Goal: Task Accomplishment & Management: Manage account settings

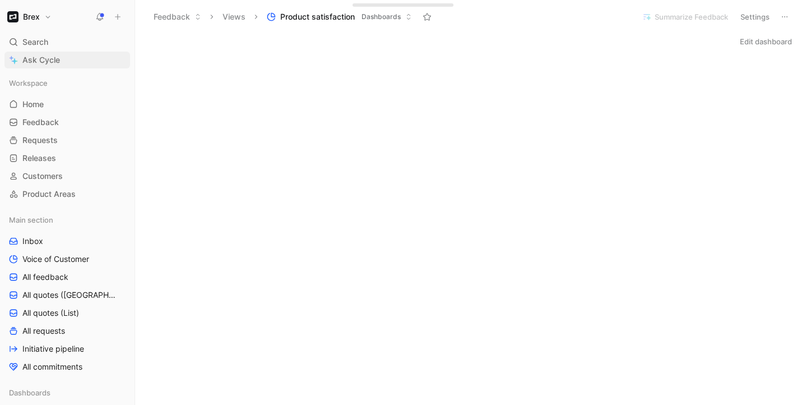
click at [64, 57] on link "Ask Cycle" at bounding box center [67, 60] width 126 height 17
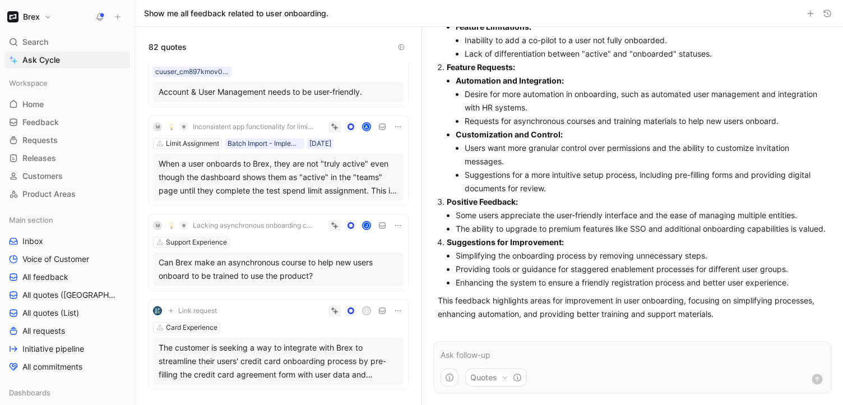
scroll to position [213, 0]
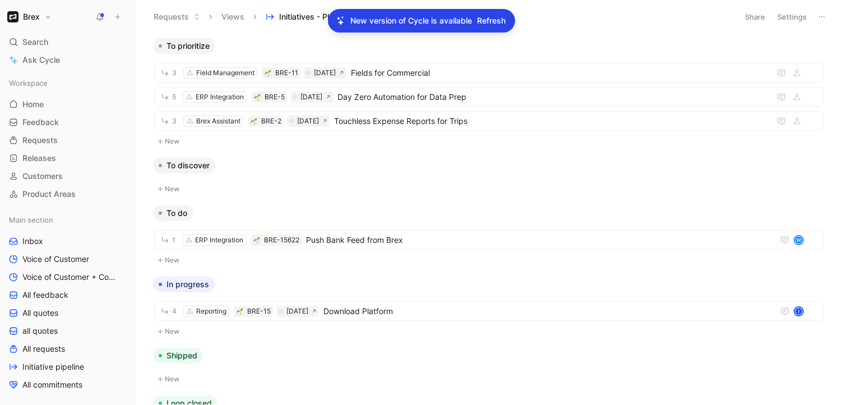
click at [500, 22] on span "Refresh" at bounding box center [491, 20] width 29 height 13
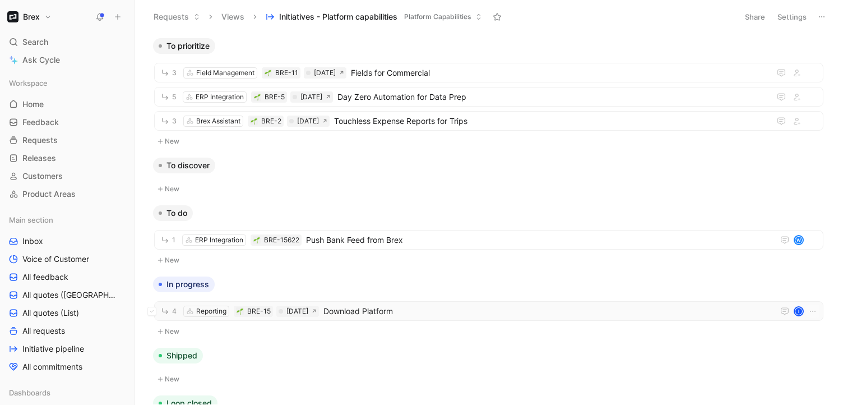
click at [363, 311] on span "Download Platform" at bounding box center [547, 311] width 446 height 13
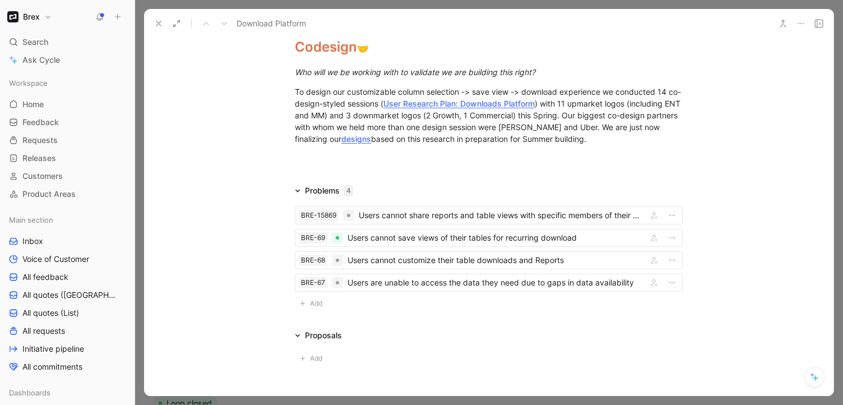
scroll to position [1982, 0]
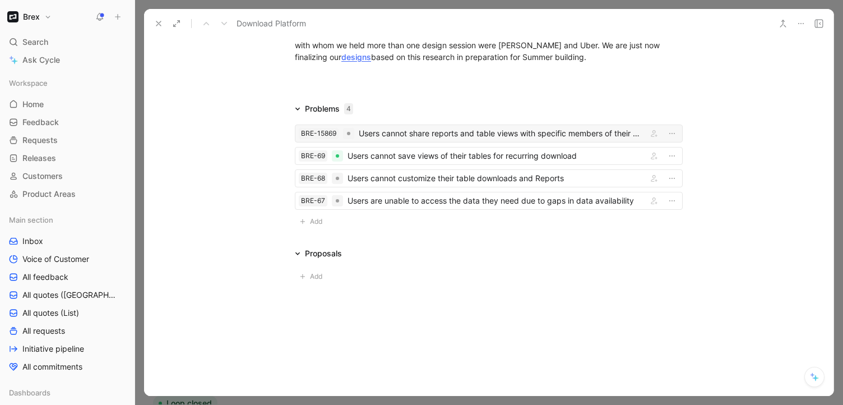
click at [425, 133] on div "Users cannot share reports and table views with specific members of their organ…" at bounding box center [501, 133] width 284 height 13
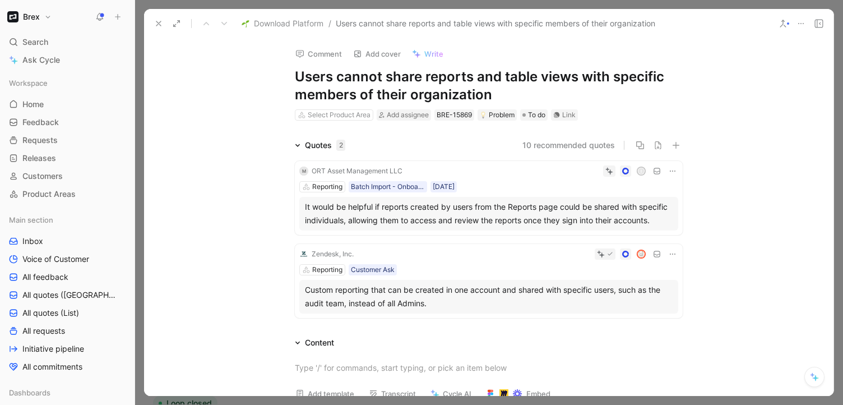
scroll to position [17, 0]
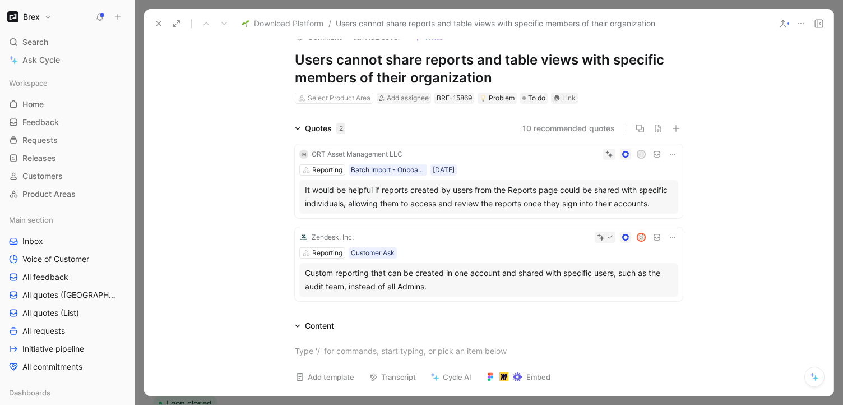
click at [552, 128] on button "10 recommended quotes" at bounding box center [569, 128] width 93 height 13
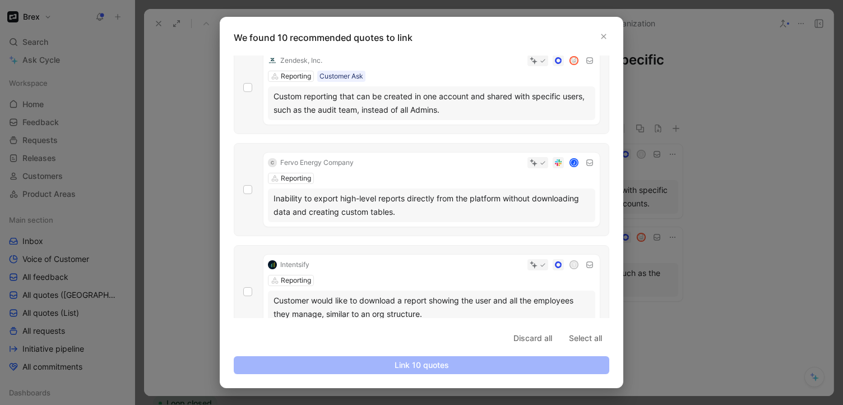
scroll to position [0, 0]
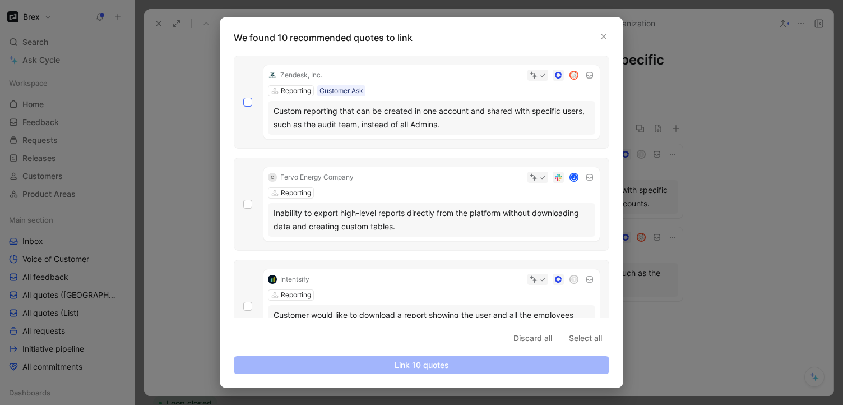
click at [249, 102] on icon at bounding box center [248, 102] width 5 height 4
click at [243, 98] on input "checkbox" at bounding box center [243, 98] width 0 height 0
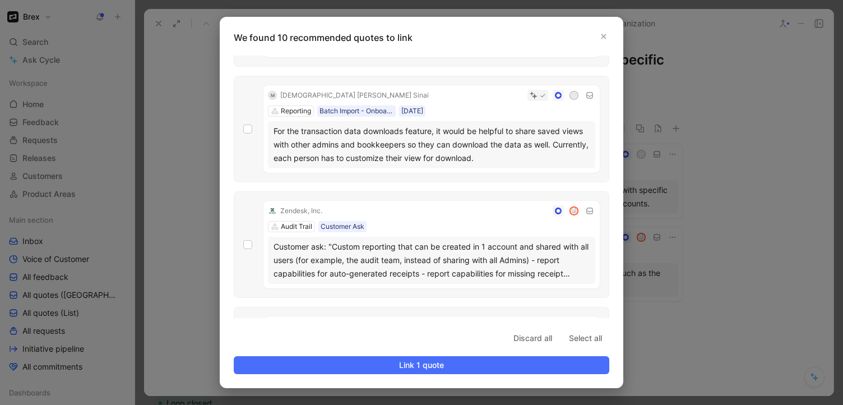
scroll to position [288, 0]
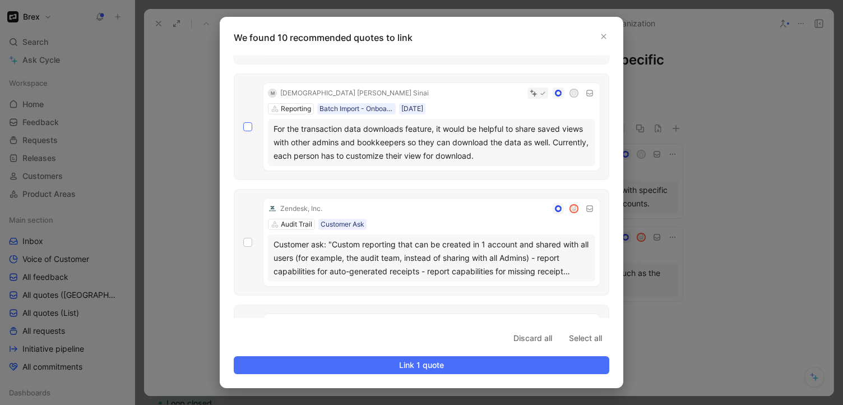
click at [248, 126] on icon at bounding box center [247, 126] width 7 height 7
click at [243, 404] on input "checkbox" at bounding box center [243, 410] width 0 height 0
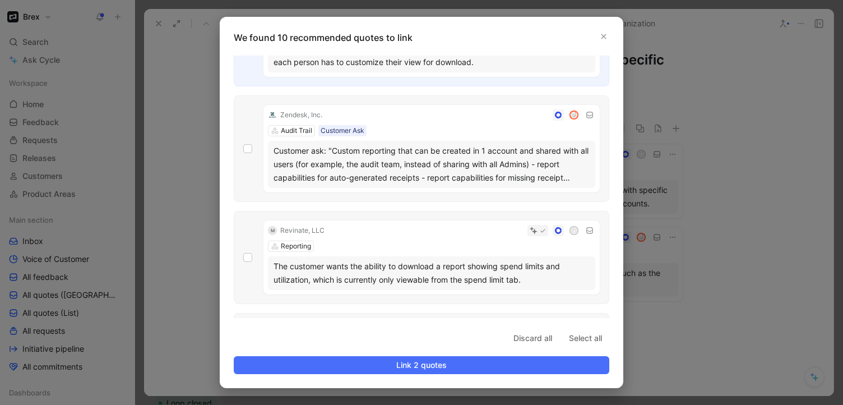
scroll to position [385, 0]
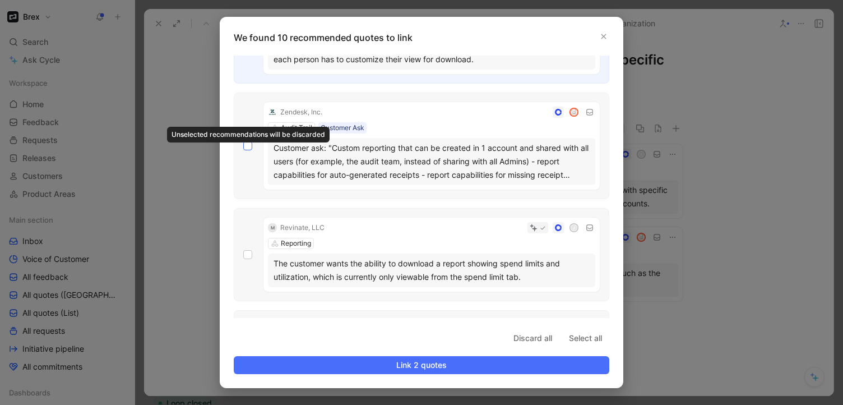
click at [246, 145] on icon at bounding box center [248, 146] width 5 height 4
click at [247, 147] on icon at bounding box center [247, 145] width 7 height 7
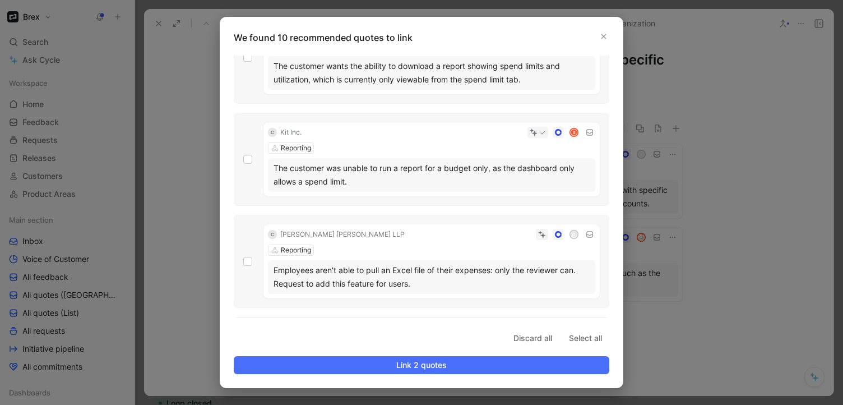
scroll to position [583, 0]
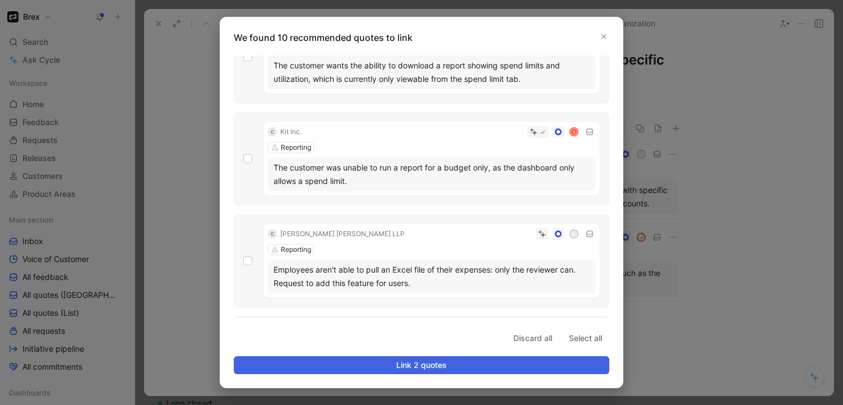
click at [413, 366] on span "Link 2 quotes" at bounding box center [421, 364] width 357 height 13
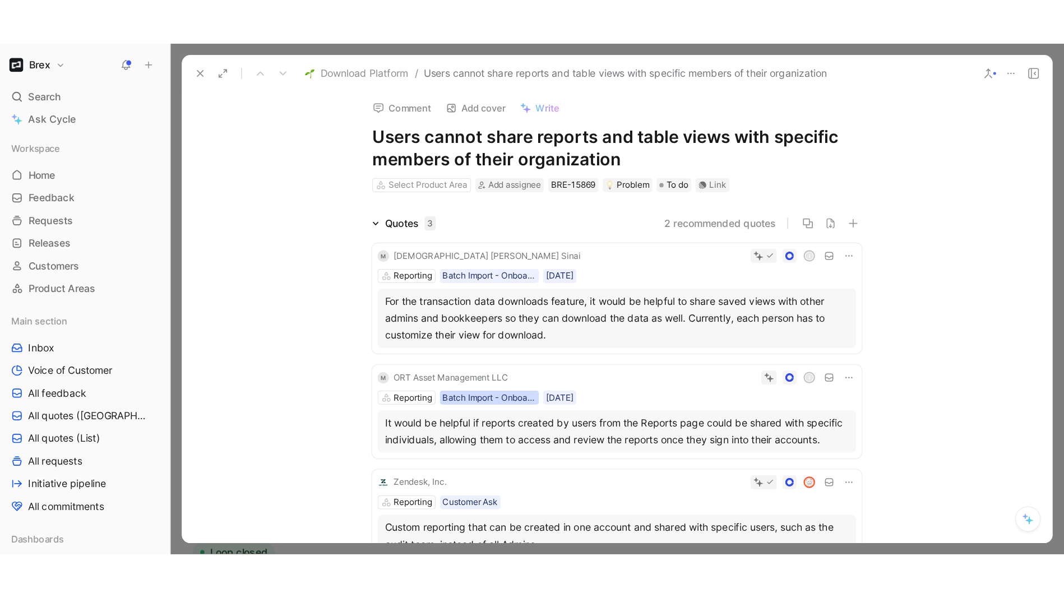
scroll to position [0, 0]
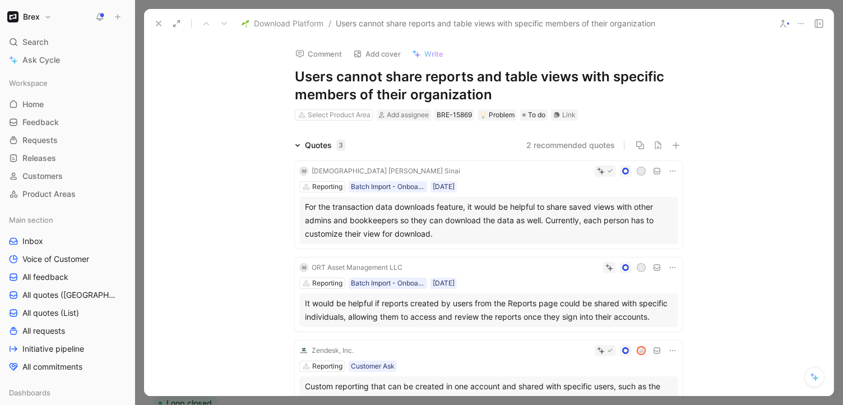
click at [155, 29] on button at bounding box center [159, 24] width 16 height 16
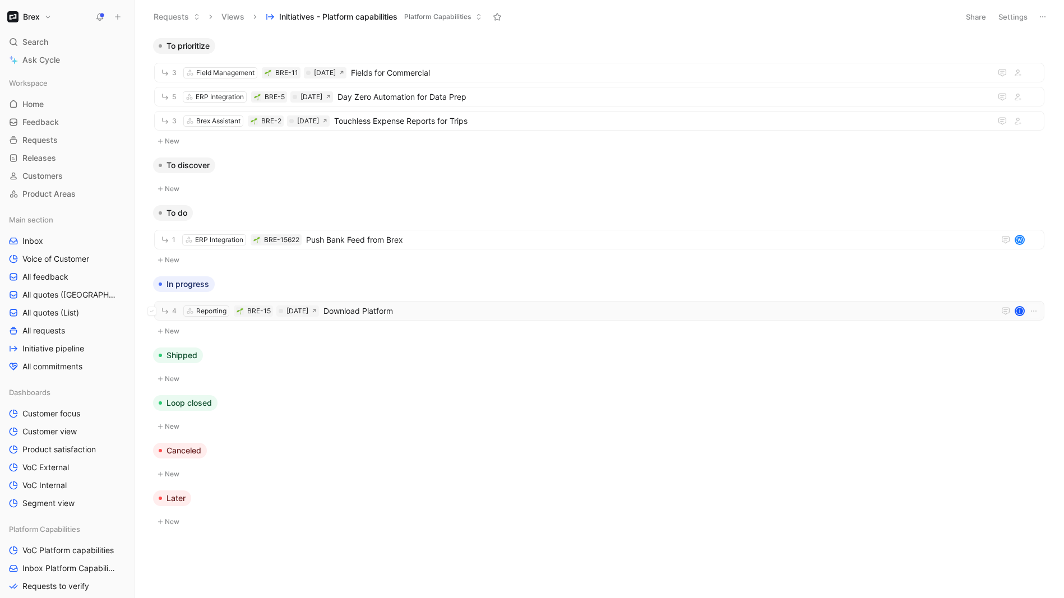
click at [481, 315] on span "Download Platform" at bounding box center [657, 311] width 667 height 13
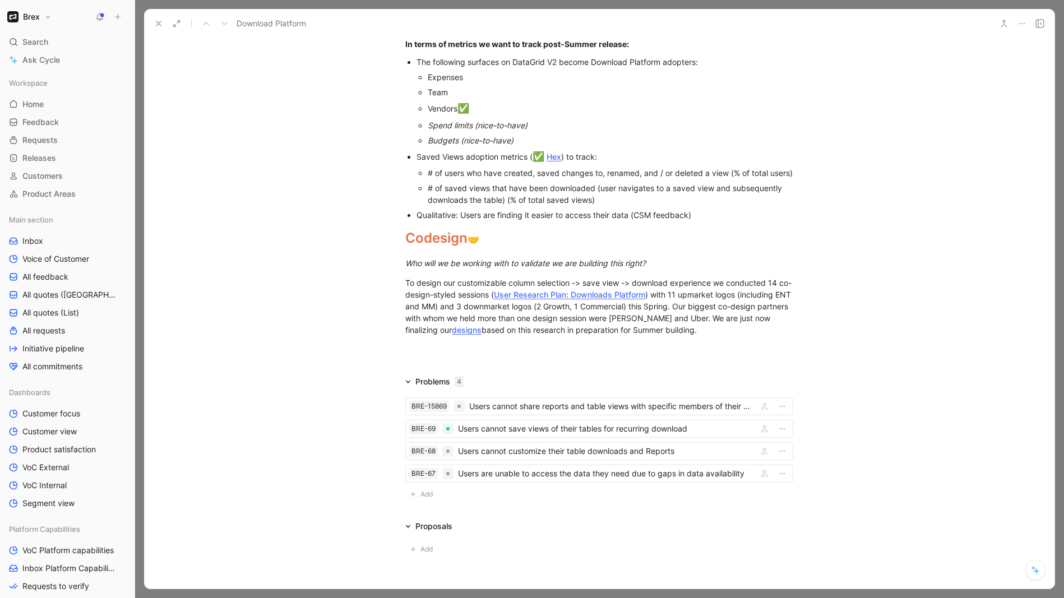
scroll to position [1789, 0]
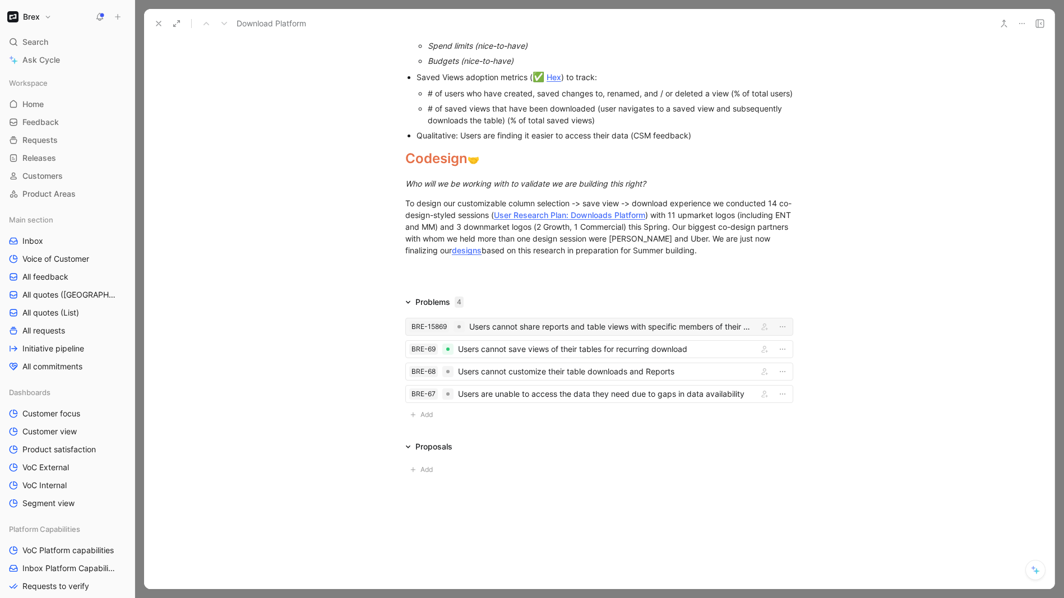
click at [536, 329] on div "Users cannot share reports and table views with specific members of their organ…" at bounding box center [611, 326] width 284 height 13
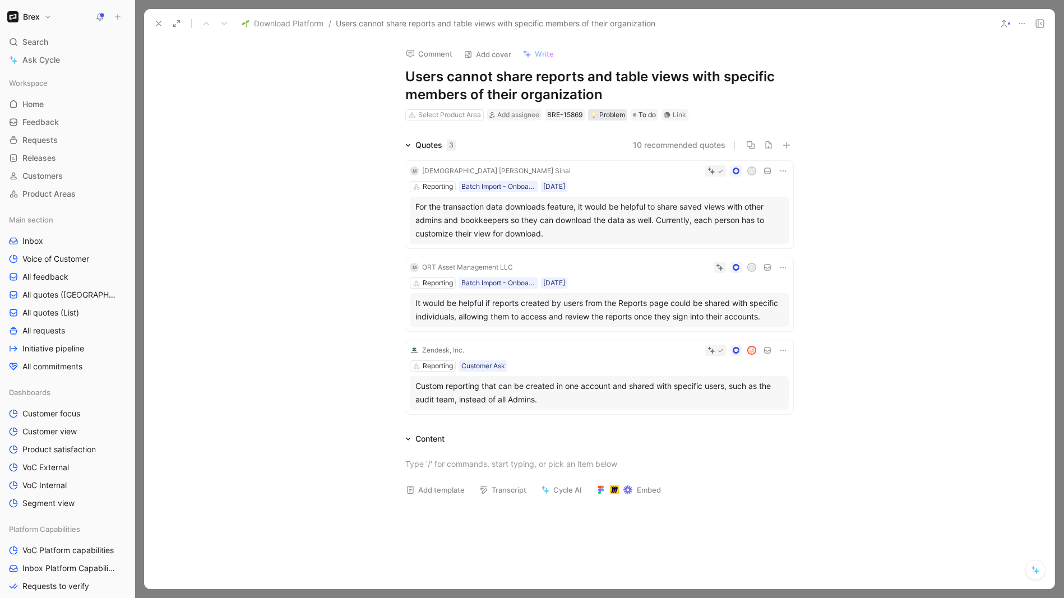
click at [616, 114] on div "Problem" at bounding box center [608, 114] width 35 height 11
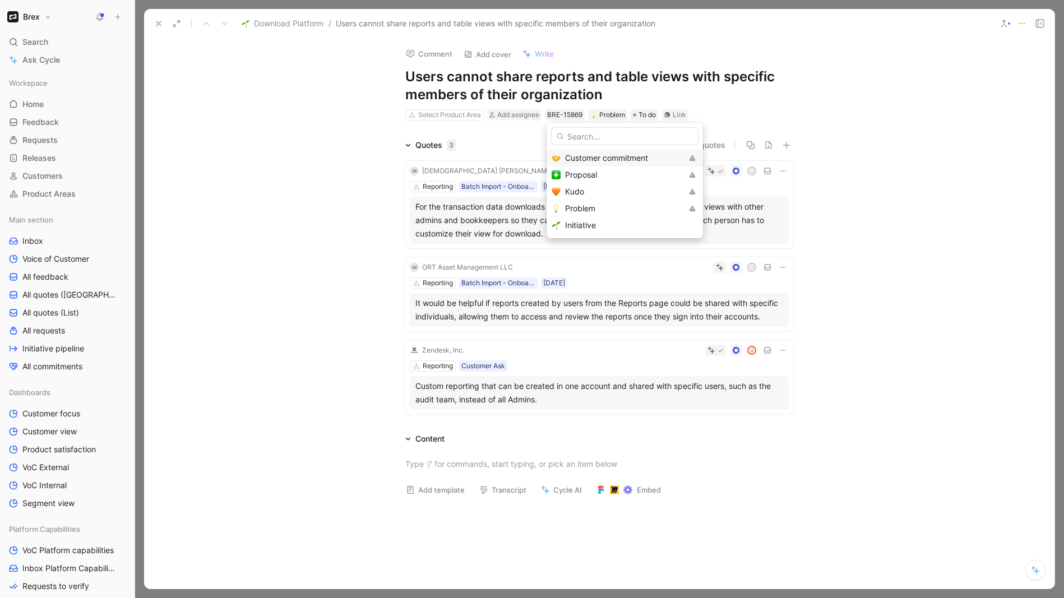
click at [615, 157] on span "Customer commitment" at bounding box center [606, 158] width 83 height 10
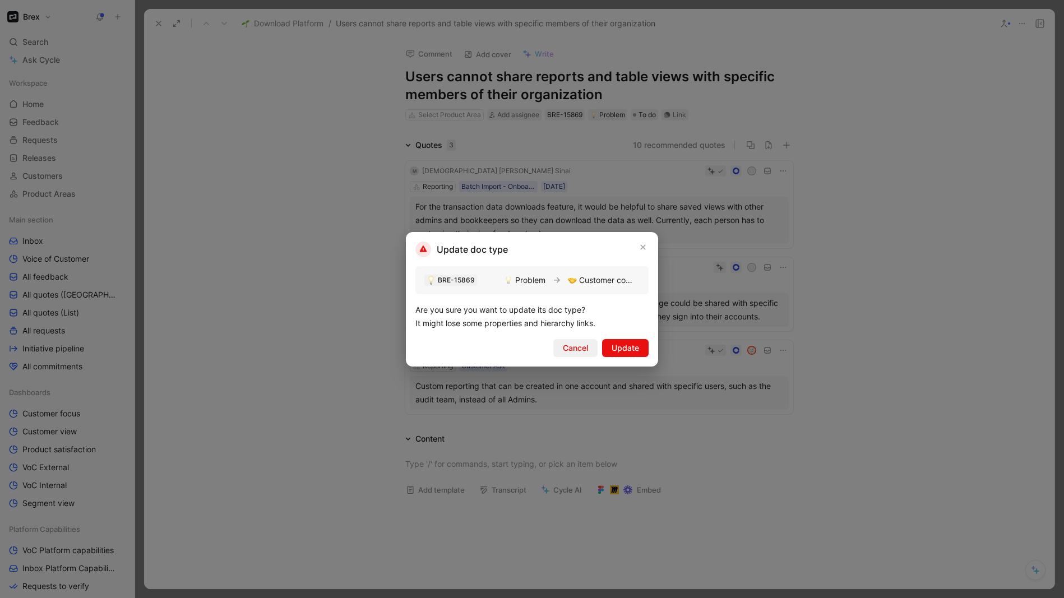
click at [582, 349] on span "Cancel" at bounding box center [575, 348] width 25 height 13
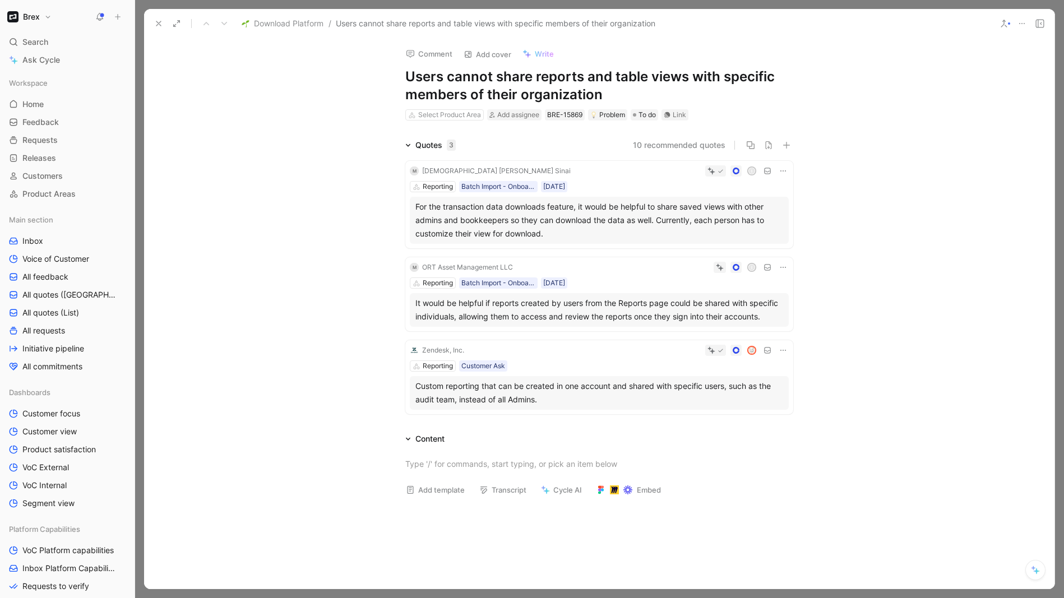
click at [163, 26] on button at bounding box center [159, 24] width 16 height 16
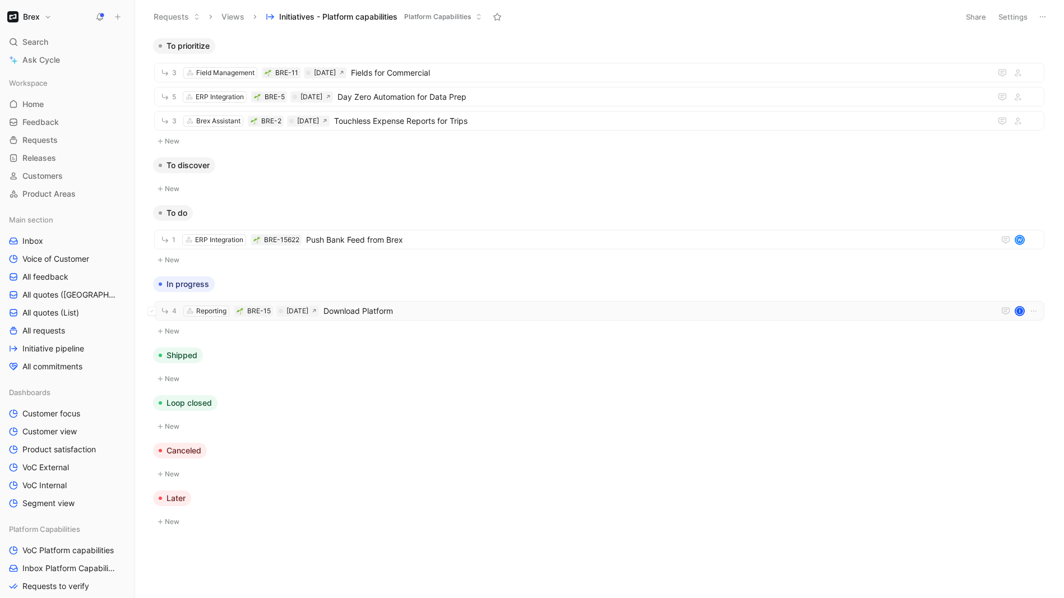
click at [390, 315] on span "Download Platform" at bounding box center [657, 311] width 667 height 13
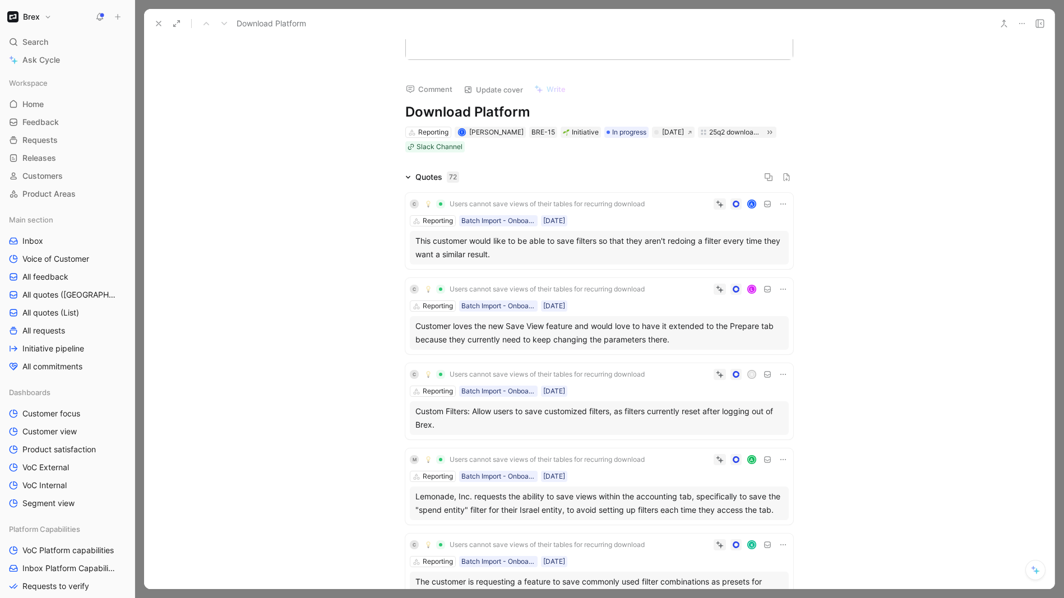
scroll to position [93, 0]
click at [782, 205] on icon at bounding box center [783, 203] width 9 height 9
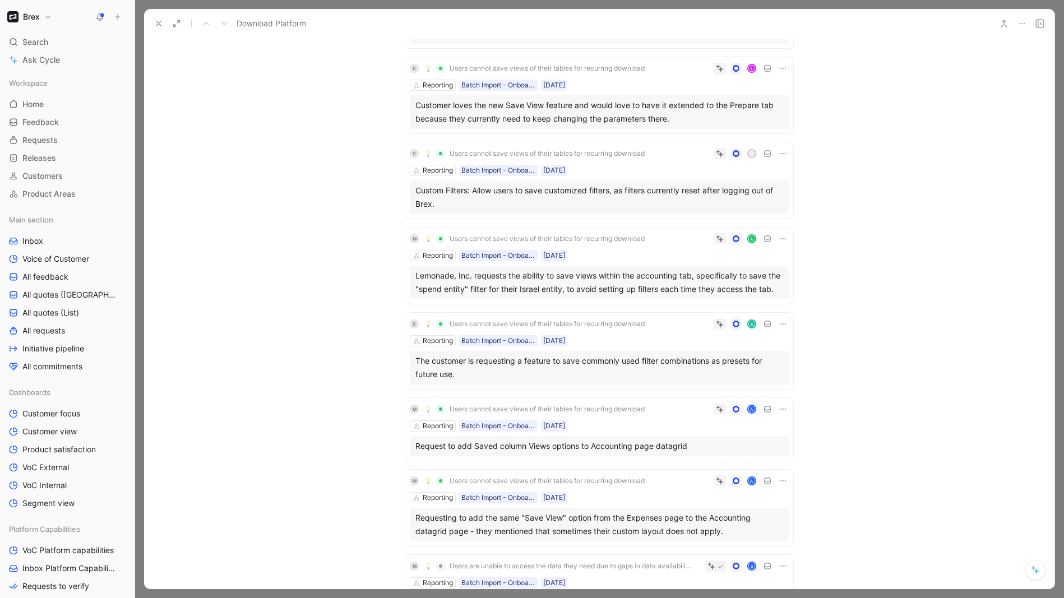
scroll to position [0, 0]
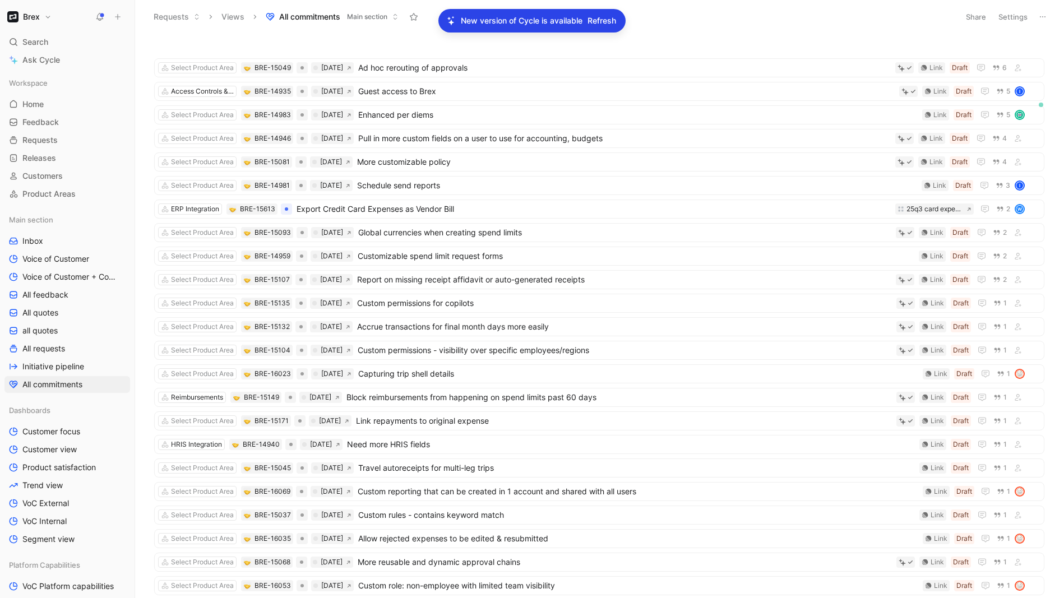
click at [505, 21] on p "New version of Cycle is available" at bounding box center [522, 20] width 122 height 13
click at [609, 26] on span "Refresh" at bounding box center [602, 20] width 29 height 13
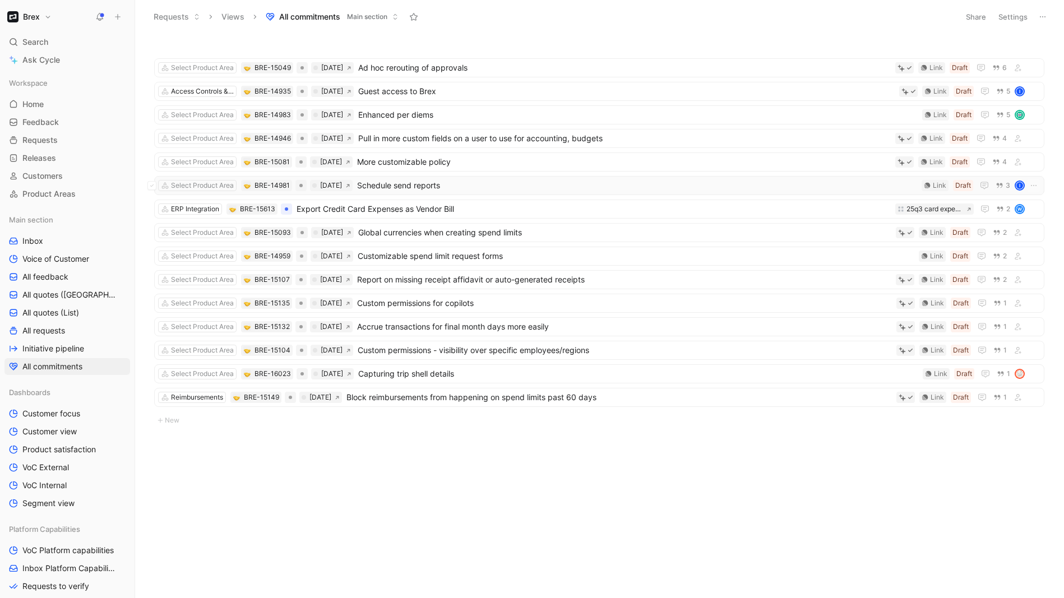
click at [412, 183] on span "Schedule send reports" at bounding box center [637, 185] width 560 height 13
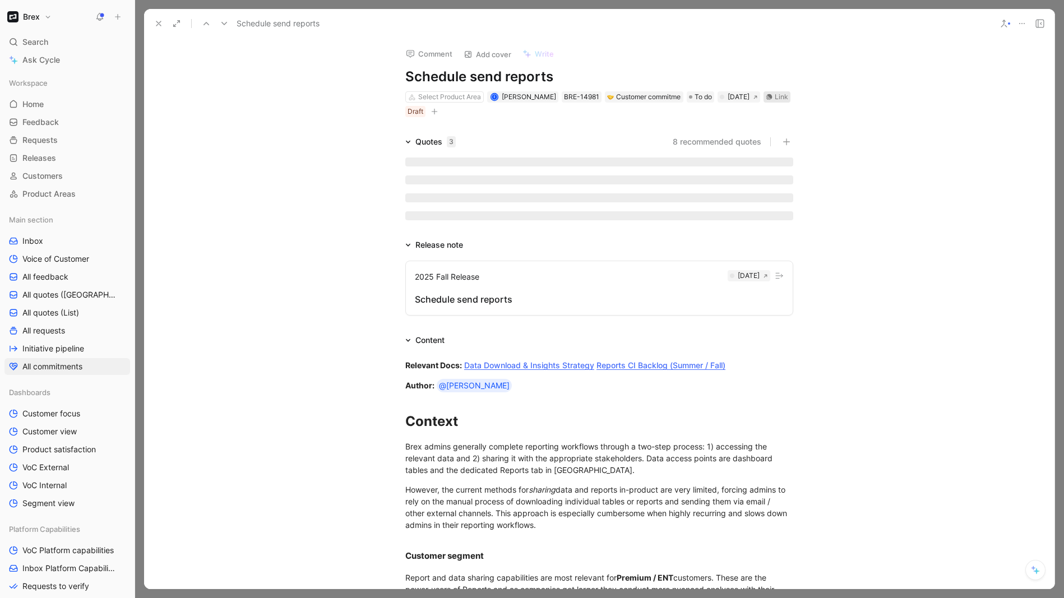
click at [777, 95] on div "Link" at bounding box center [781, 96] width 13 height 11
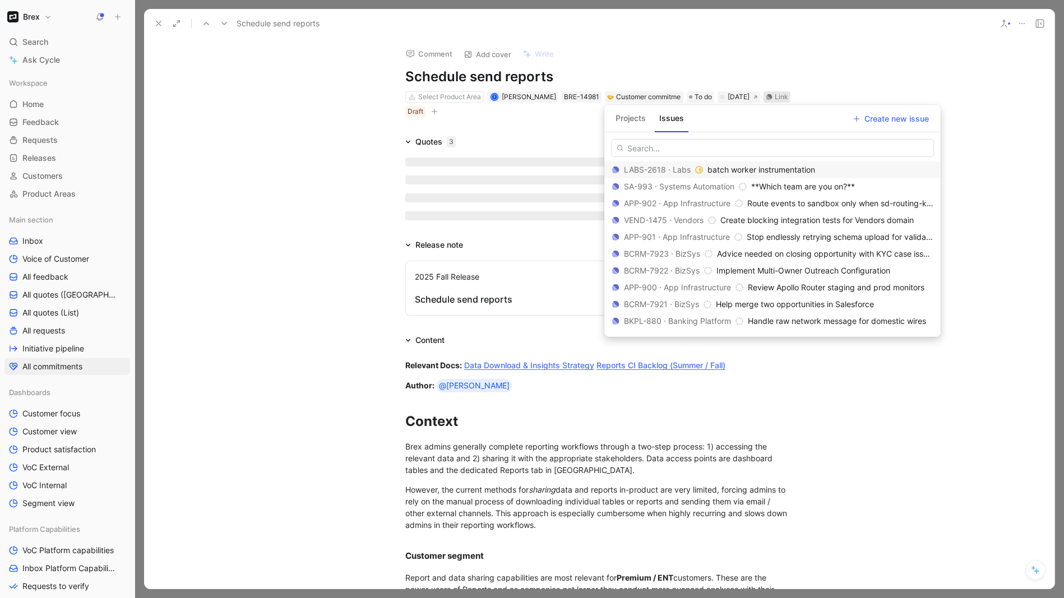
click at [630, 117] on button "Projects" at bounding box center [630, 118] width 39 height 18
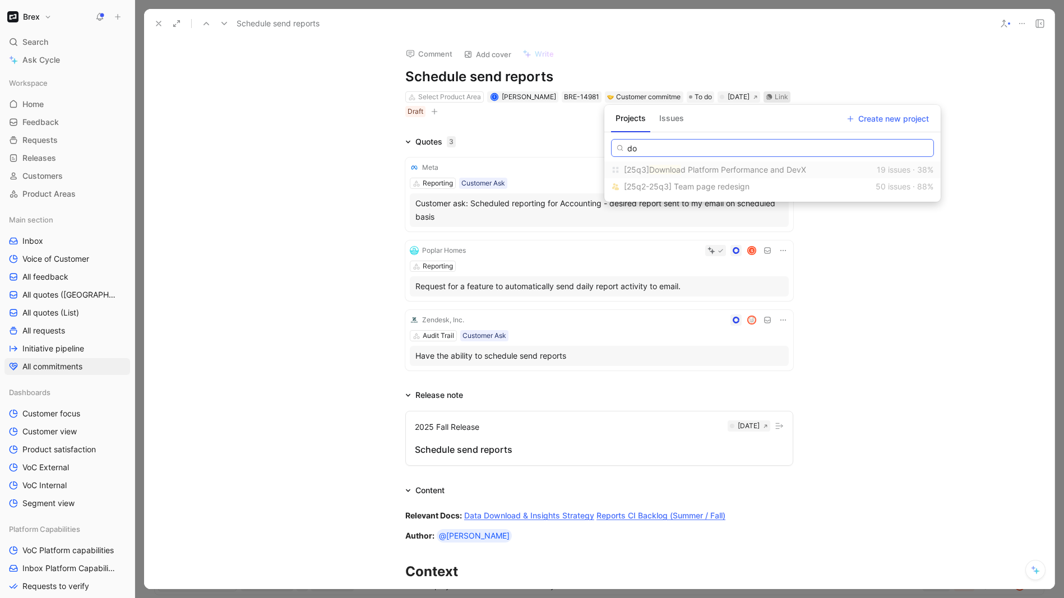
type input "d"
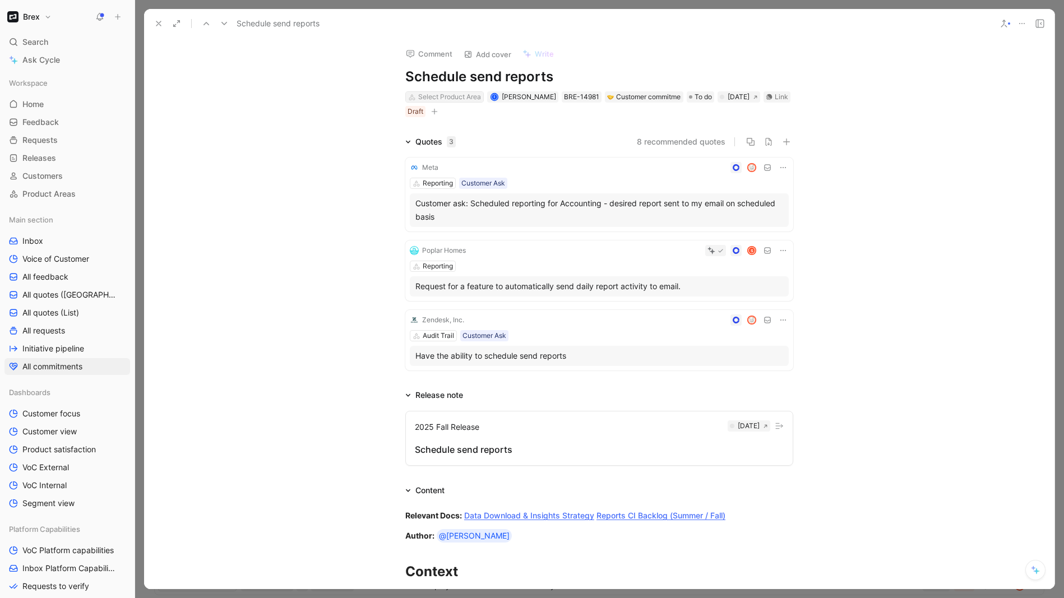
click at [465, 96] on div "Select Product Area" at bounding box center [449, 96] width 63 height 11
type input "repor"
click at [449, 141] on div "Repor ting" at bounding box center [480, 138] width 140 height 13
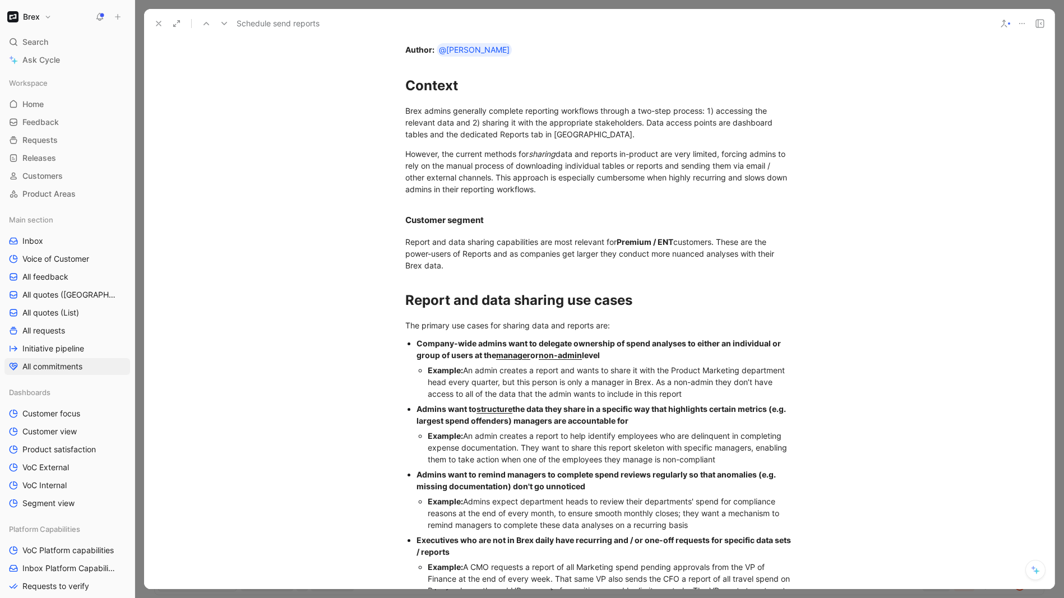
scroll to position [292, 0]
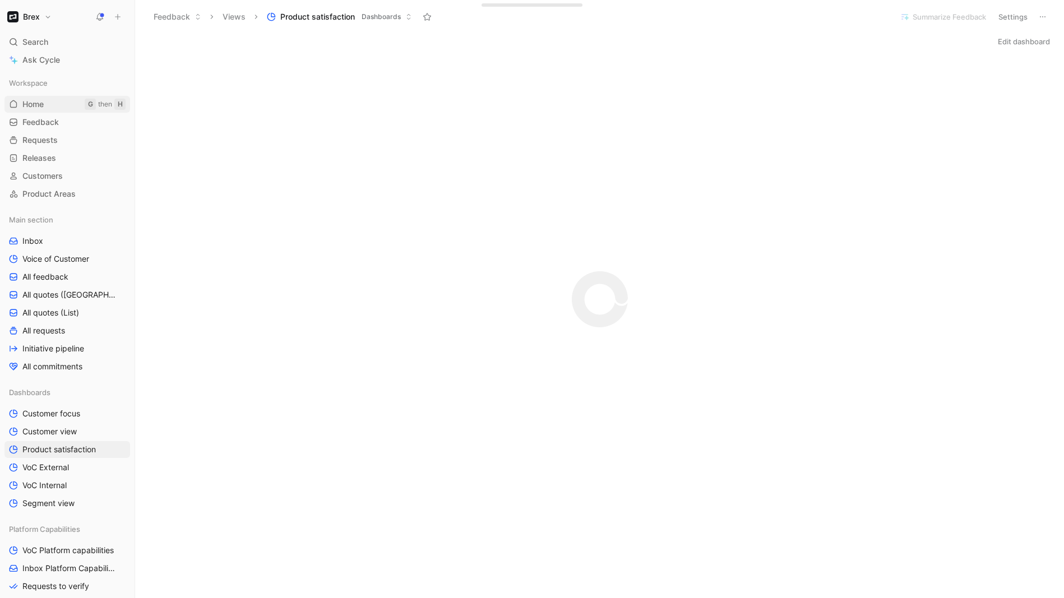
click at [57, 107] on link "Home G then H" at bounding box center [67, 104] width 126 height 17
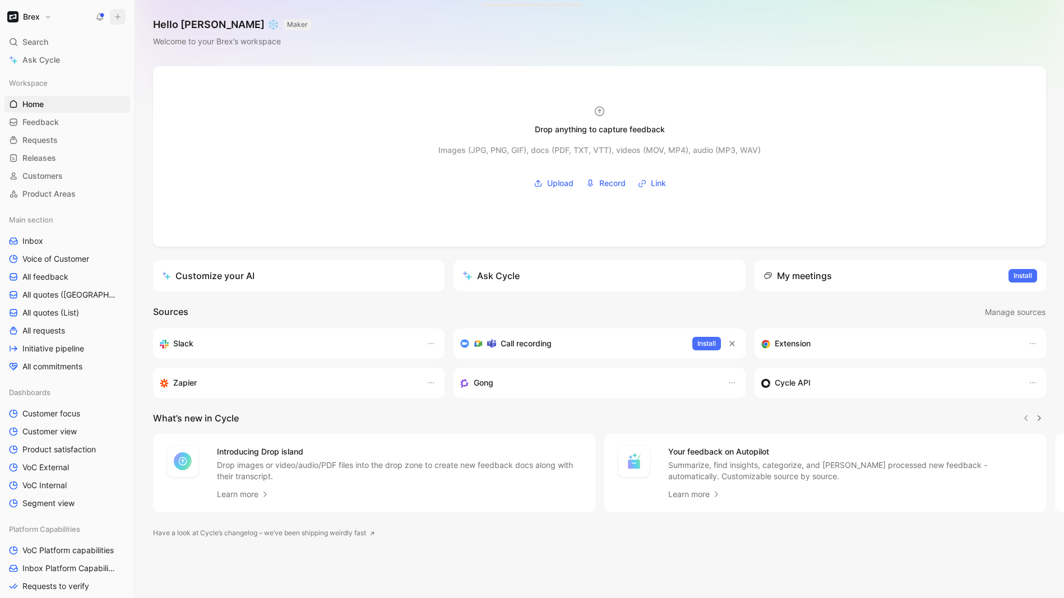
click at [117, 15] on use at bounding box center [118, 17] width 5 height 5
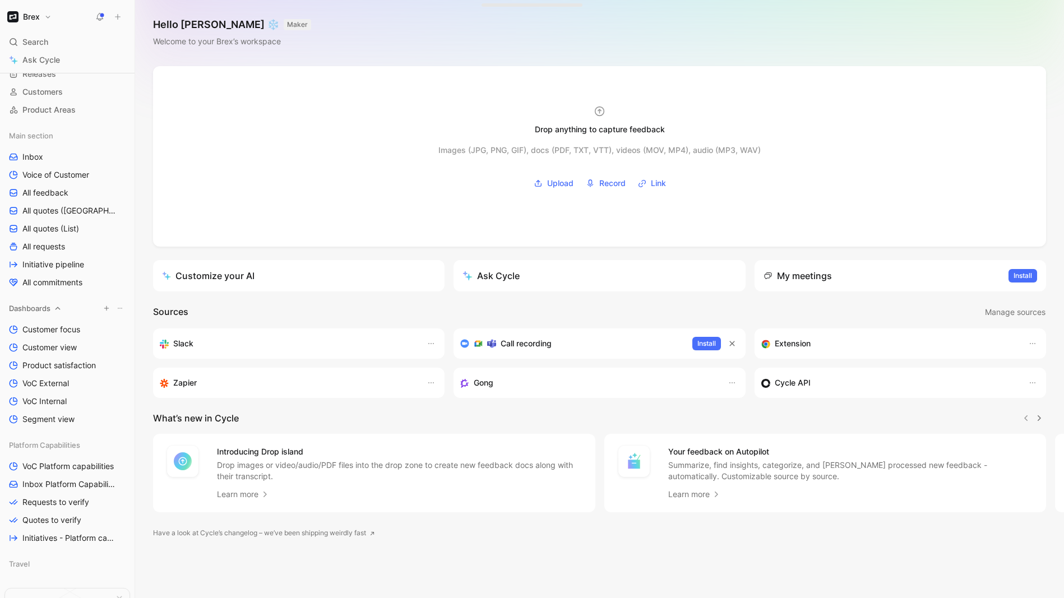
scroll to position [197, 0]
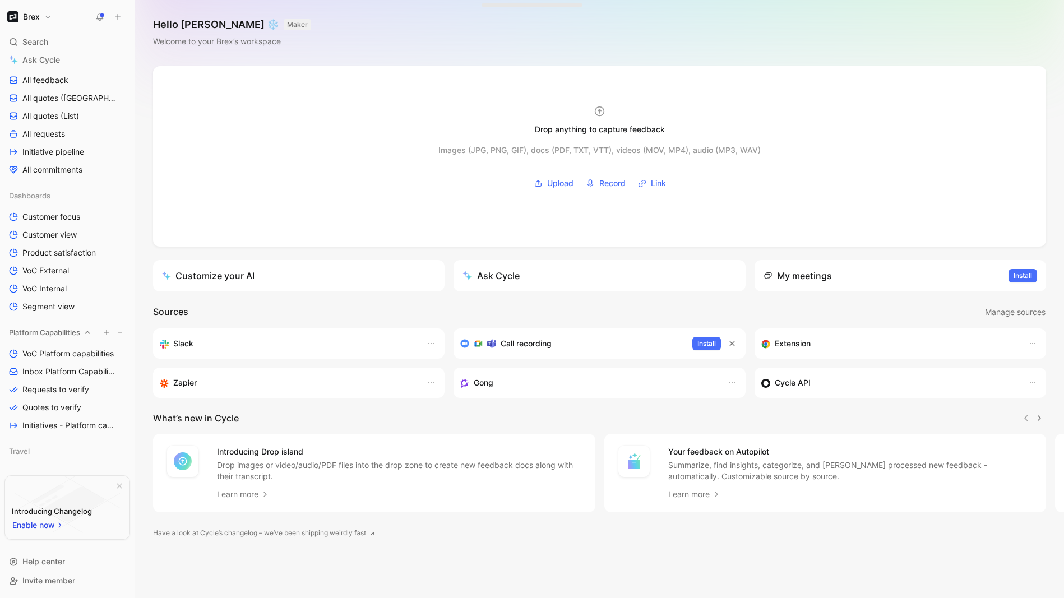
click at [105, 332] on icon "button" at bounding box center [106, 332] width 7 height 7
click at [145, 280] on div at bounding box center [532, 299] width 1064 height 598
click at [71, 386] on span "Requests to verify" at bounding box center [55, 389] width 67 height 11
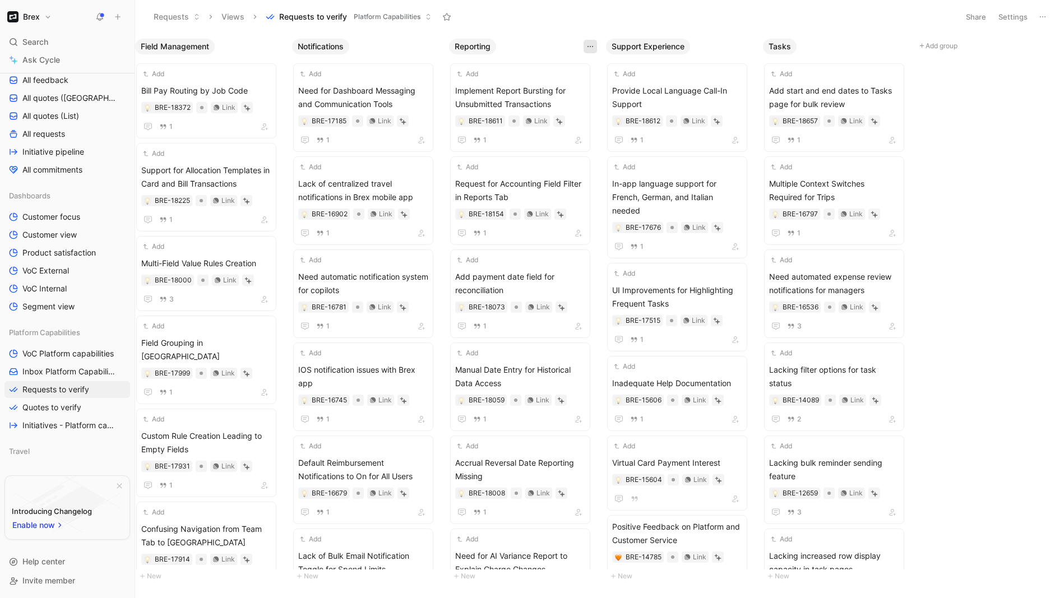
click at [588, 45] on icon "button" at bounding box center [590, 46] width 9 height 9
click at [505, 87] on span "Implement Report Bursting for Unsubmitted Transactions" at bounding box center [520, 94] width 130 height 27
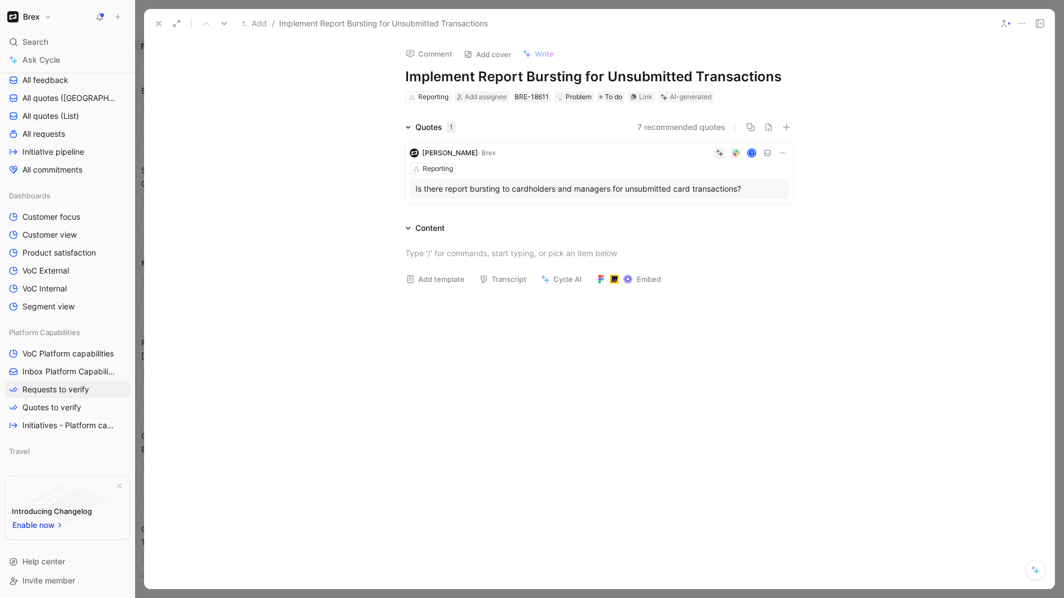
click at [161, 22] on icon at bounding box center [158, 23] width 9 height 9
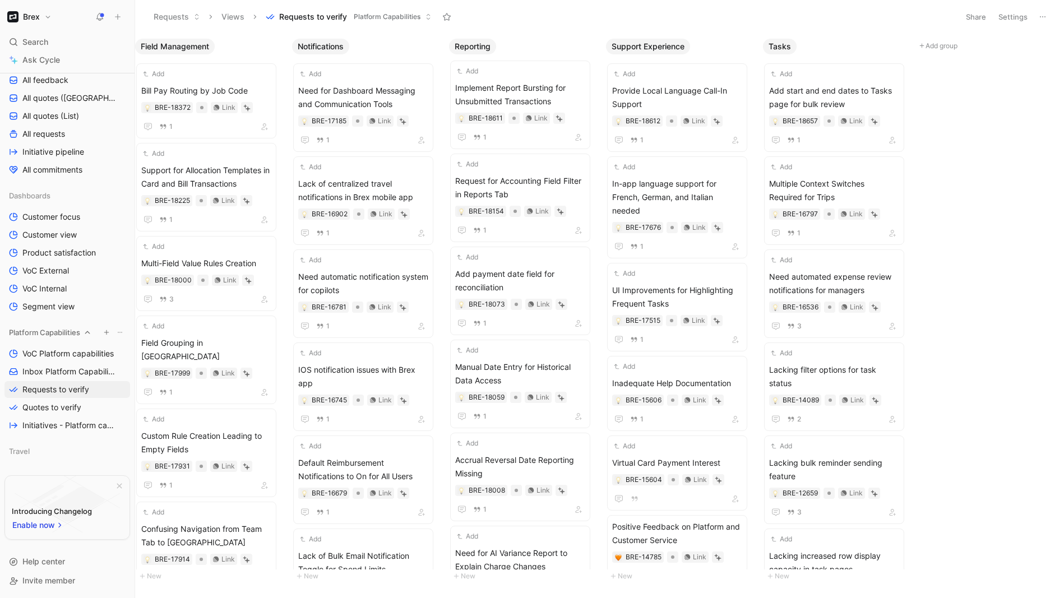
click at [105, 330] on icon "button" at bounding box center [106, 332] width 7 height 7
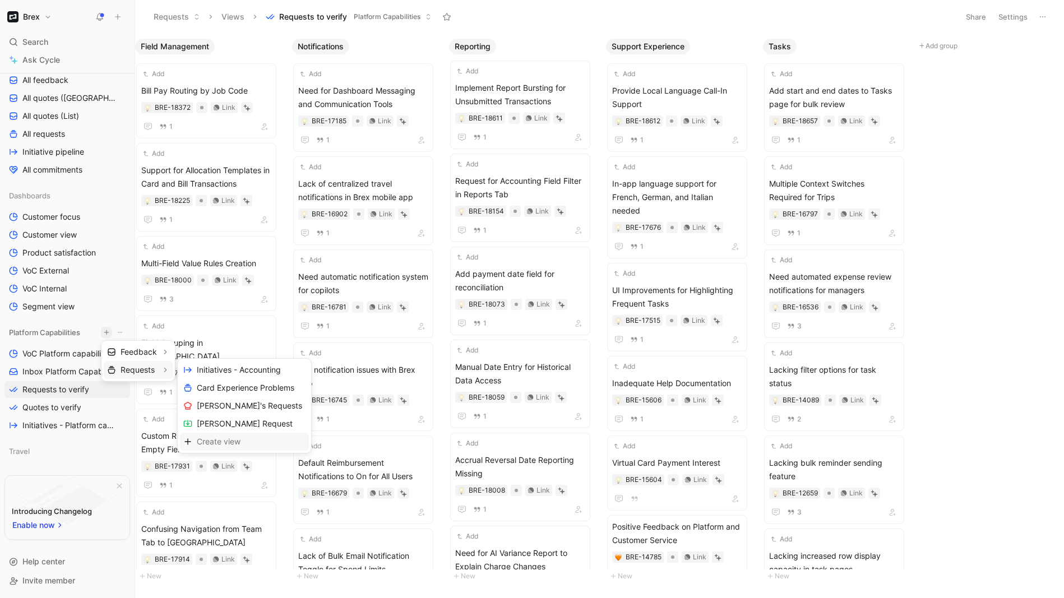
click at [226, 435] on div "Create view" at bounding box center [244, 442] width 129 height 18
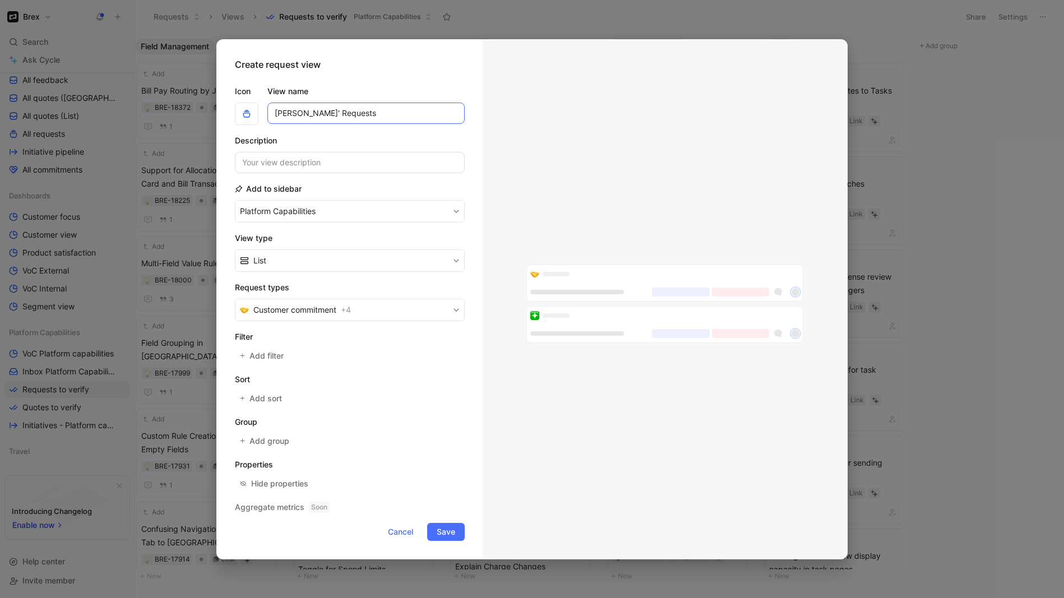
type input "[PERSON_NAME]' Requests"
click at [313, 162] on input at bounding box center [350, 162] width 230 height 21
click at [315, 211] on button "Platform Capabilities" at bounding box center [350, 211] width 230 height 22
click at [294, 255] on div "None" at bounding box center [278, 253] width 76 height 13
click at [301, 206] on button "None" at bounding box center [350, 211] width 230 height 22
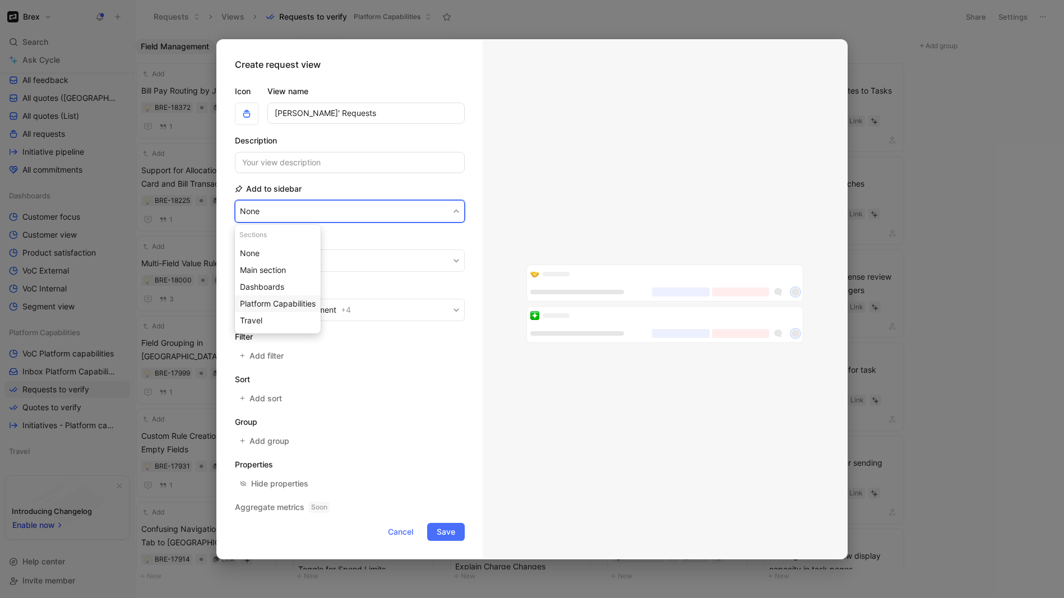
click at [287, 302] on span "Platform Capabilities" at bounding box center [278, 304] width 76 height 10
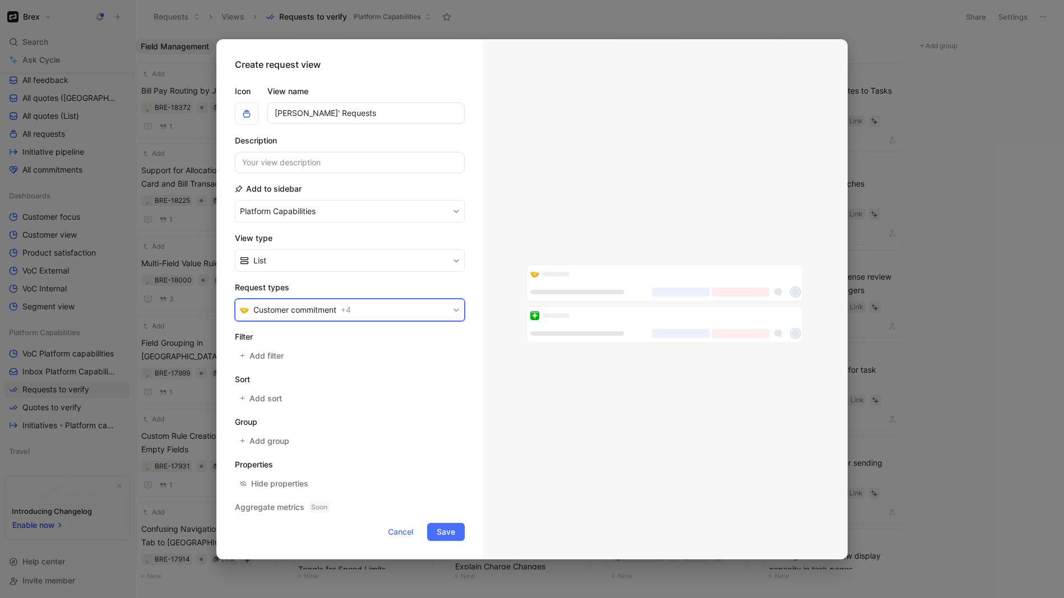
click at [307, 312] on span "Customer commitment" at bounding box center [294, 309] width 83 height 13
click at [448, 393] on div at bounding box center [452, 392] width 16 height 10
click at [265, 359] on span "Add filter" at bounding box center [267, 355] width 35 height 13
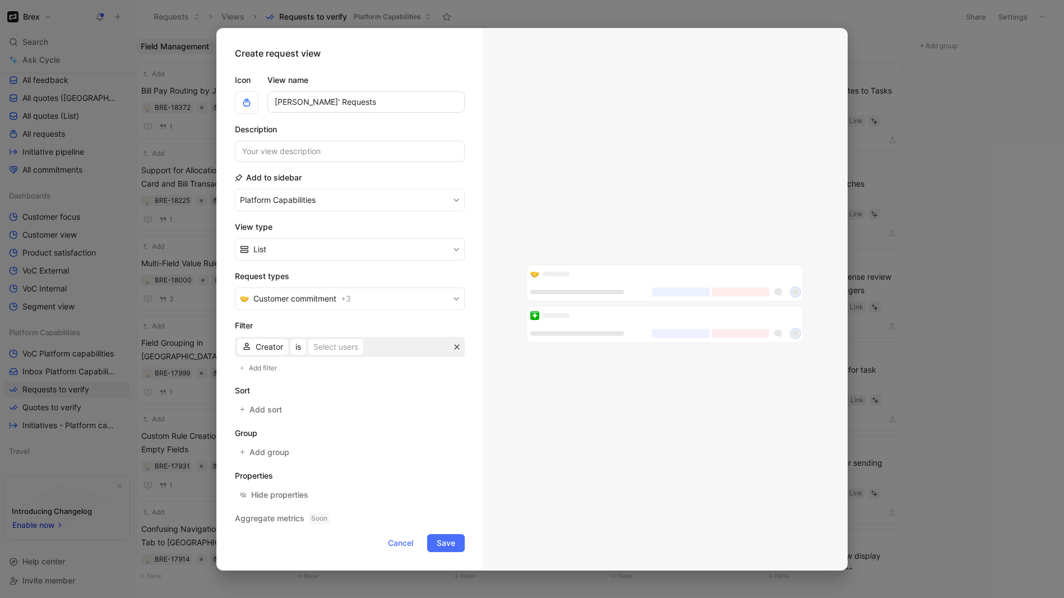
click at [460, 348] on icon "button" at bounding box center [457, 347] width 7 height 7
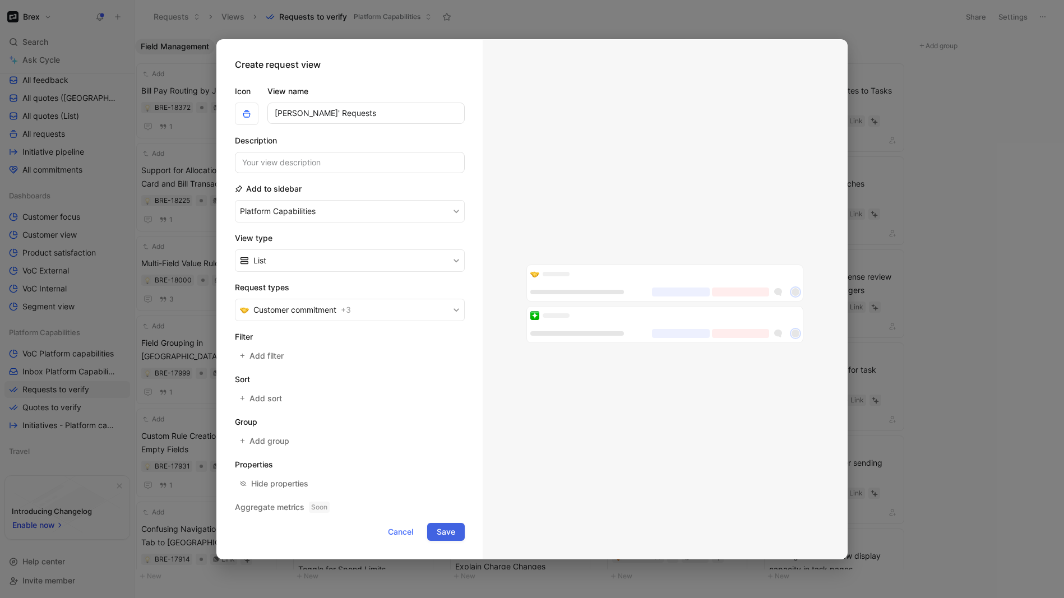
click at [443, 533] on span "Save" at bounding box center [446, 531] width 19 height 13
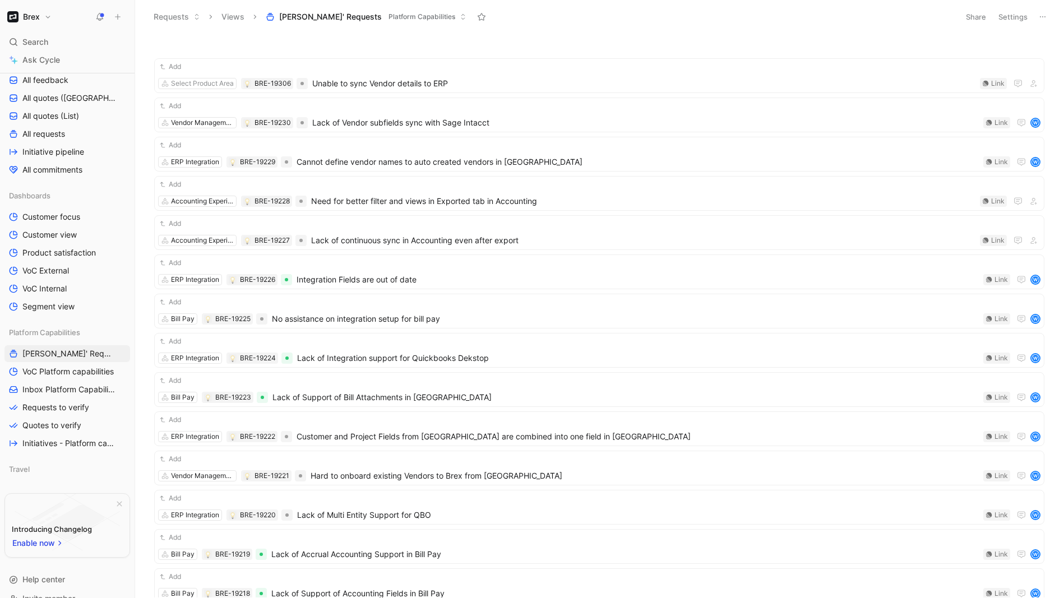
click at [318, 19] on span "[PERSON_NAME]' Requests" at bounding box center [330, 16] width 103 height 11
click at [1045, 12] on icon at bounding box center [1043, 16] width 9 height 9
click at [118, 353] on icon "View actions" at bounding box center [120, 353] width 6 height 1
click at [477, 16] on icon at bounding box center [481, 16] width 9 height 9
click at [478, 20] on use at bounding box center [482, 16] width 8 height 7
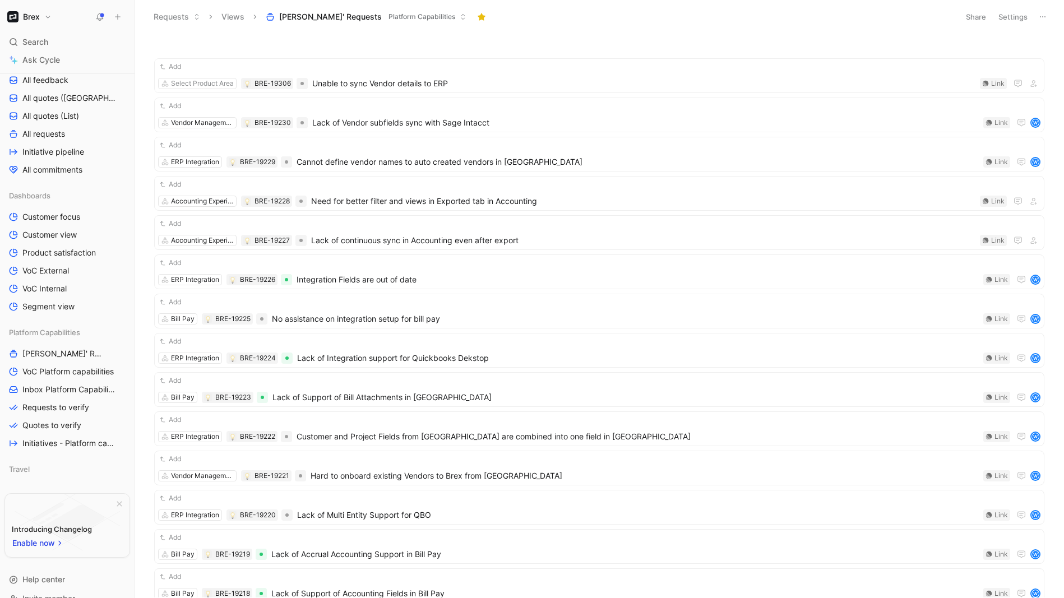
scroll to position [262, 0]
click at [122, 352] on icon "View actions" at bounding box center [120, 353] width 9 height 9
click at [100, 415] on div "Platform Capabilities" at bounding box center [127, 419] width 84 height 11
click at [309, 20] on span "[PERSON_NAME]' Requests" at bounding box center [330, 16] width 103 height 11
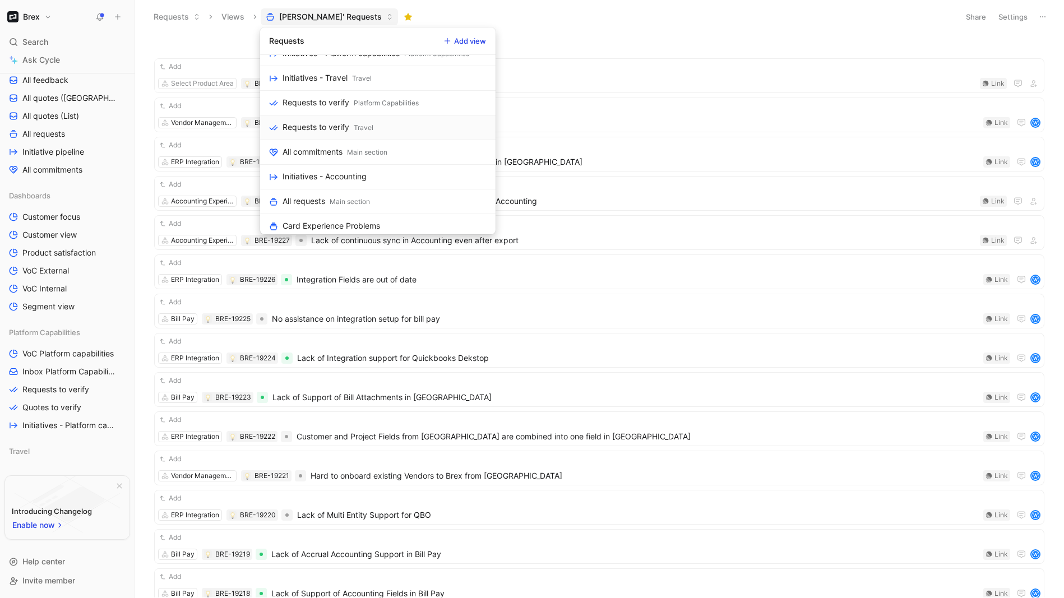
scroll to position [117, 0]
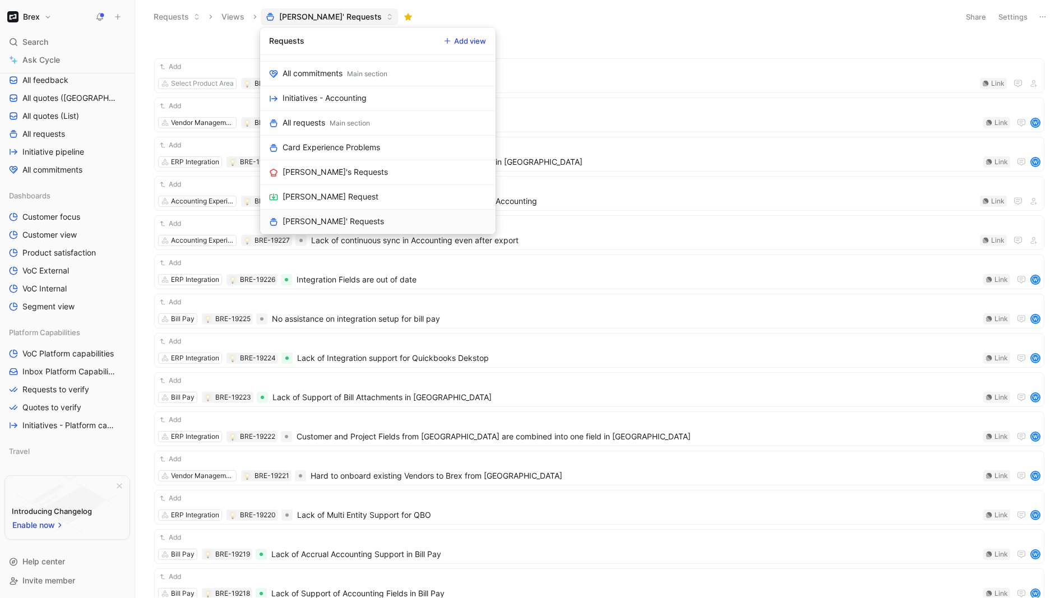
click at [319, 216] on div "[PERSON_NAME]' Requests" at bounding box center [334, 221] width 102 height 13
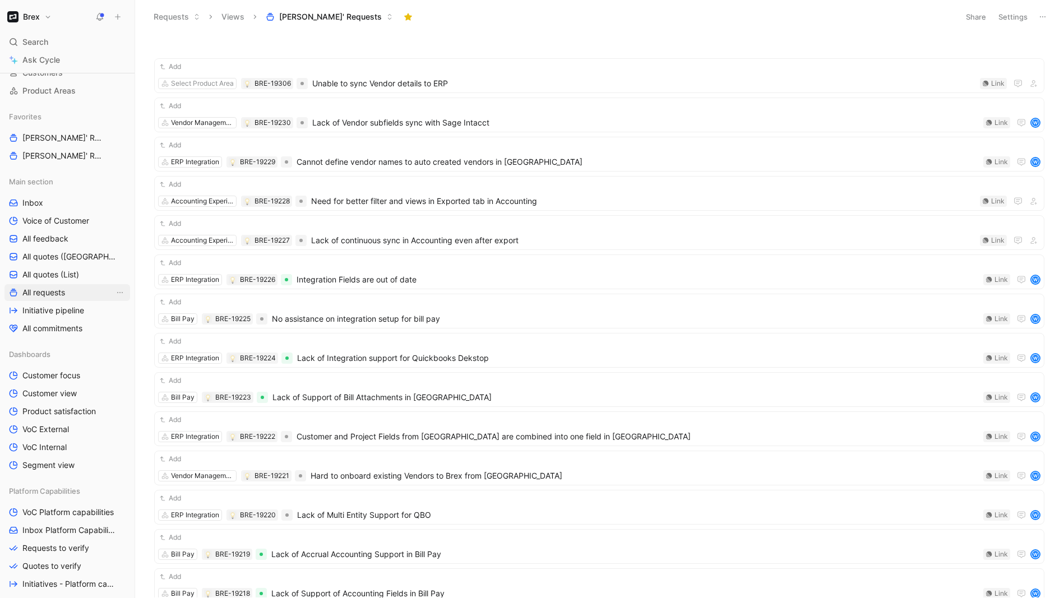
scroll to position [0, 0]
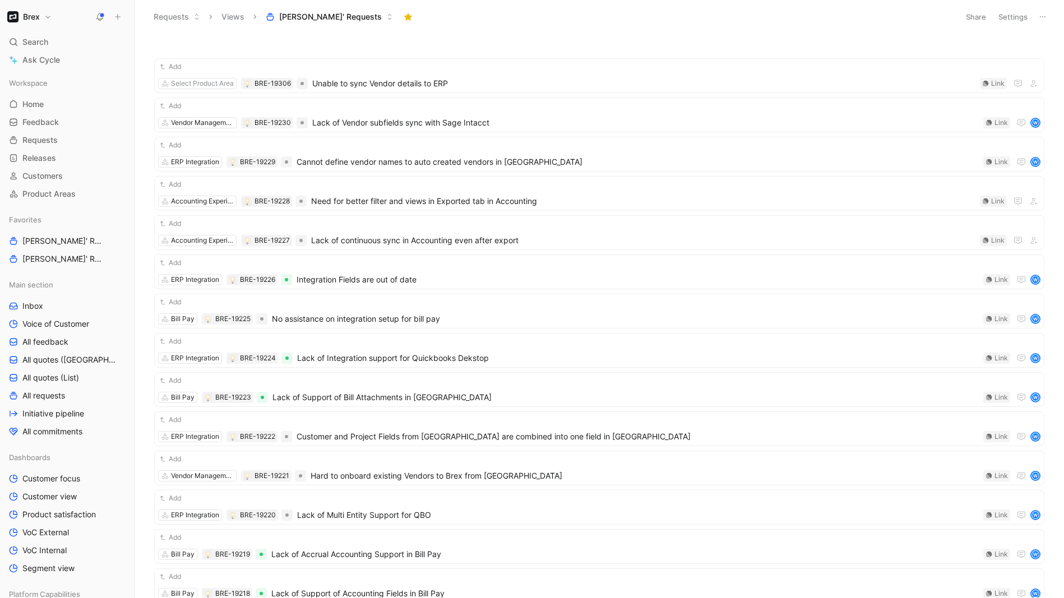
click at [333, 17] on span "[PERSON_NAME]' Requests" at bounding box center [330, 16] width 103 height 11
click at [1040, 19] on icon at bounding box center [1043, 16] width 9 height 9
click at [1012, 19] on button "Settings" at bounding box center [1013, 17] width 39 height 16
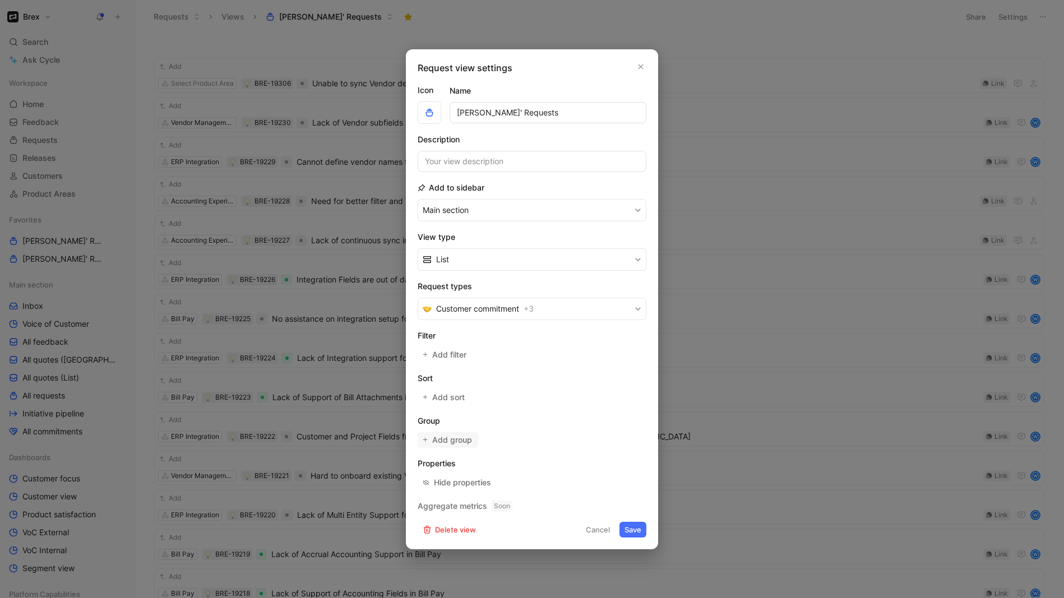
click at [449, 444] on span "Add group" at bounding box center [452, 439] width 41 height 13
click at [460, 367] on span "Product Area" at bounding box center [460, 367] width 48 height 10
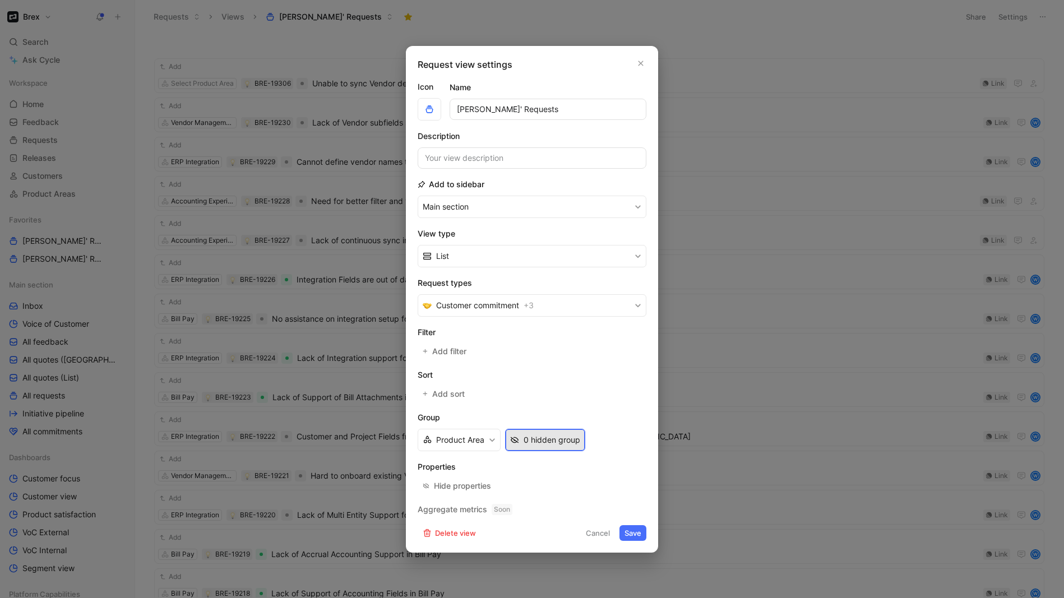
click at [541, 441] on div "0 hidden group" at bounding box center [552, 439] width 57 height 13
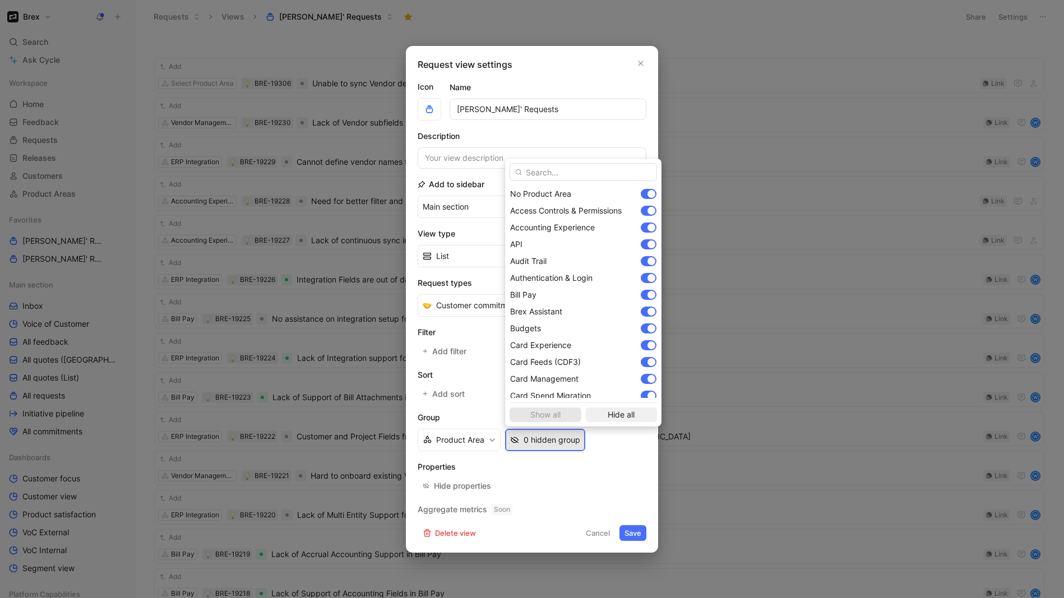
click at [608, 412] on span "Hide all" at bounding box center [622, 414] width 62 height 13
click at [585, 172] on input "text" at bounding box center [583, 172] width 147 height 18
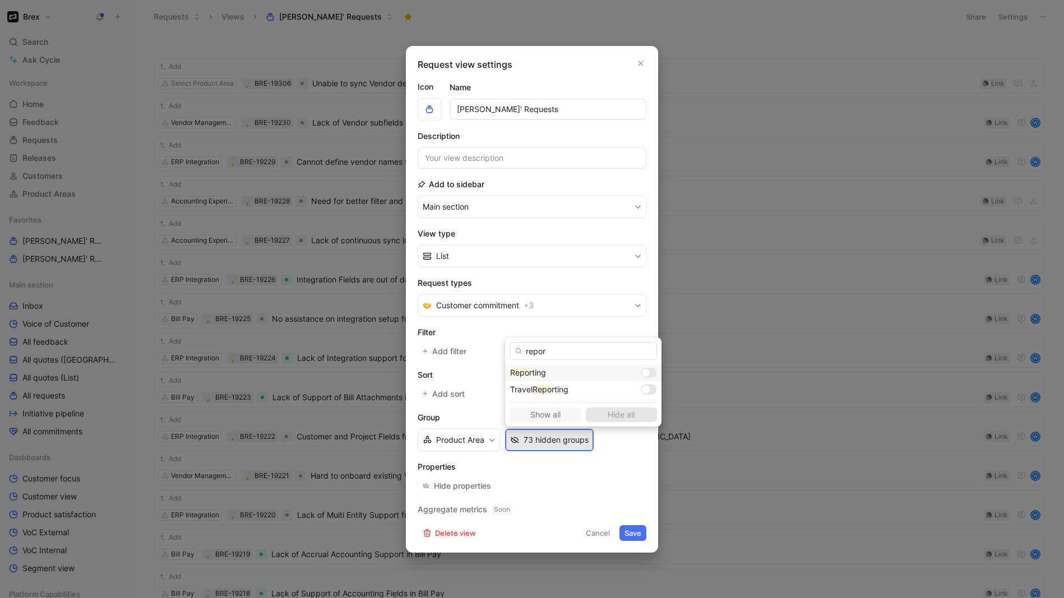
click at [641, 374] on div at bounding box center [649, 373] width 16 height 10
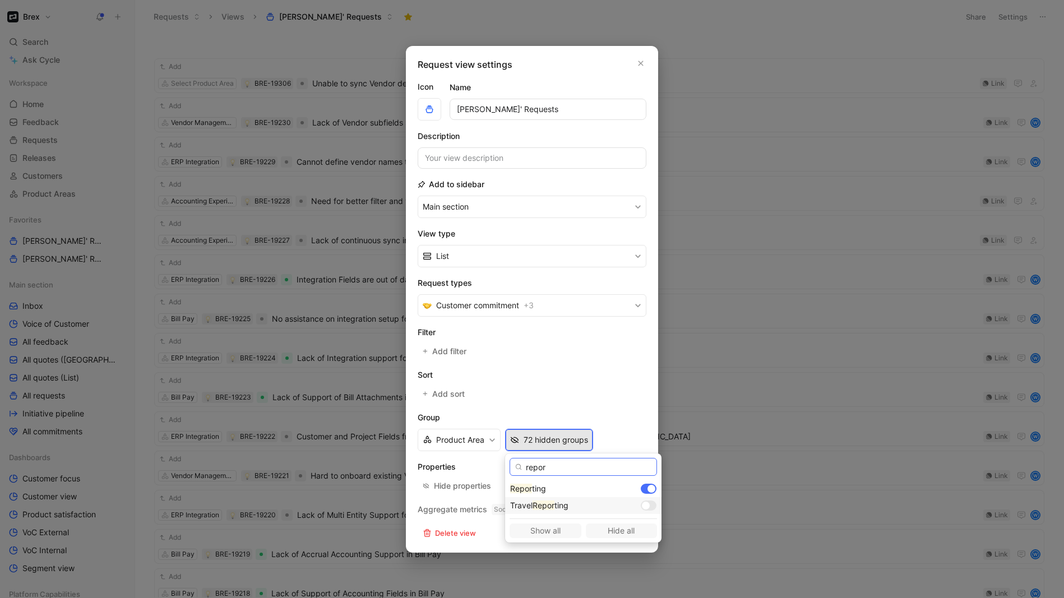
click at [571, 469] on input "repor" at bounding box center [583, 467] width 147 height 18
type input "rol"
click at [641, 488] on div at bounding box center [649, 489] width 16 height 10
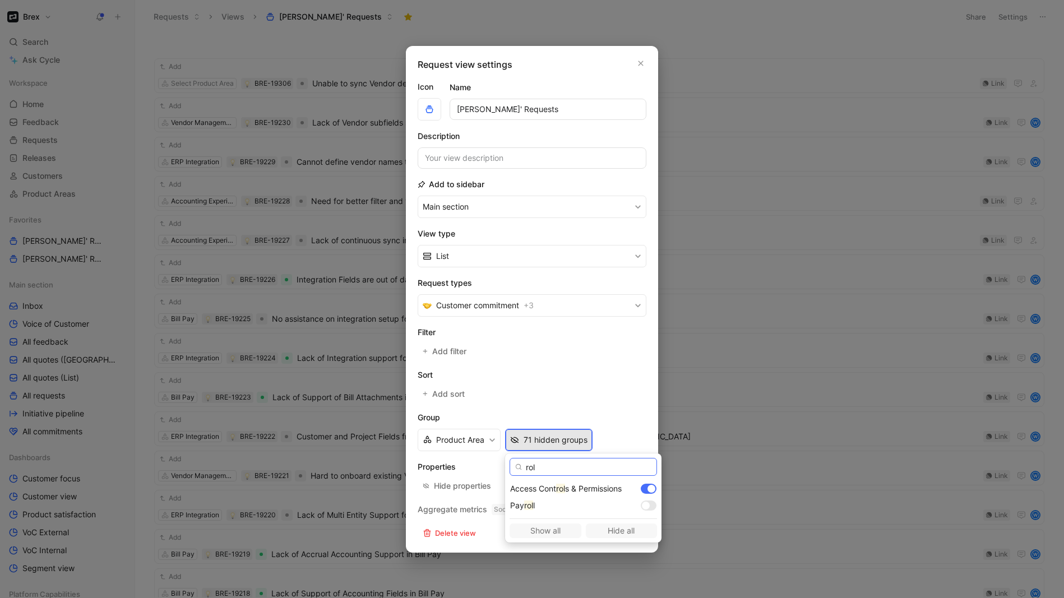
click at [561, 472] on input "rol" at bounding box center [583, 467] width 147 height 18
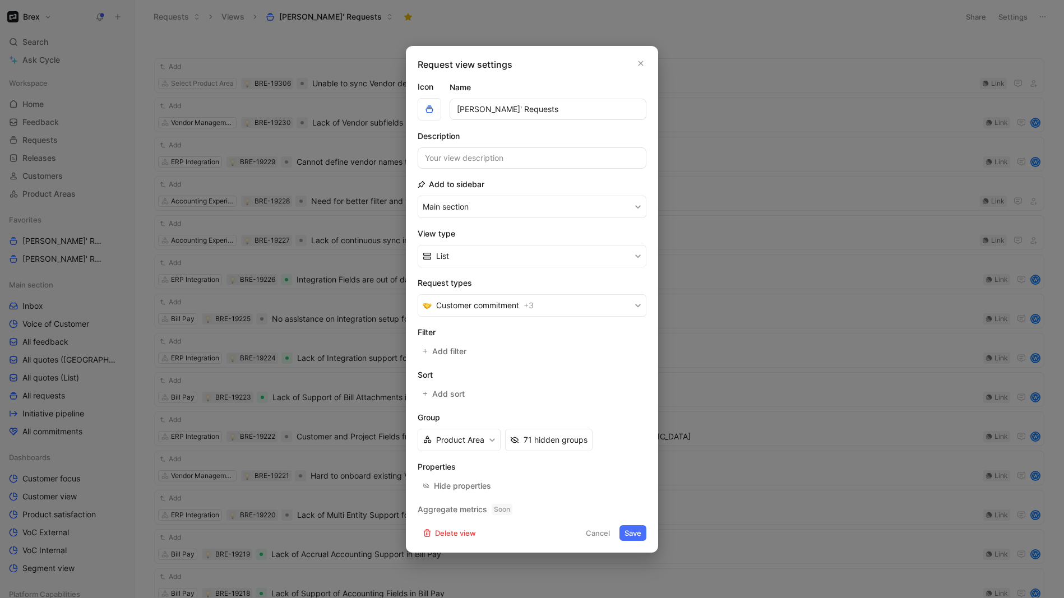
click at [634, 536] on button "Save" at bounding box center [633, 533] width 27 height 16
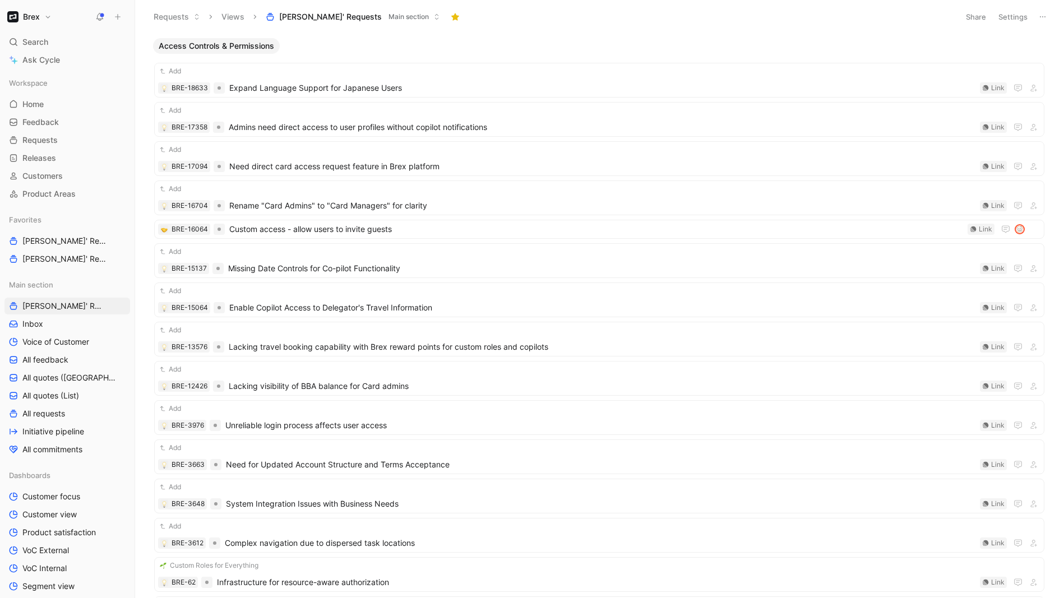
click at [1009, 12] on button "Settings" at bounding box center [1013, 17] width 39 height 16
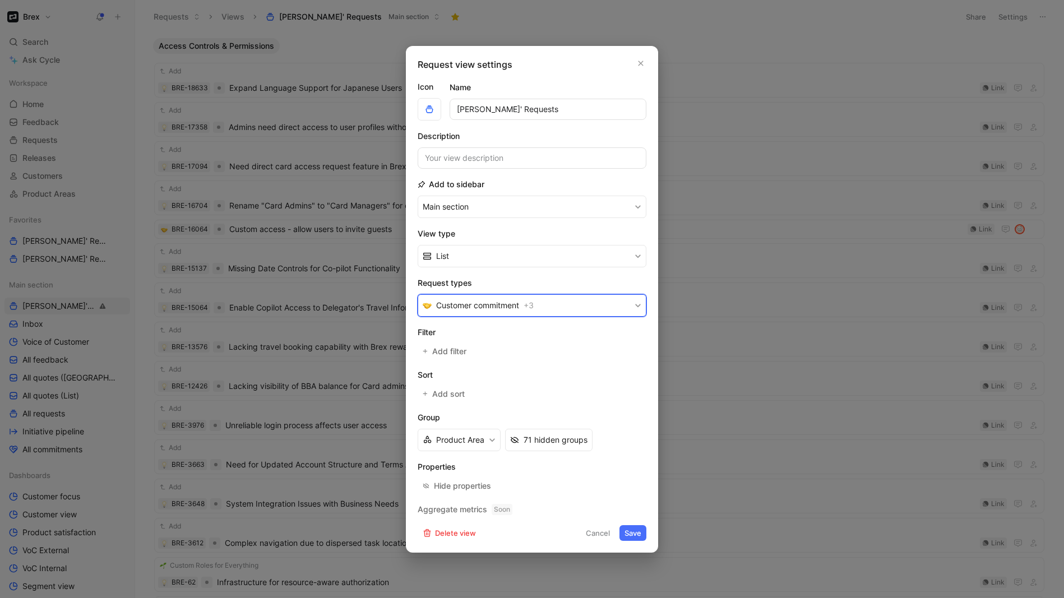
click at [474, 311] on span "Customer commitment" at bounding box center [477, 305] width 83 height 13
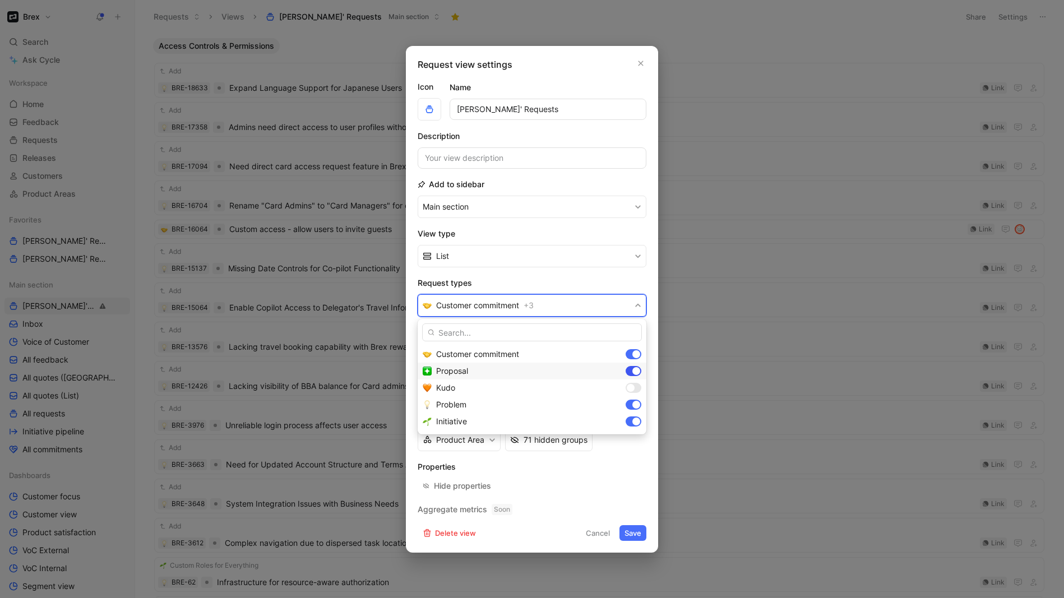
click at [630, 370] on div at bounding box center [634, 371] width 16 height 10
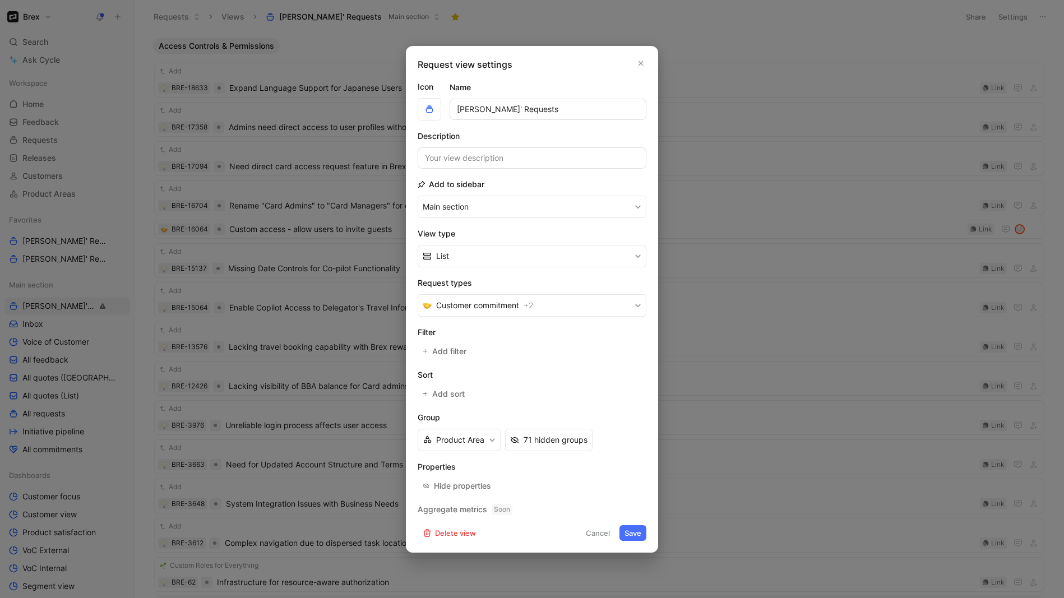
click at [631, 533] on button "Save" at bounding box center [633, 533] width 27 height 16
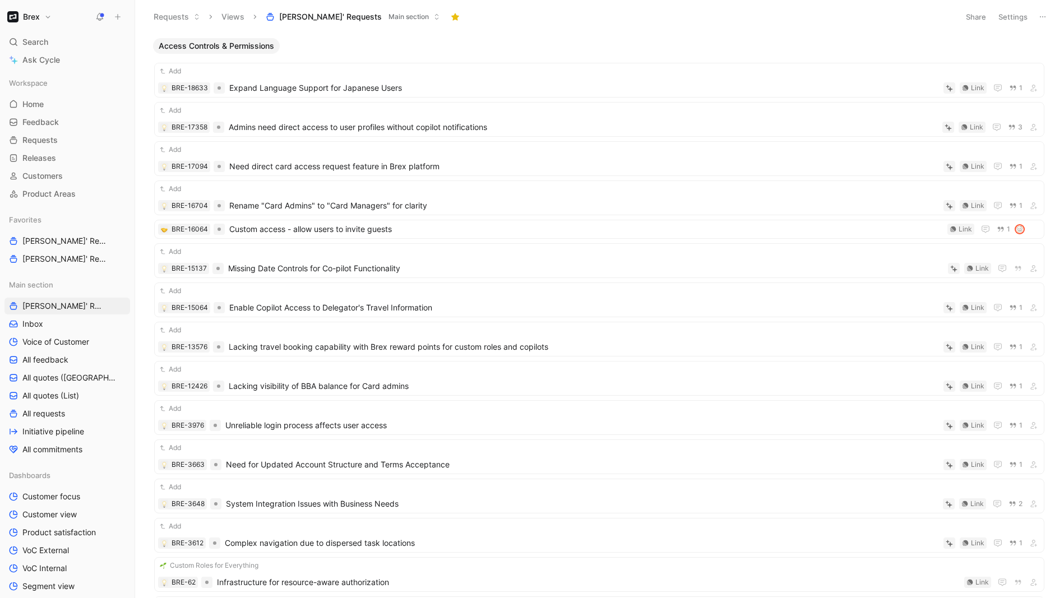
click at [291, 21] on span "[PERSON_NAME]' Requests" at bounding box center [330, 16] width 103 height 11
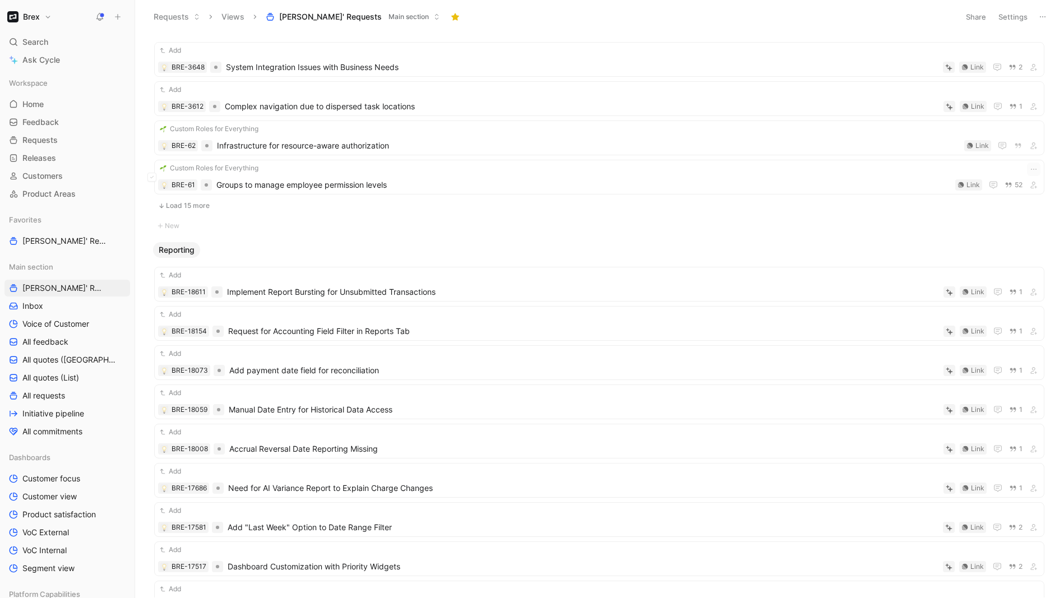
scroll to position [435, 0]
click at [192, 206] on button "Load 15 more" at bounding box center [599, 207] width 891 height 13
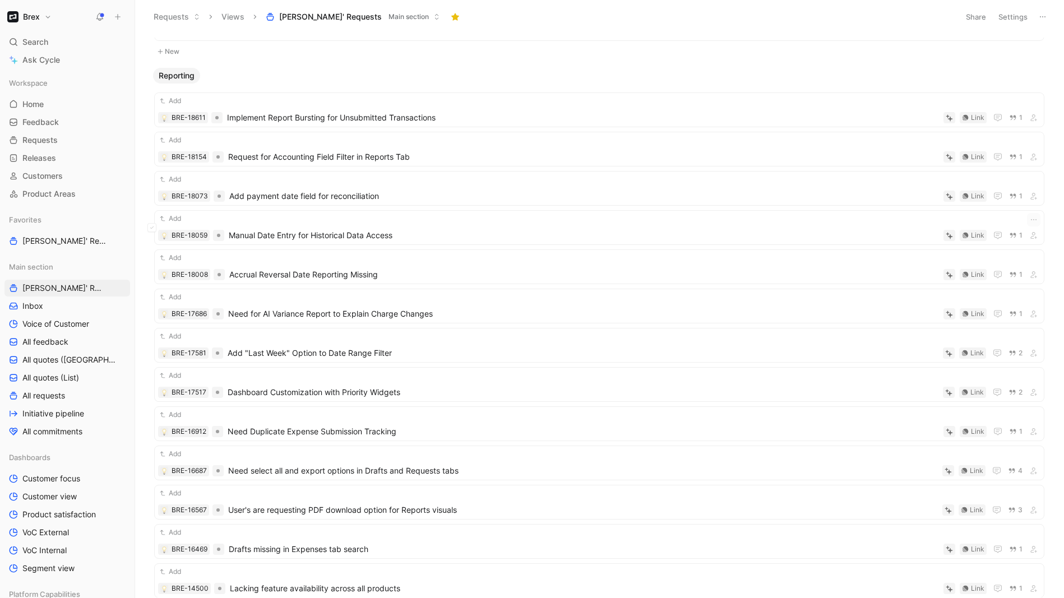
scroll to position [898, 0]
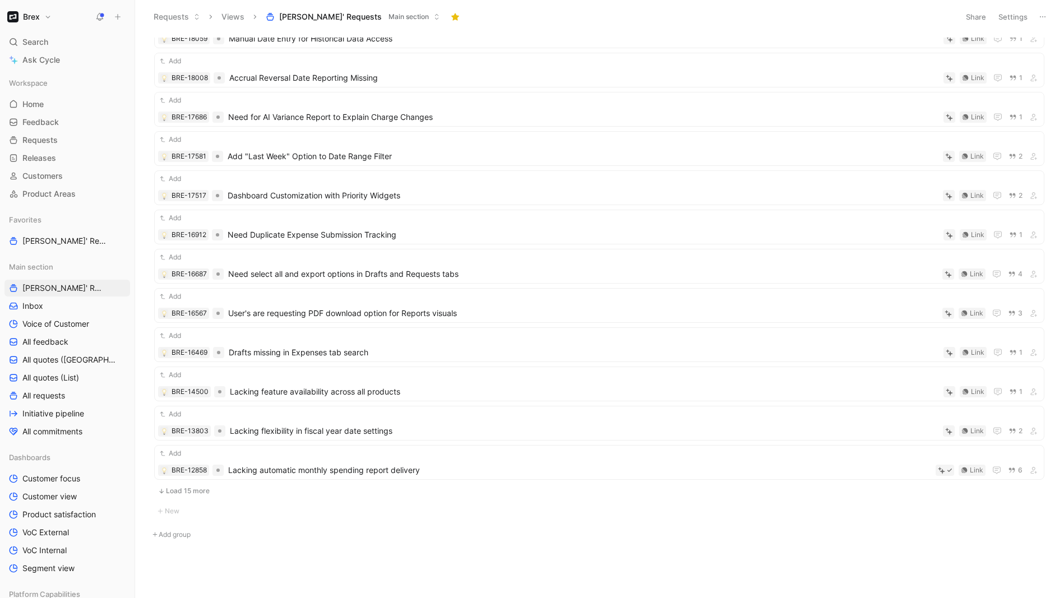
click at [188, 492] on button "Load 15 more" at bounding box center [599, 491] width 891 height 13
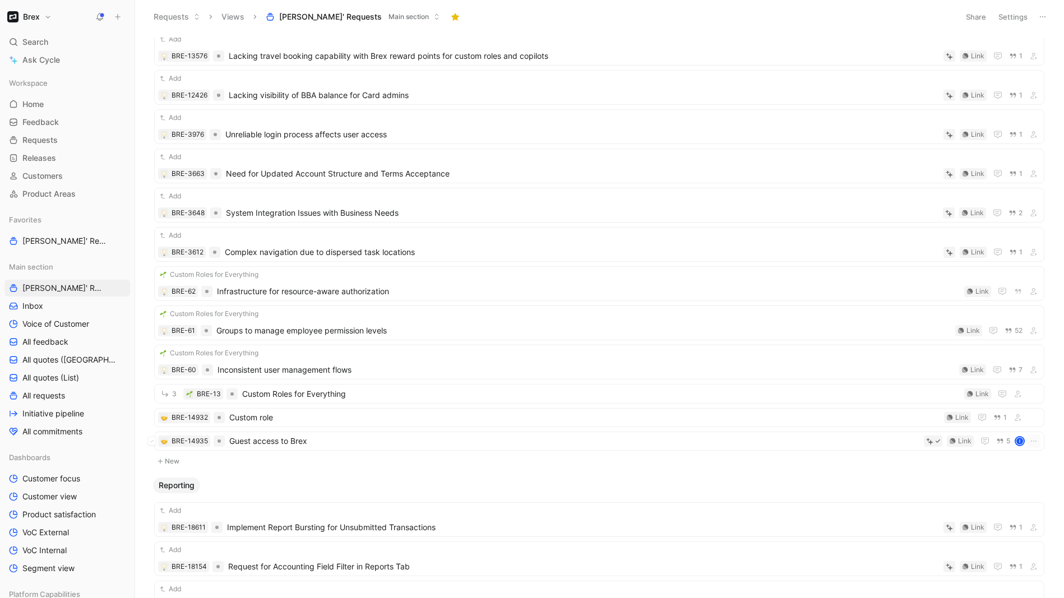
scroll to position [273, 0]
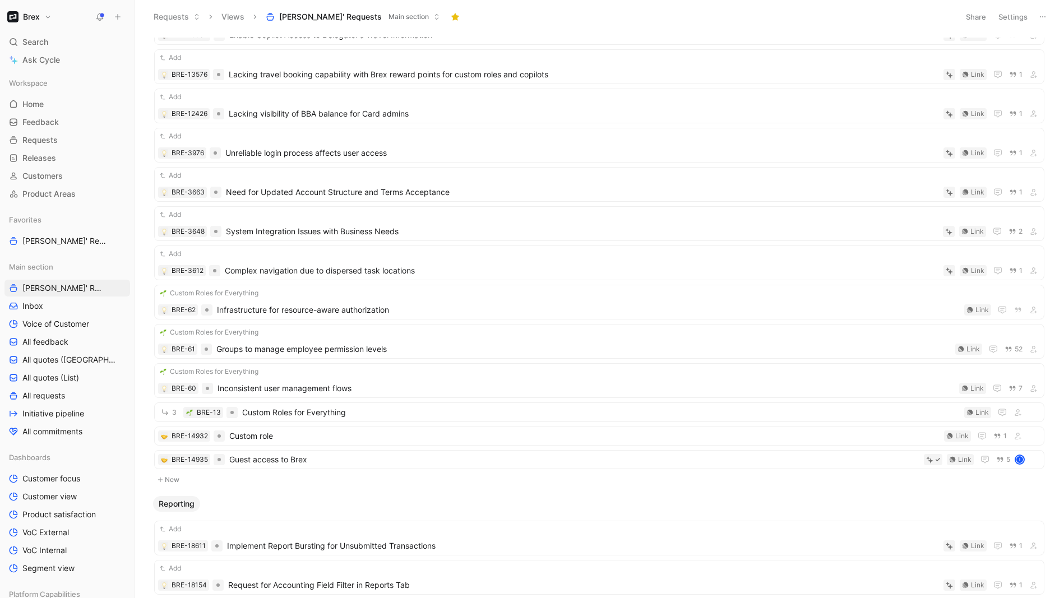
click at [167, 499] on span "Reporting" at bounding box center [177, 504] width 36 height 11
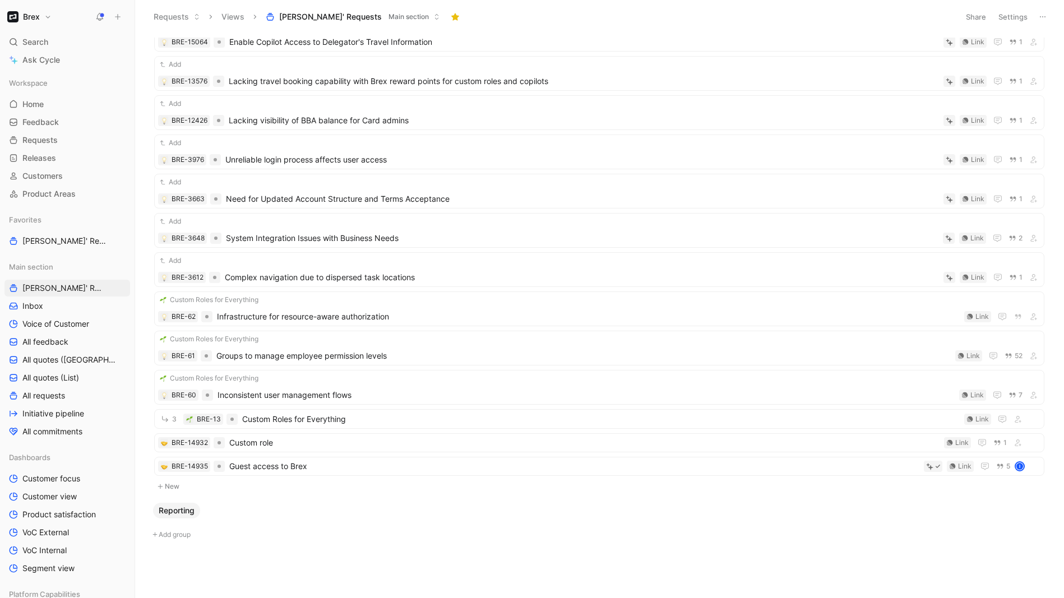
click at [163, 516] on span "Reporting" at bounding box center [177, 510] width 36 height 11
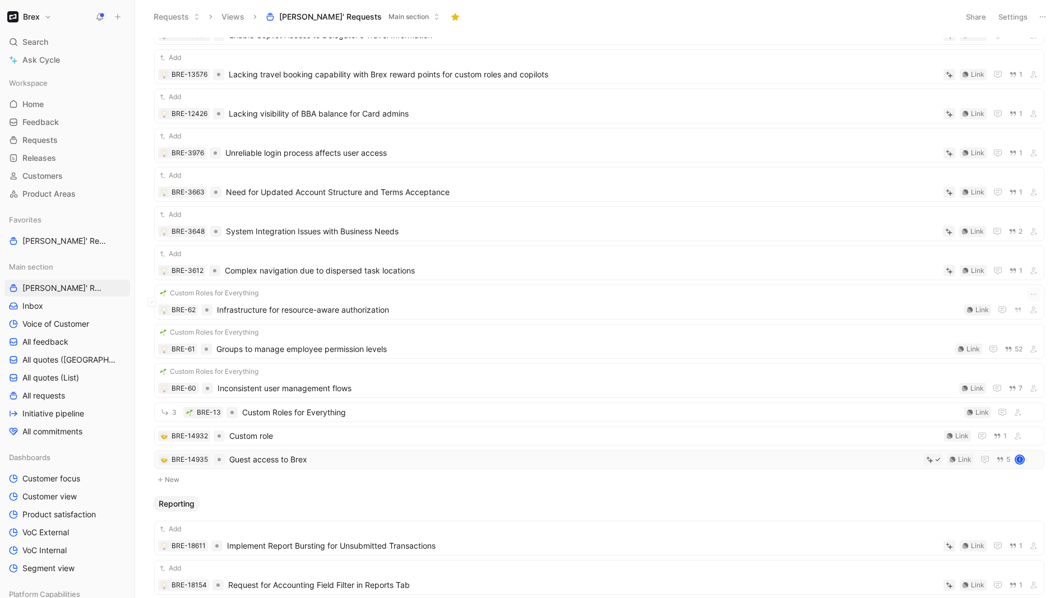
scroll to position [0, 0]
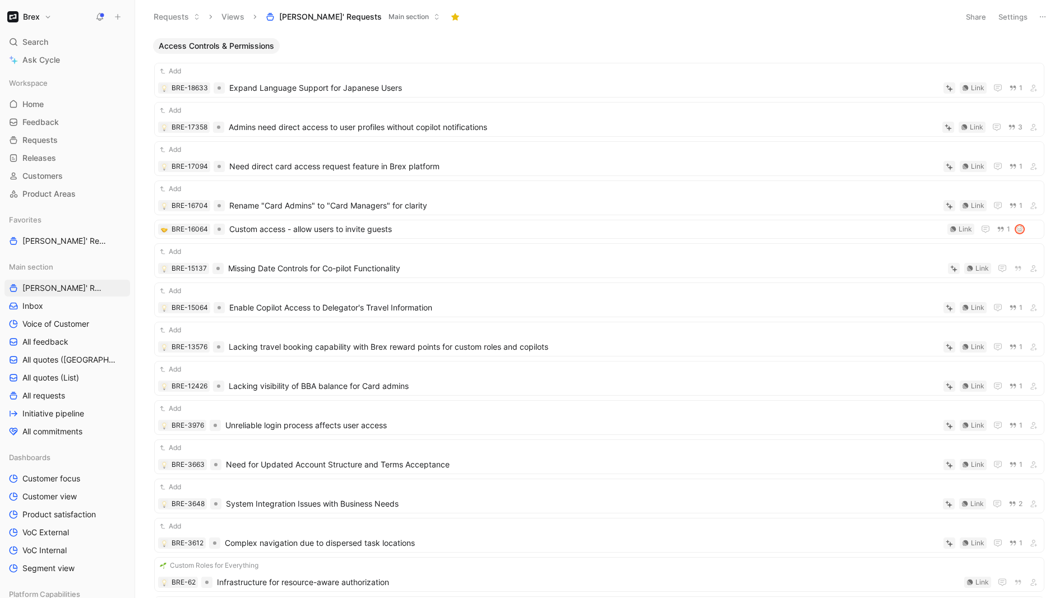
click at [219, 50] on span "Access Controls & Permissions" at bounding box center [217, 45] width 116 height 11
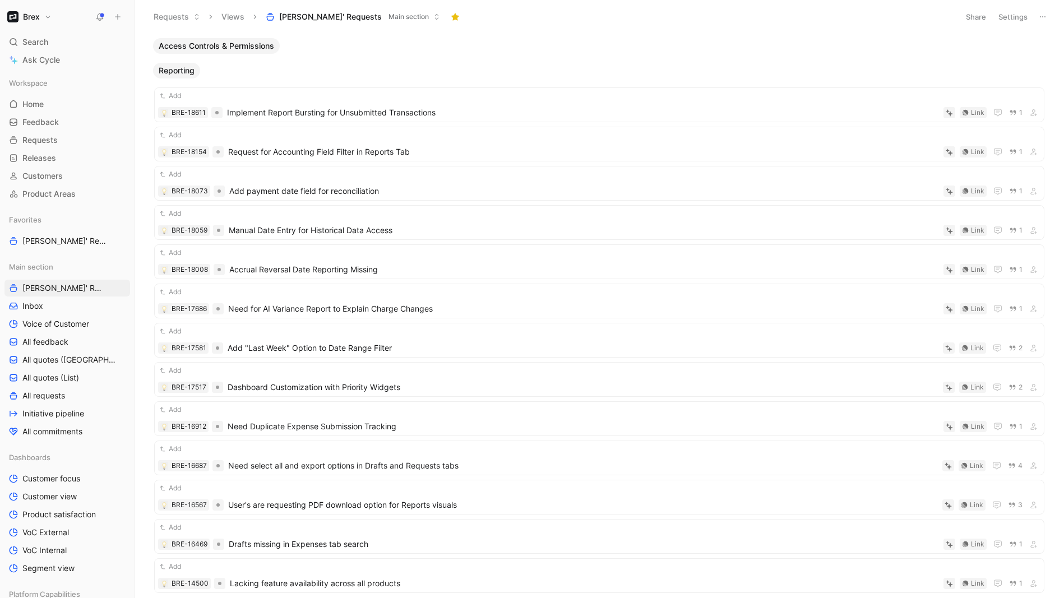
click at [219, 50] on span "Access Controls & Permissions" at bounding box center [217, 45] width 116 height 11
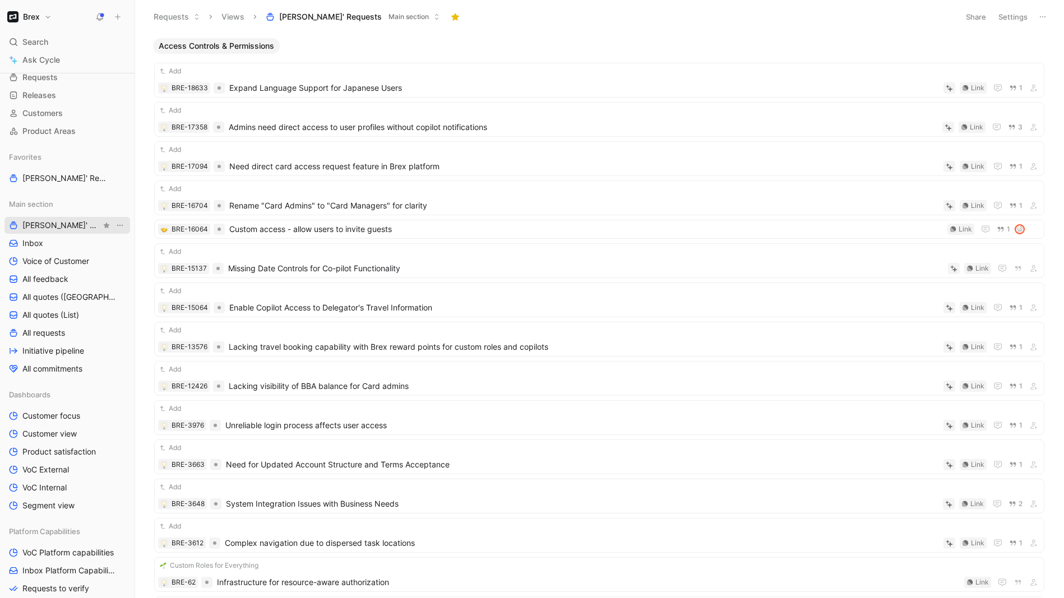
scroll to position [45, 0]
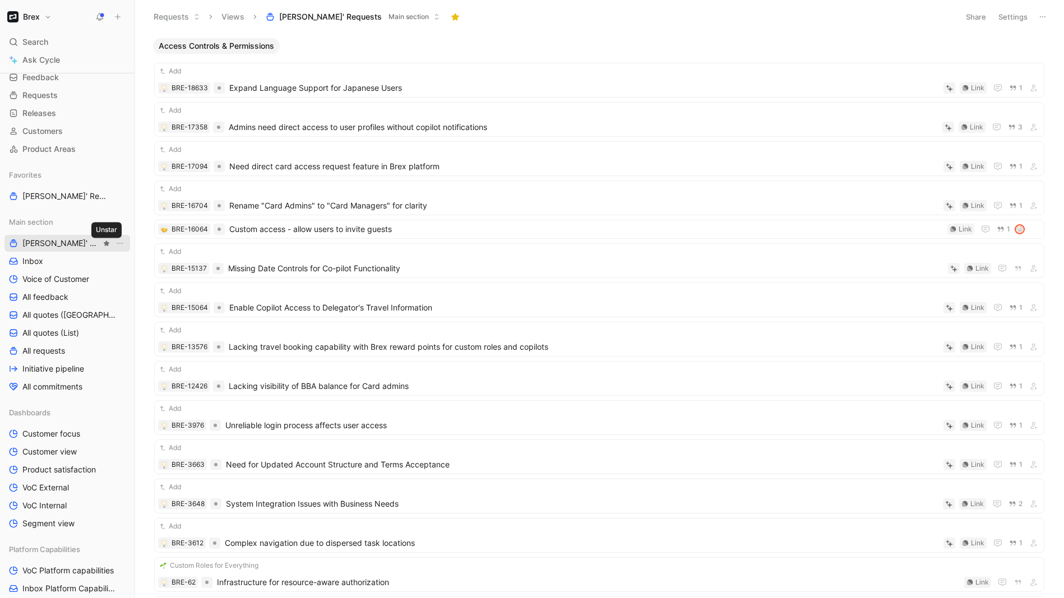
click at [103, 243] on icon "button" at bounding box center [106, 243] width 7 height 7
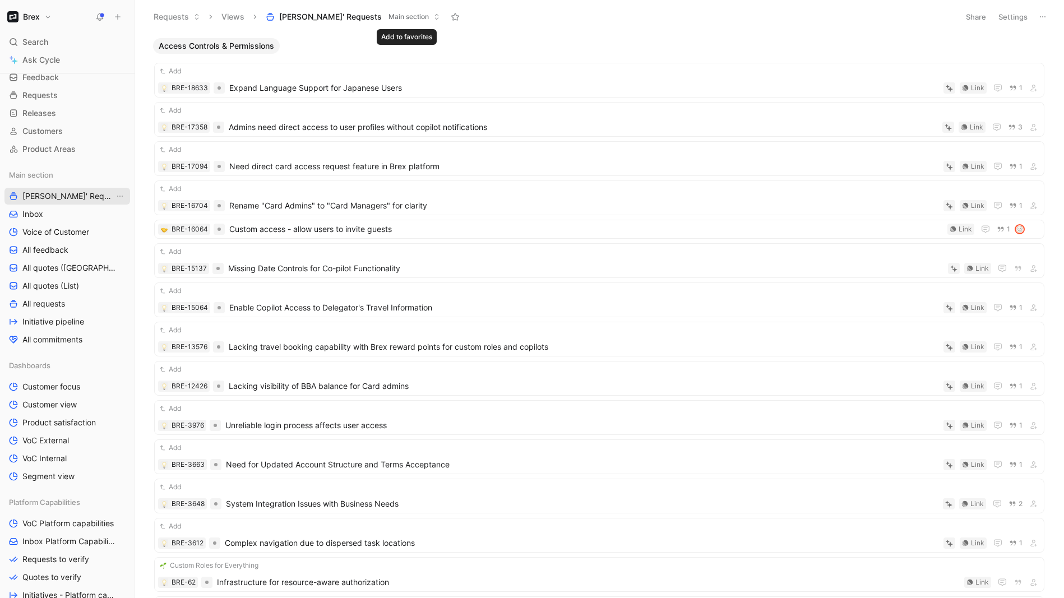
click at [451, 16] on use at bounding box center [455, 16] width 8 height 7
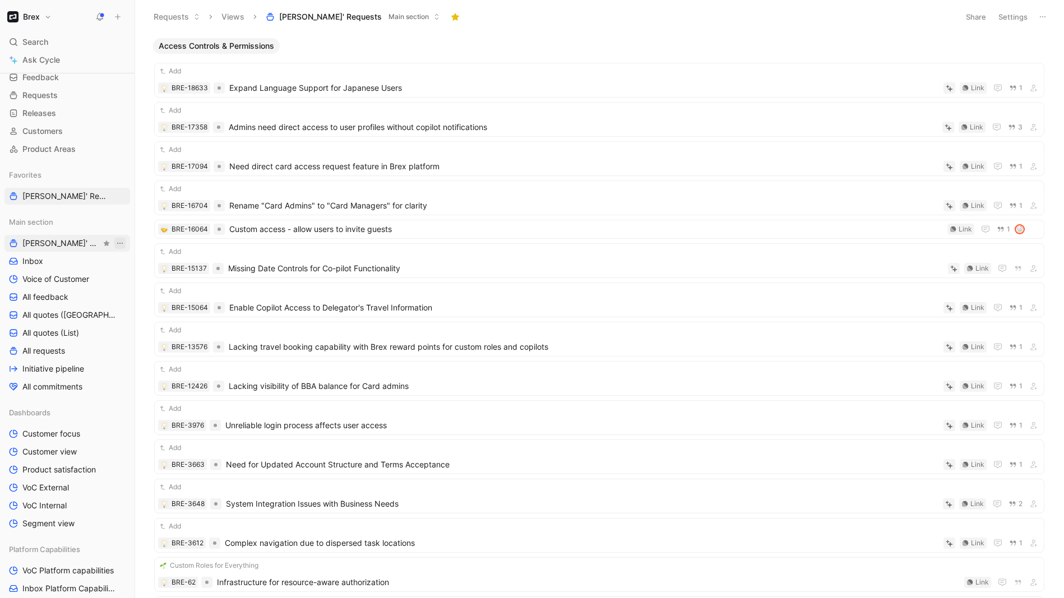
click at [123, 246] on icon "View actions" at bounding box center [120, 243] width 9 height 9
click at [112, 292] on div "Remove from sidebar Main section" at bounding box center [127, 302] width 84 height 25
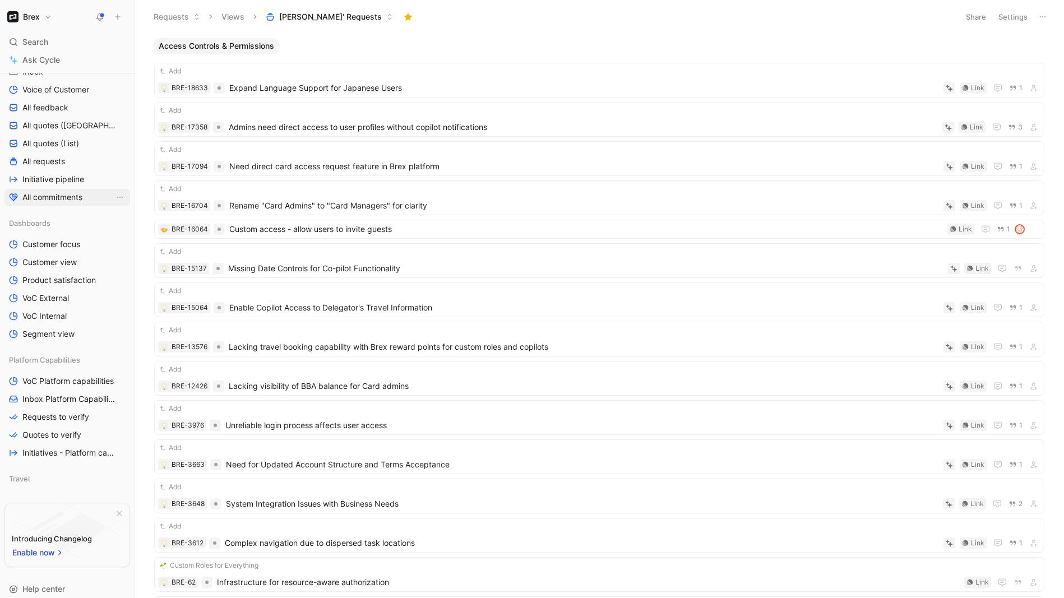
scroll to position [244, 0]
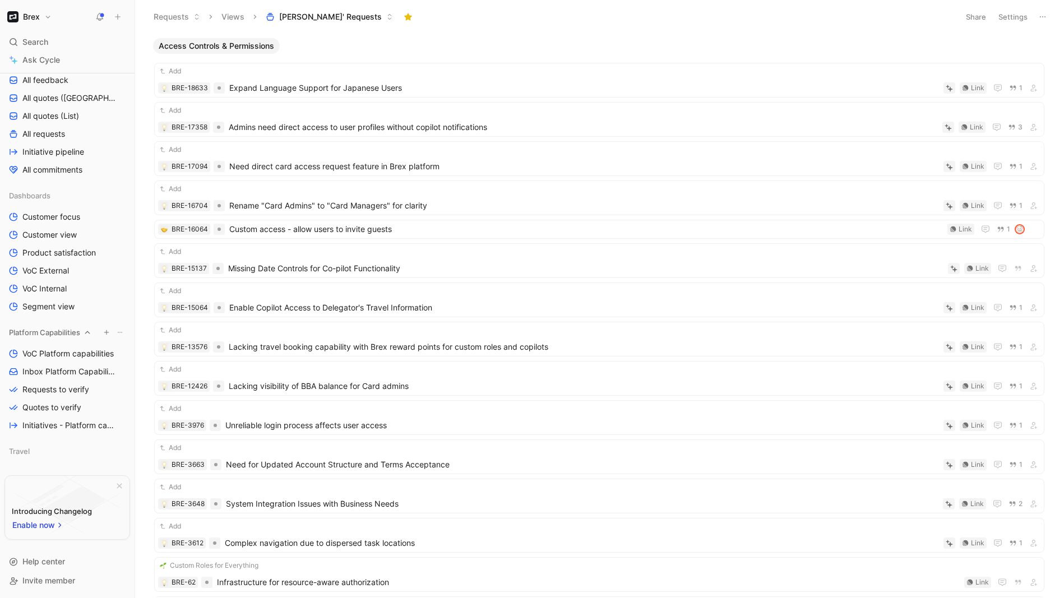
click at [118, 331] on icon at bounding box center [120, 332] width 7 height 7
click at [107, 333] on icon "button" at bounding box center [106, 332] width 7 height 7
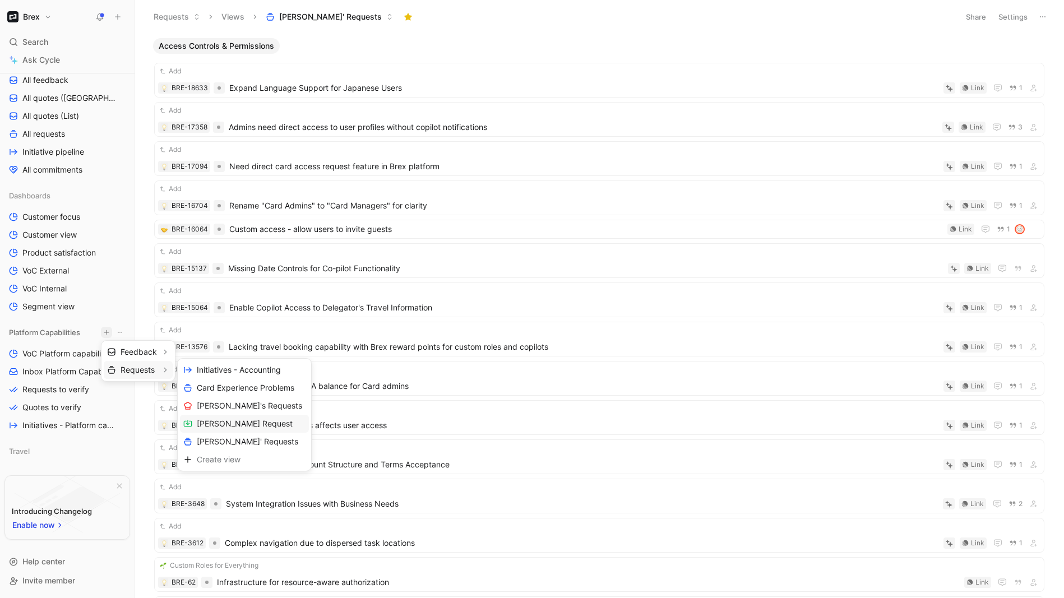
click at [218, 427] on span "[PERSON_NAME] Request" at bounding box center [245, 423] width 96 height 11
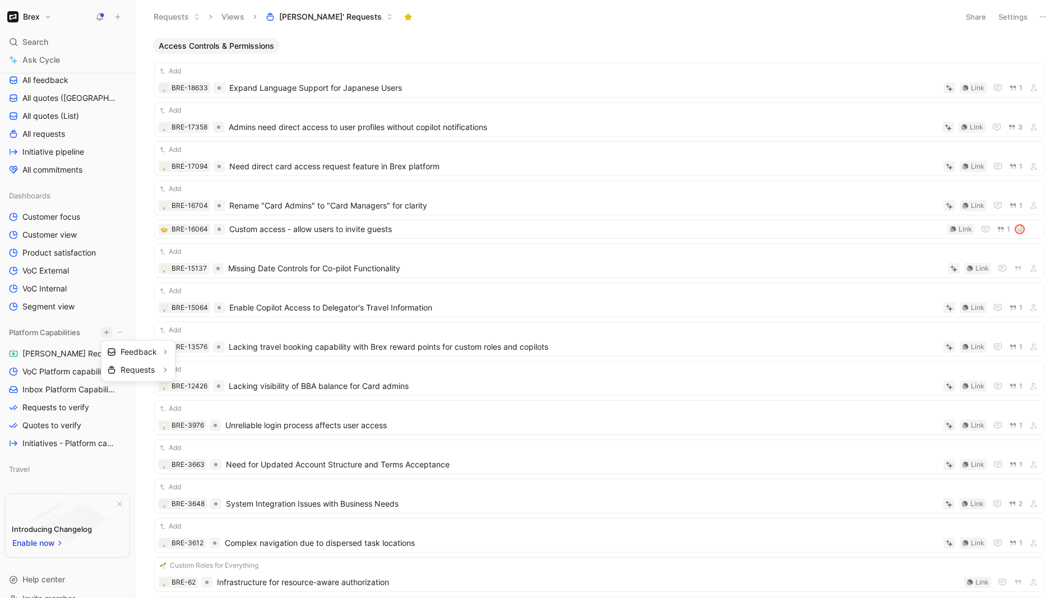
click at [45, 353] on div at bounding box center [532, 299] width 1064 height 598
click at [36, 353] on span "[PERSON_NAME] Request" at bounding box center [68, 353] width 92 height 11
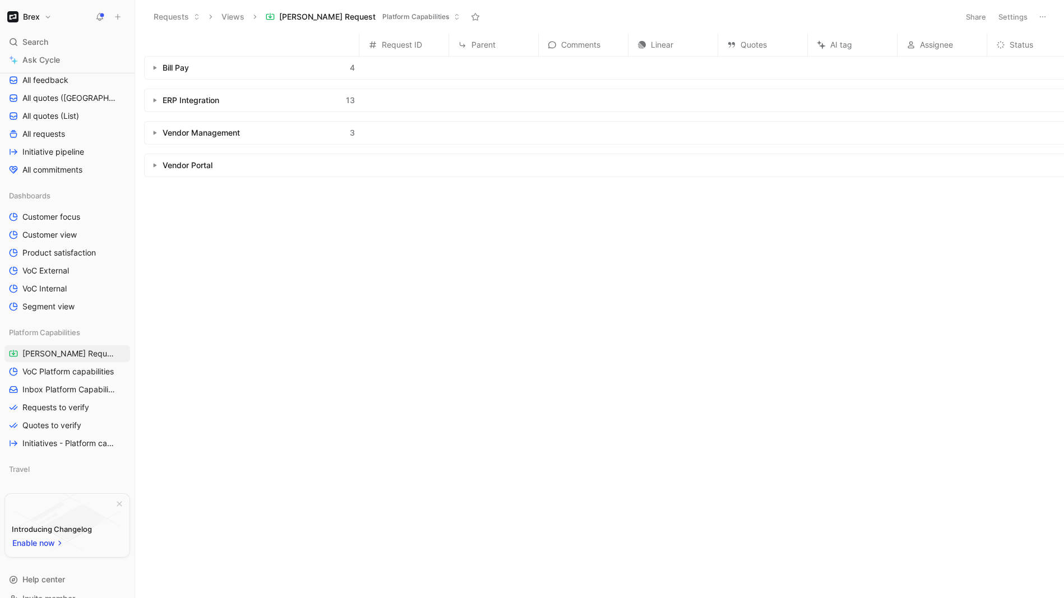
click at [153, 68] on icon "button" at bounding box center [155, 68] width 4 height 4
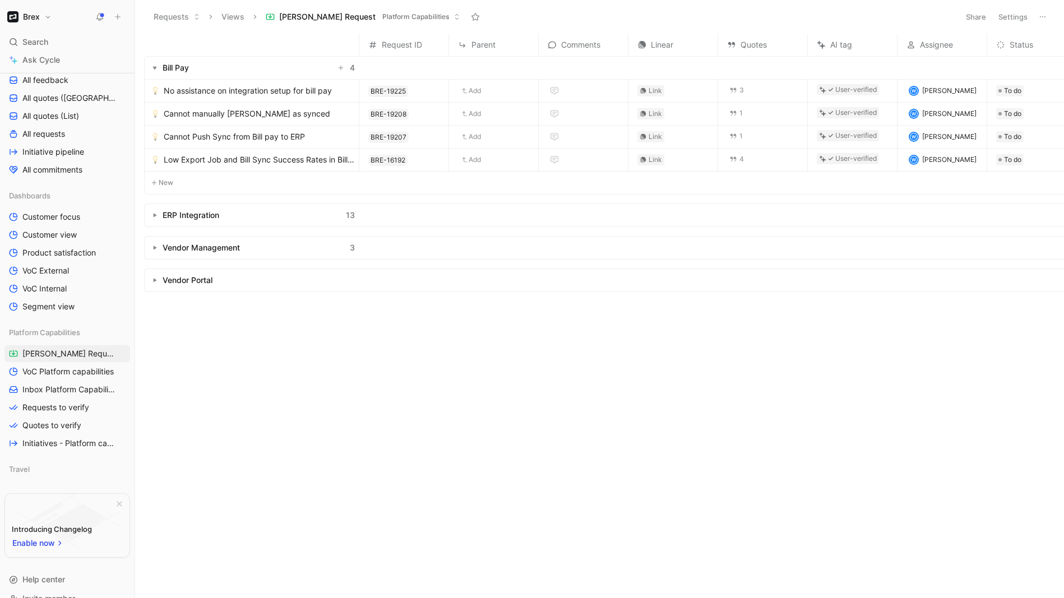
click at [155, 67] on use "button" at bounding box center [155, 68] width 4 height 3
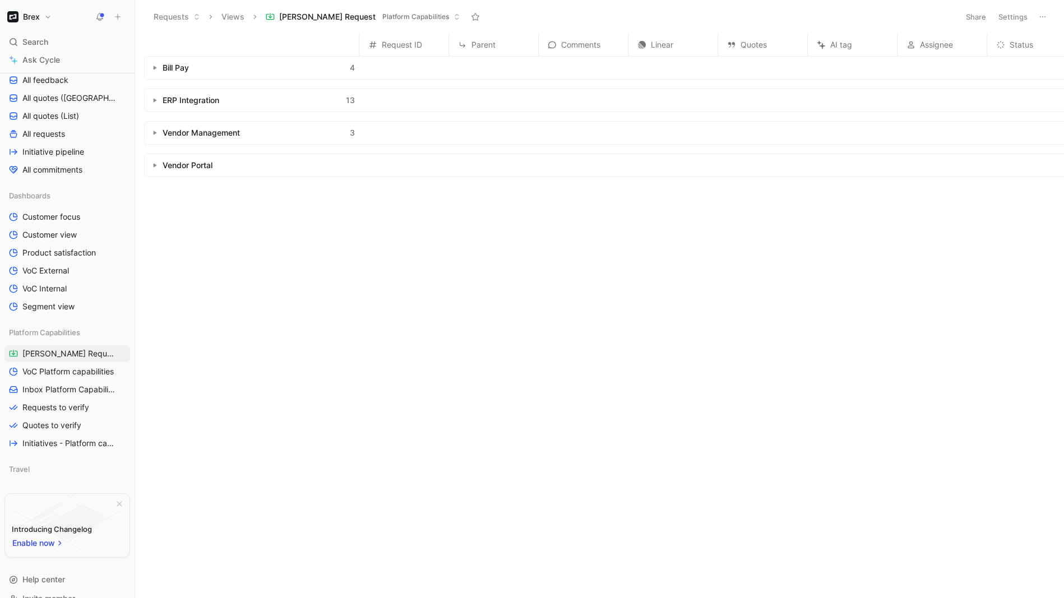
click at [154, 101] on use "button" at bounding box center [155, 101] width 3 height 4
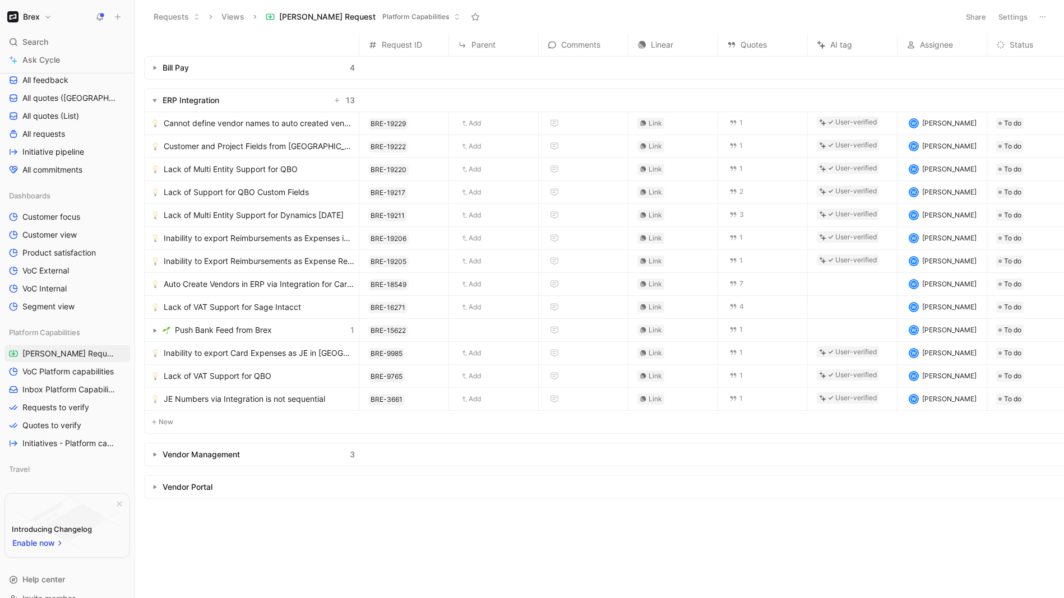
click at [154, 101] on icon "button" at bounding box center [155, 100] width 4 height 4
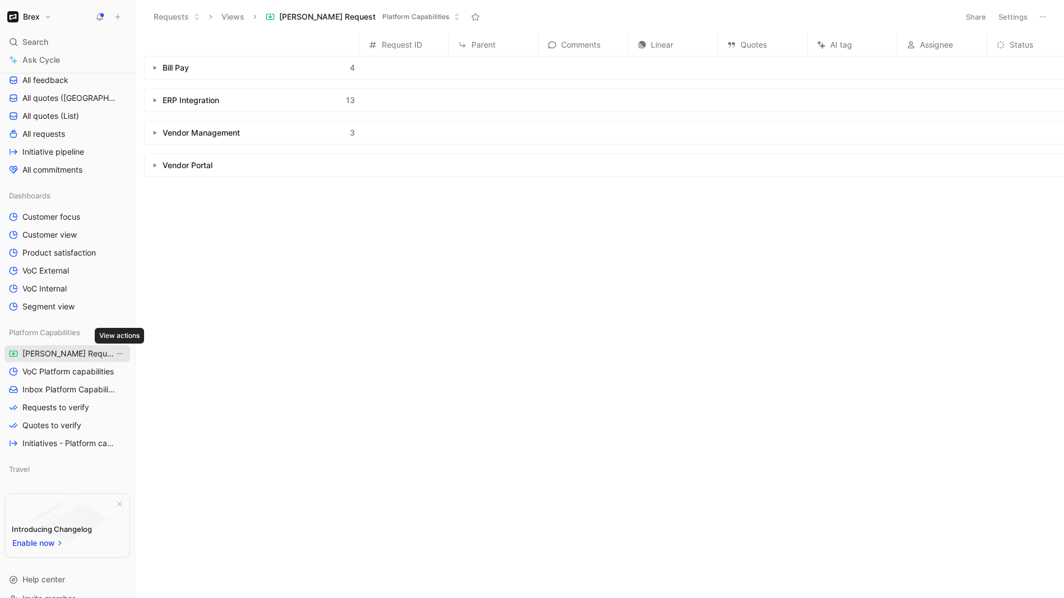
click at [118, 356] on icon "View actions" at bounding box center [120, 353] width 9 height 9
click at [110, 411] on div "Remove from sidebar Platform Capabilities" at bounding box center [127, 412] width 84 height 25
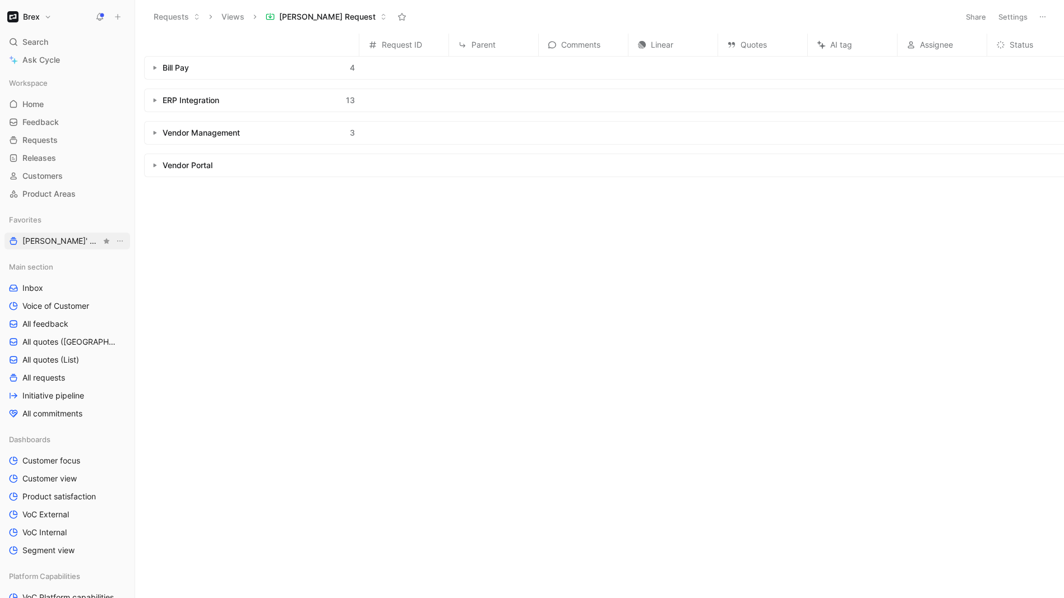
click at [49, 245] on span "[PERSON_NAME]' Requests" at bounding box center [61, 241] width 79 height 11
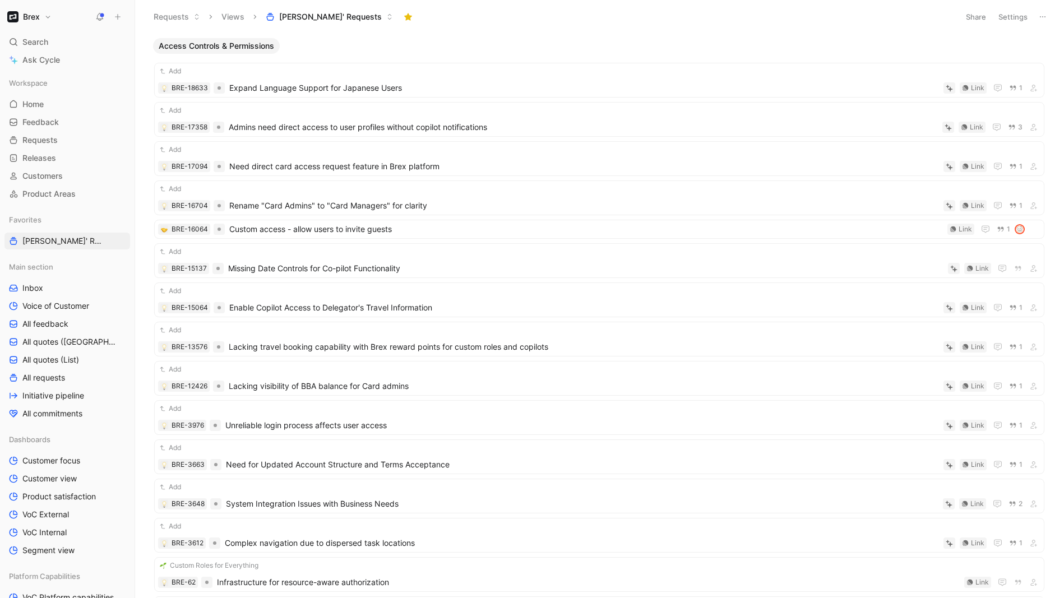
click at [322, 16] on span "[PERSON_NAME]' Requests" at bounding box center [330, 16] width 103 height 11
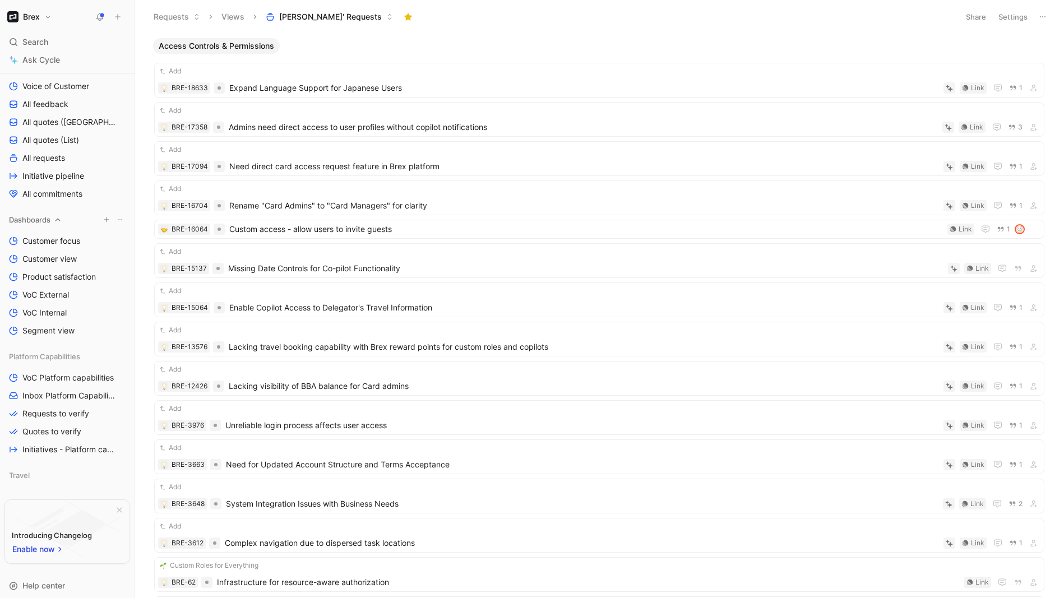
scroll to position [244, 0]
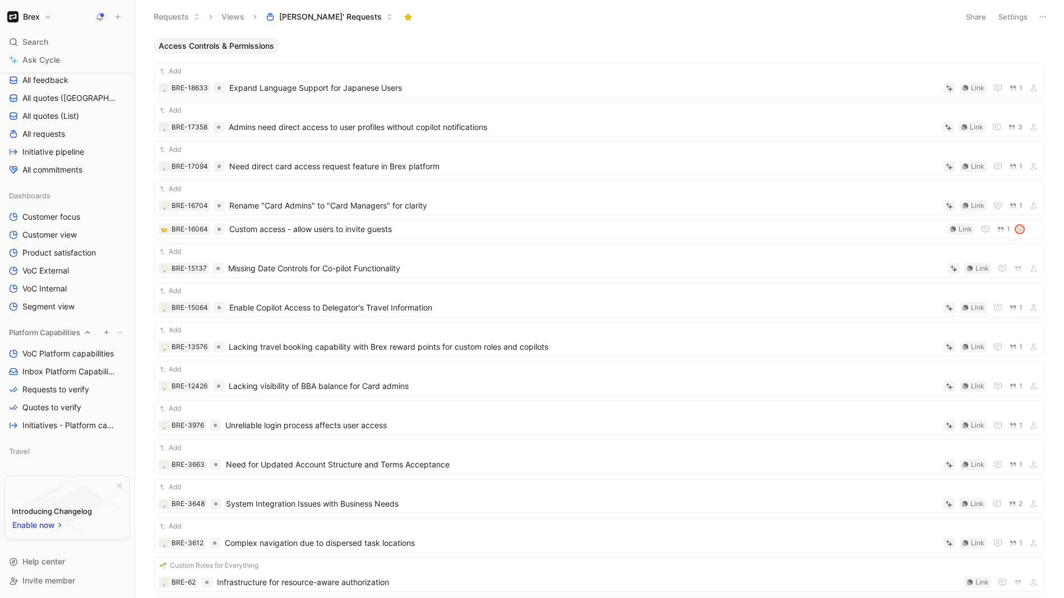
click at [121, 333] on icon at bounding box center [120, 332] width 7 height 7
click at [49, 40] on div "Search ⌘ K" at bounding box center [67, 42] width 126 height 17
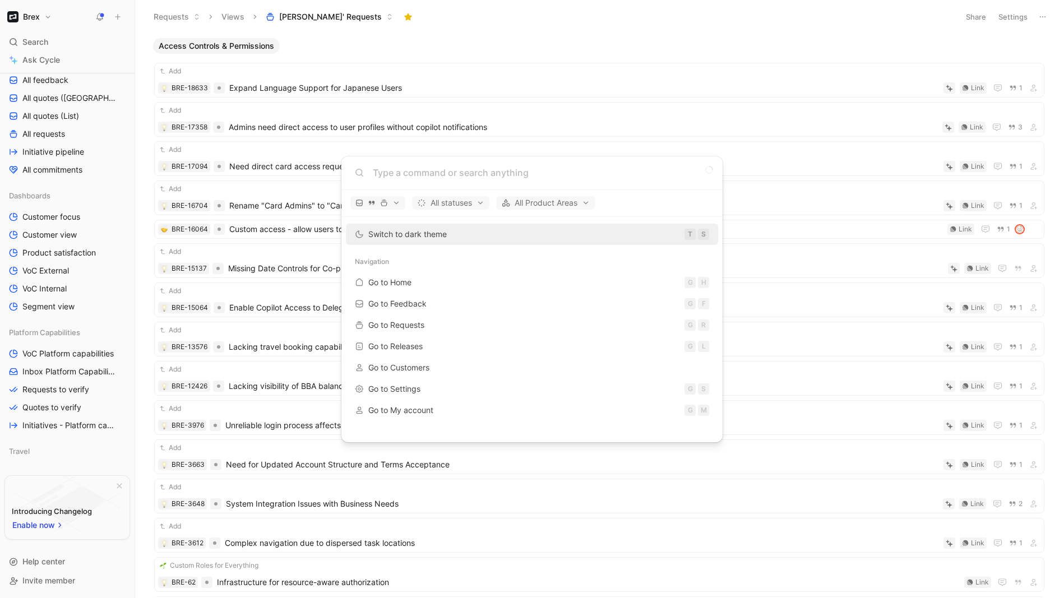
click at [42, 40] on body "Brex Search ⌘ K Ask Cycle Workspace Home G then H Feedback G then F Requests G …" at bounding box center [532, 299] width 1064 height 598
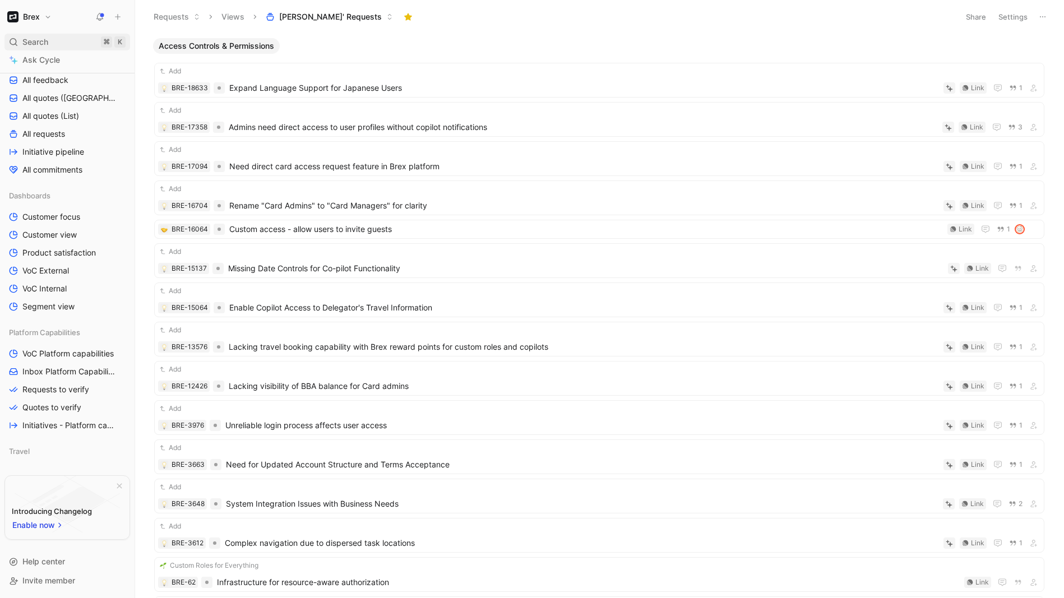
click at [47, 44] on span "Search" at bounding box center [35, 41] width 26 height 13
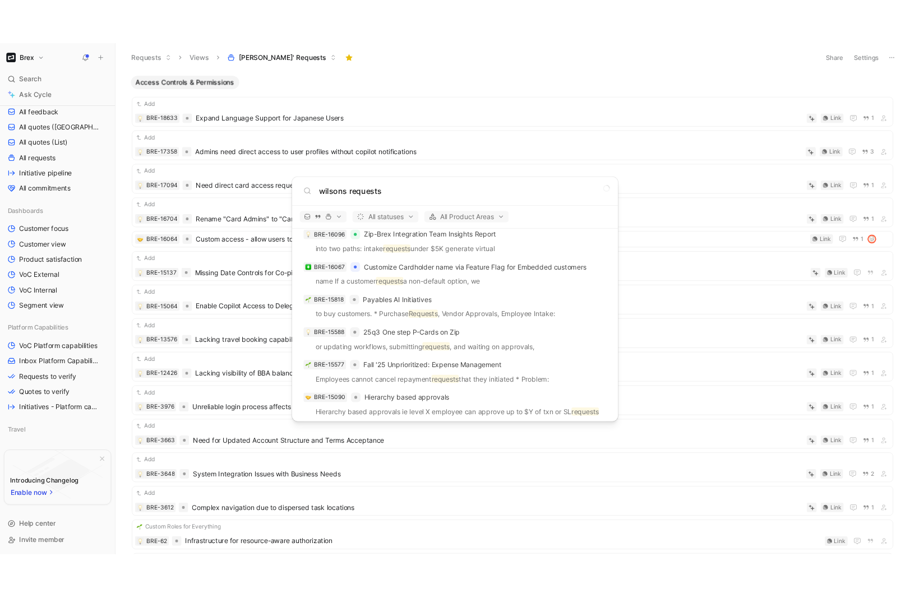
scroll to position [419, 0]
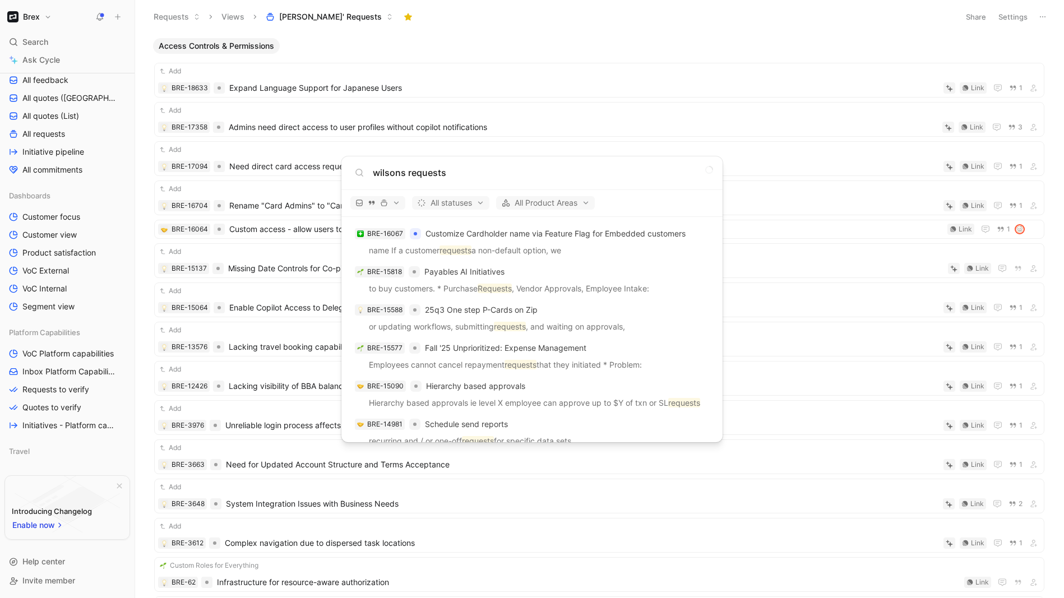
type input "wilsons requests"
click at [766, 222] on body "Brex Search ⌘ K Ask Cycle Workspace Home G then H Feedback G then F Requests G …" at bounding box center [532, 299] width 1064 height 598
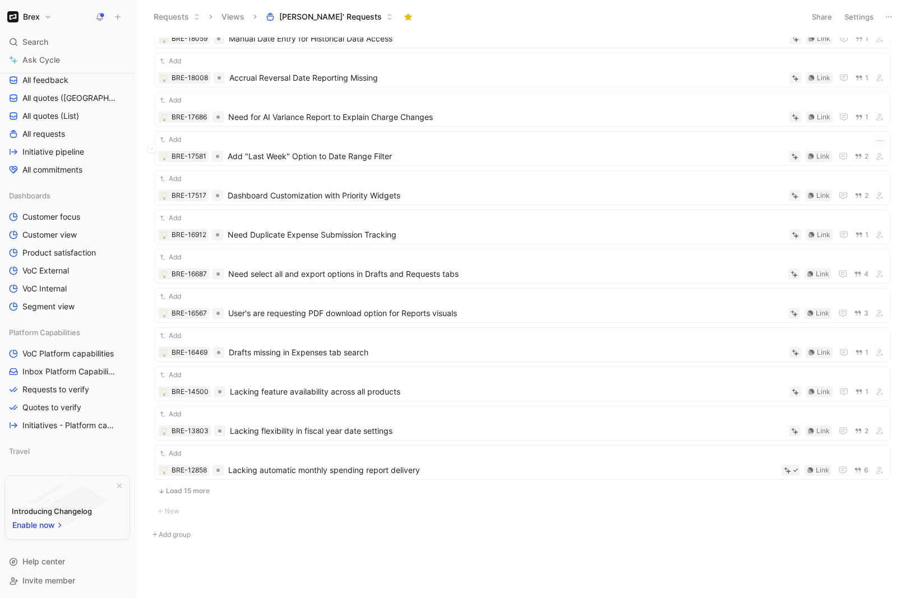
scroll to position [0, 0]
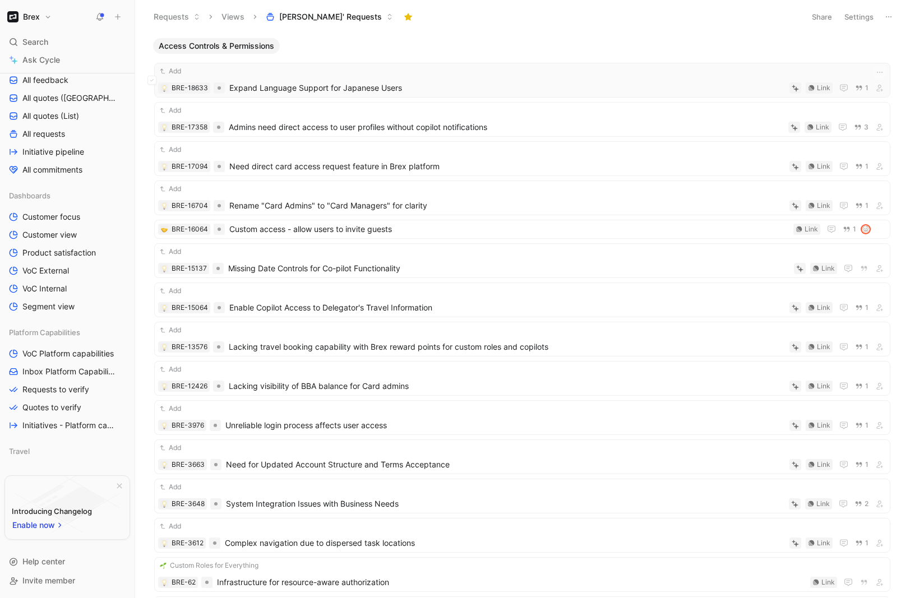
click at [399, 82] on span "Expand Language Support for Japanese Users" at bounding box center [507, 87] width 556 height 13
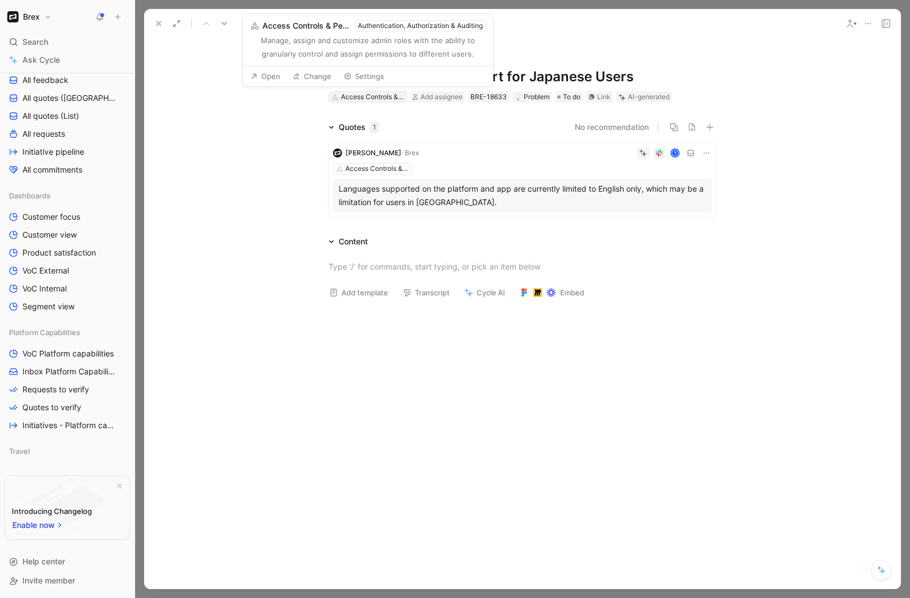
click at [387, 96] on div "Access Controls & Permissions" at bounding box center [372, 96] width 63 height 11
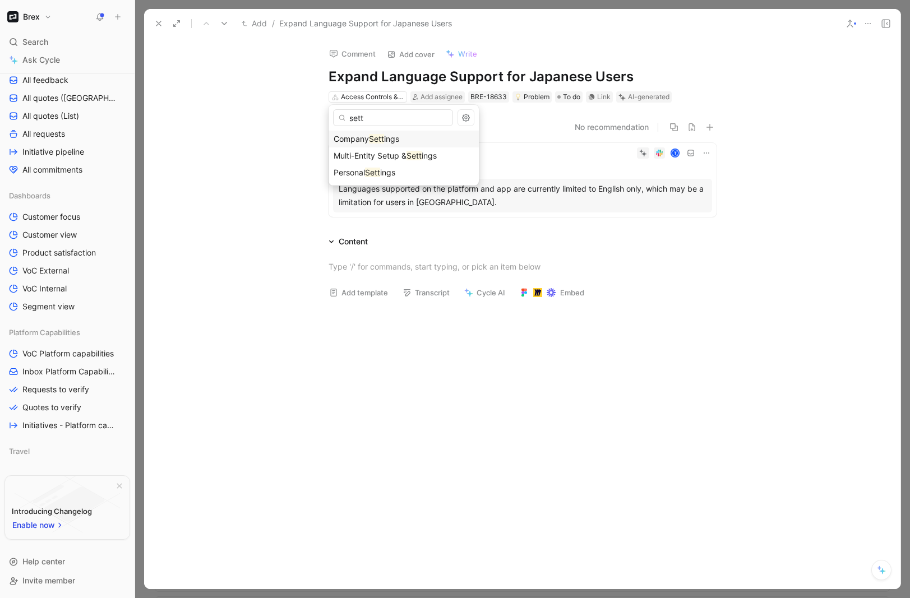
type input "sett"
click at [383, 142] on mark "Sett" at bounding box center [376, 139] width 15 height 10
click at [159, 23] on use at bounding box center [158, 23] width 4 height 4
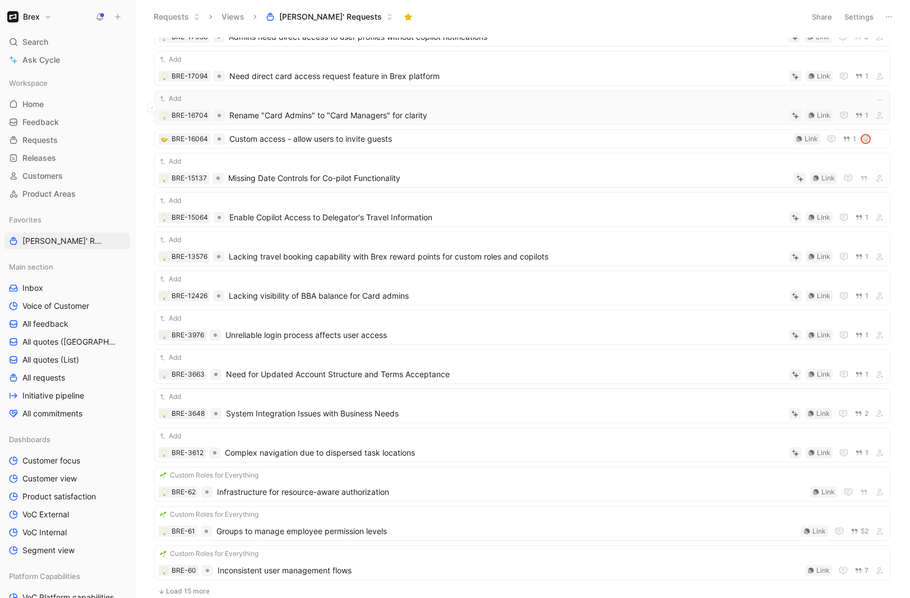
scroll to position [52, 0]
click at [415, 114] on span "Rename "Card Admins" to "Card Managers" for clarity" at bounding box center [507, 114] width 556 height 13
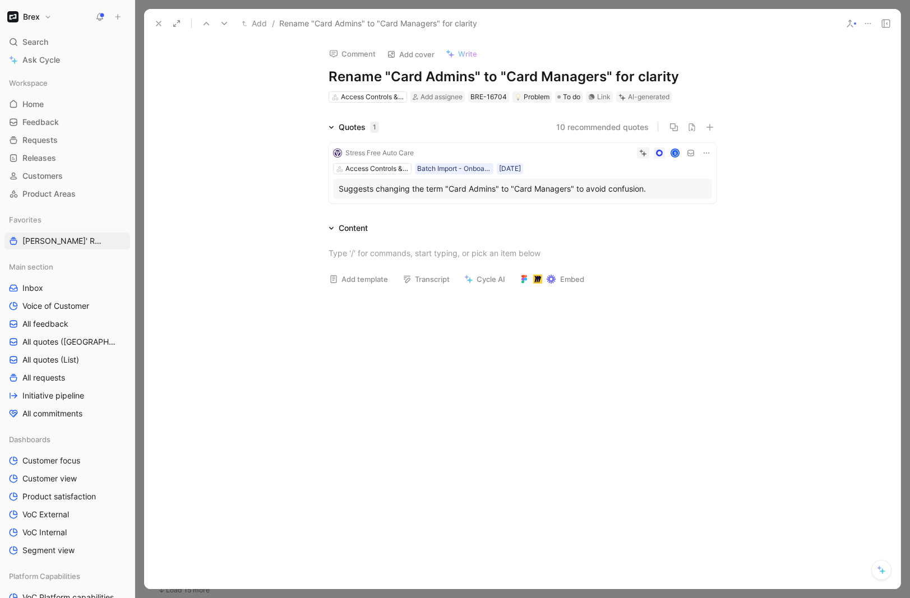
click at [865, 21] on icon at bounding box center [868, 23] width 9 height 9
click at [792, 96] on div "Delete" at bounding box center [834, 97] width 84 height 17
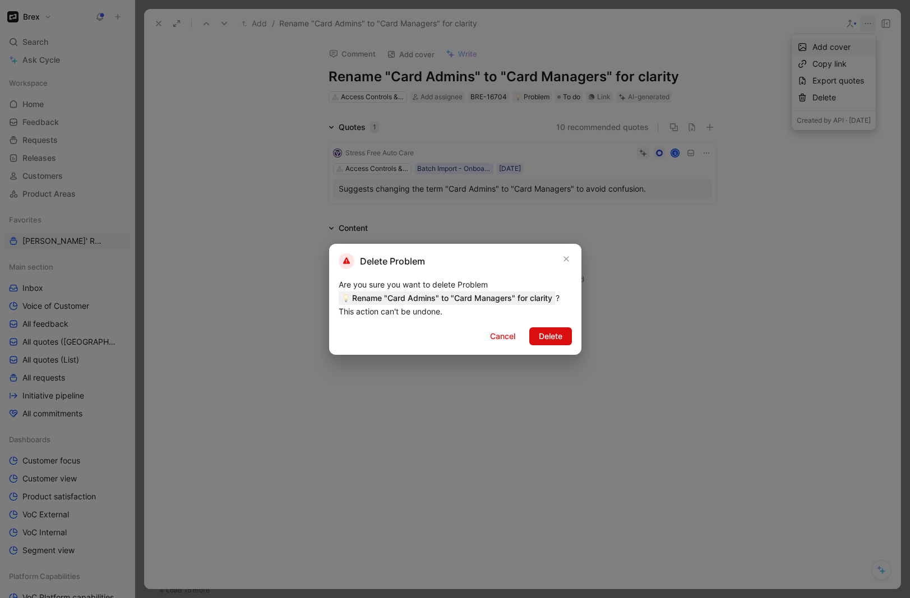
click at [539, 338] on span "Delete" at bounding box center [551, 336] width 24 height 13
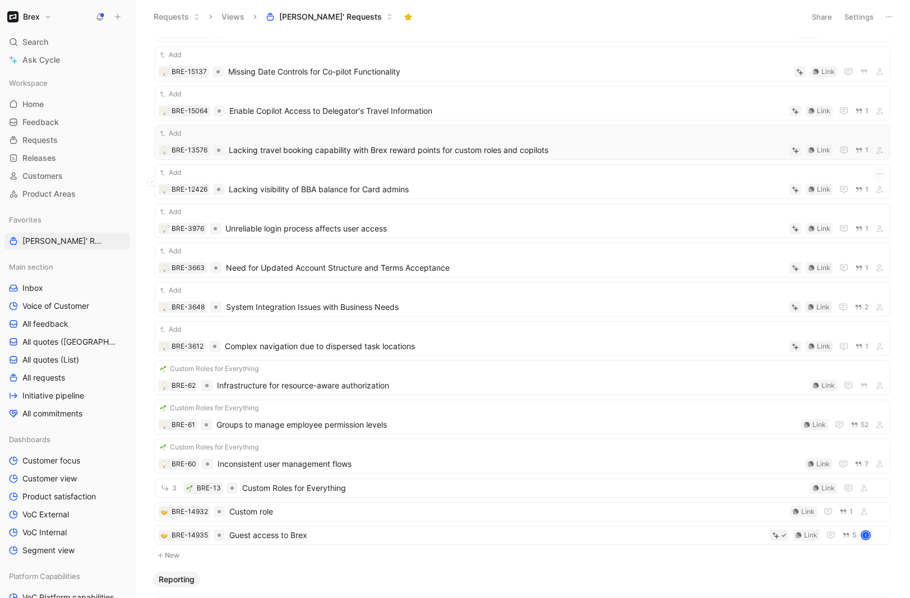
scroll to position [119, 0]
click at [380, 224] on span "Unreliable login process affects user access" at bounding box center [505, 228] width 560 height 13
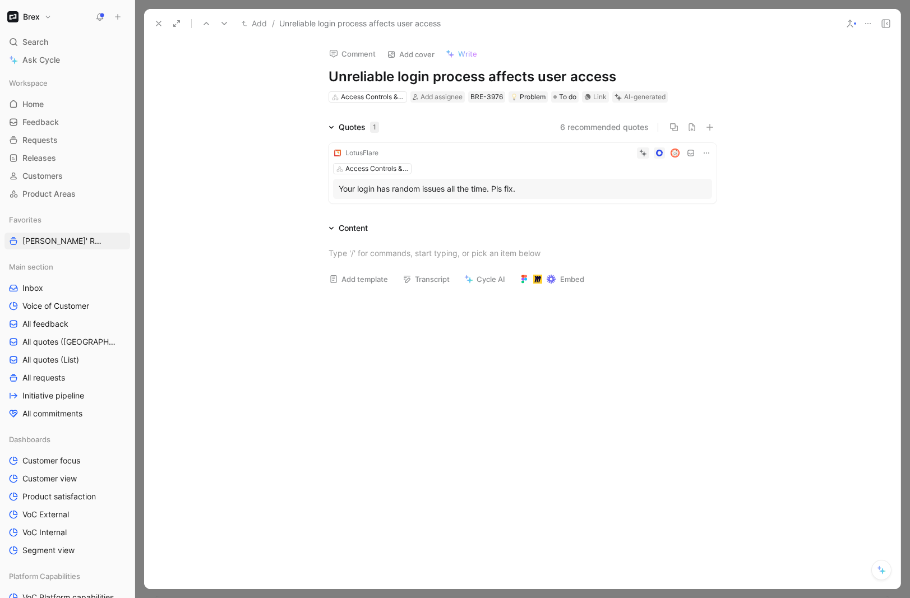
click at [868, 21] on icon at bounding box center [868, 23] width 9 height 9
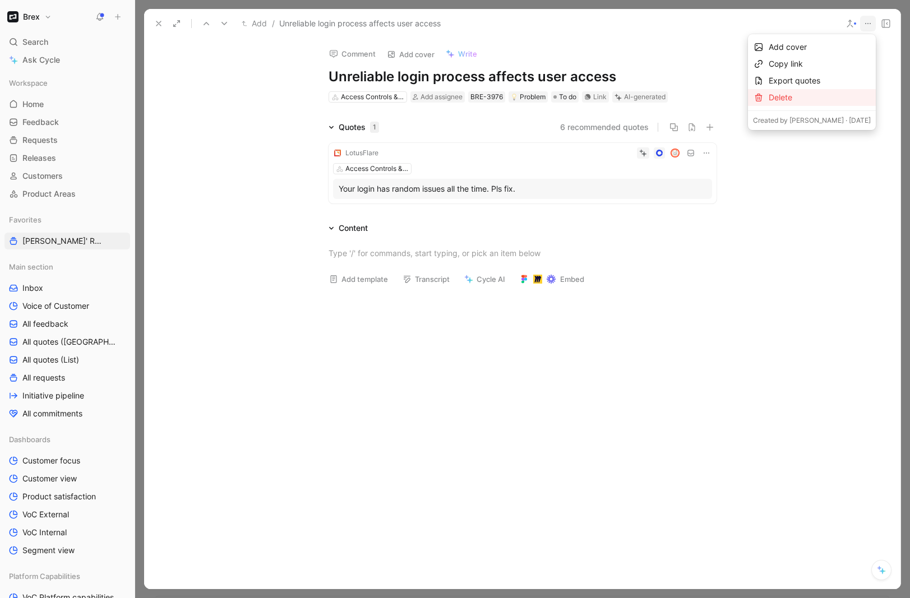
click at [844, 96] on div "Delete" at bounding box center [820, 97] width 102 height 13
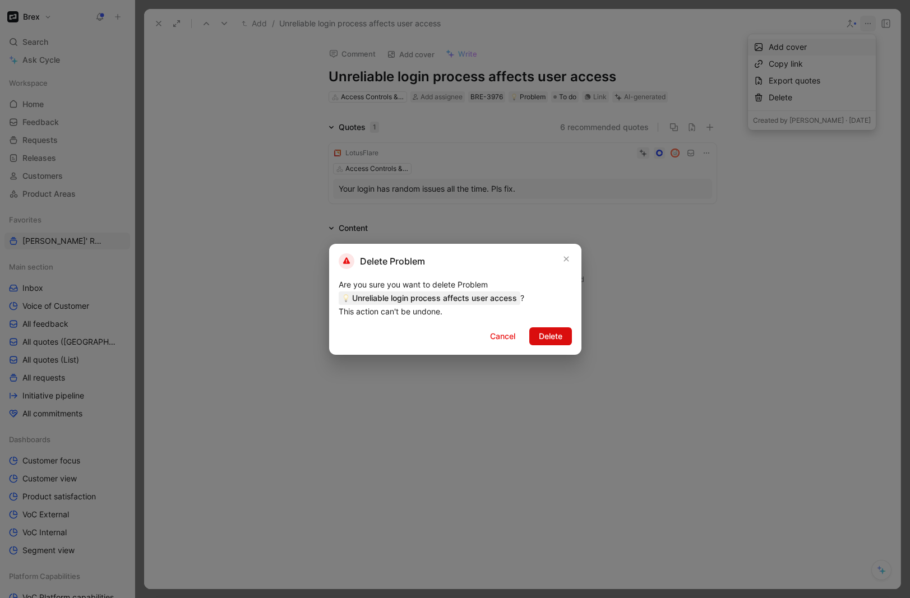
click at [548, 339] on span "Delete" at bounding box center [551, 336] width 24 height 13
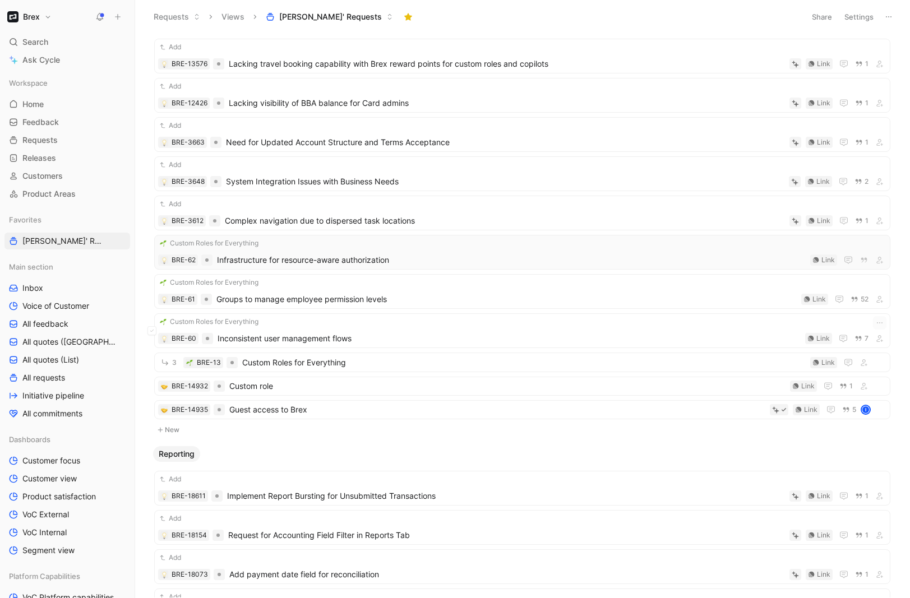
scroll to position [215, 0]
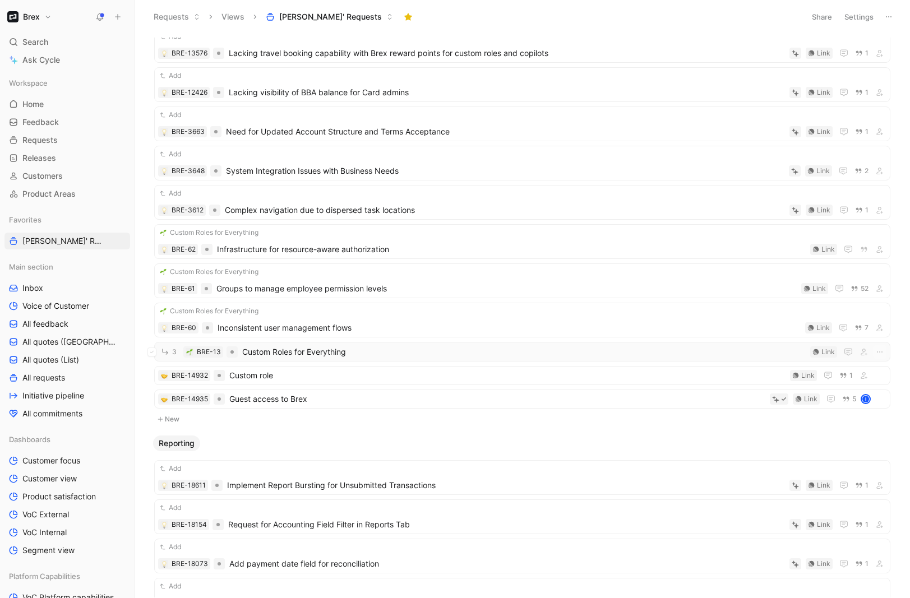
click at [406, 347] on span "Custom Roles for Everything" at bounding box center [524, 351] width 564 height 13
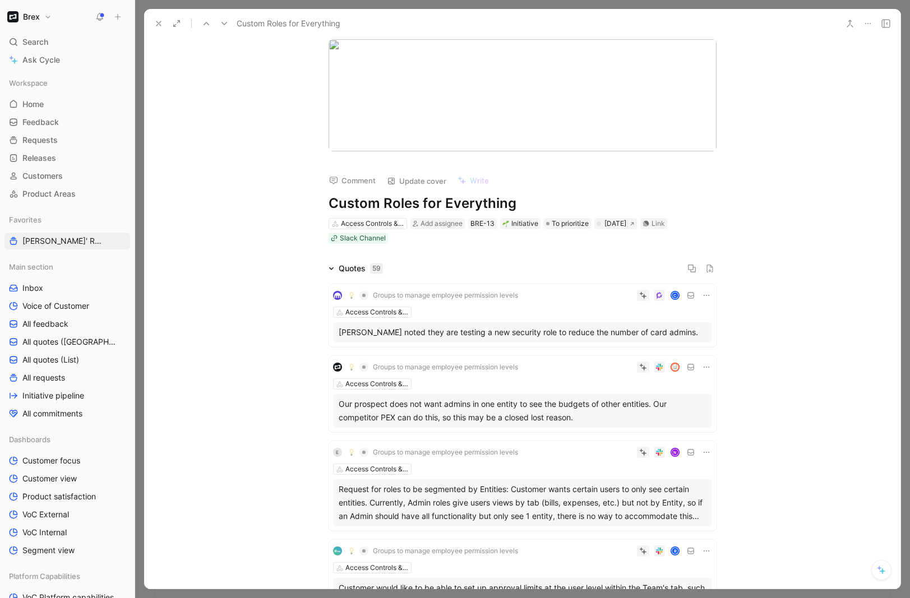
click at [159, 22] on icon at bounding box center [158, 23] width 9 height 9
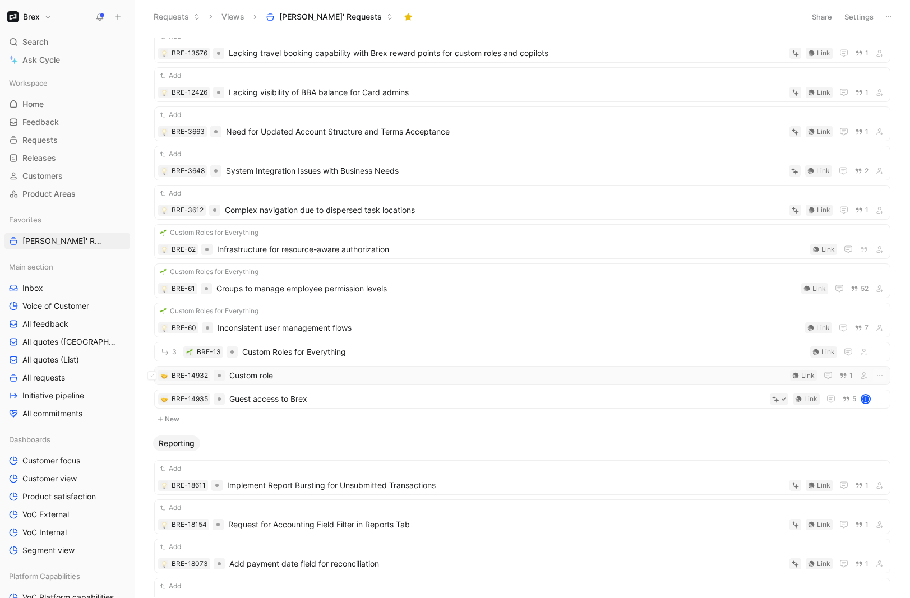
click at [276, 381] on span "Custom role" at bounding box center [507, 375] width 556 height 13
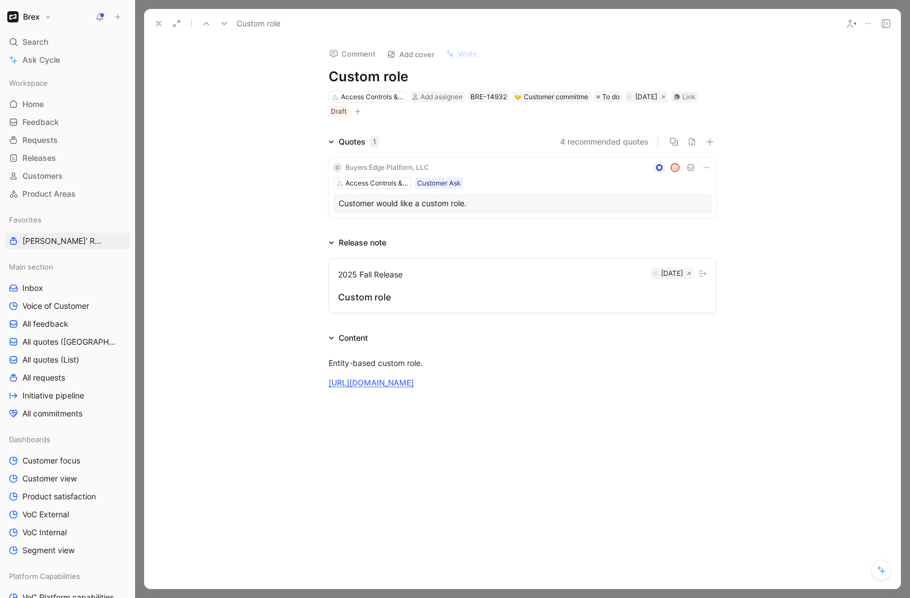
click at [353, 77] on h1 "Custom role" at bounding box center [523, 77] width 388 height 18
click at [331, 77] on h1 "Custom role" at bounding box center [523, 77] width 388 height 18
click at [516, 72] on h1 "Entity-based custom role" at bounding box center [523, 77] width 388 height 18
click at [508, 20] on div "Entity-based custom roles" at bounding box center [494, 24] width 688 height 18
click at [156, 26] on use at bounding box center [158, 23] width 4 height 4
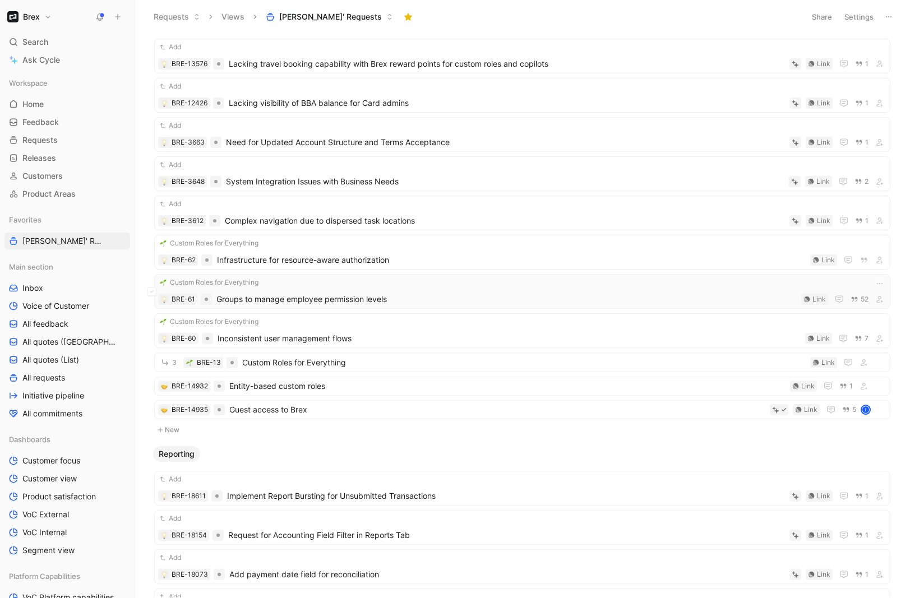
scroll to position [202, 0]
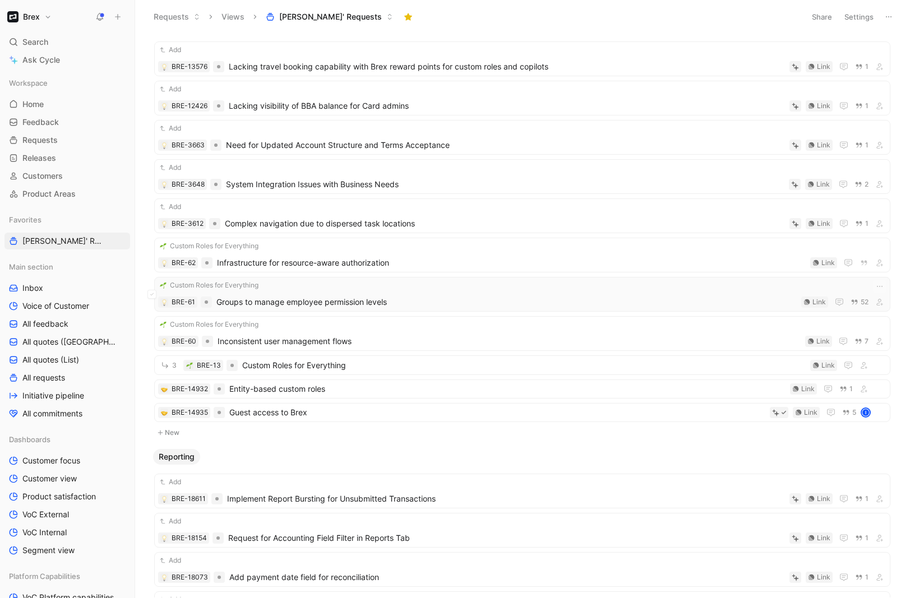
click at [285, 302] on span "Groups to manage employee permission levels" at bounding box center [506, 302] width 580 height 13
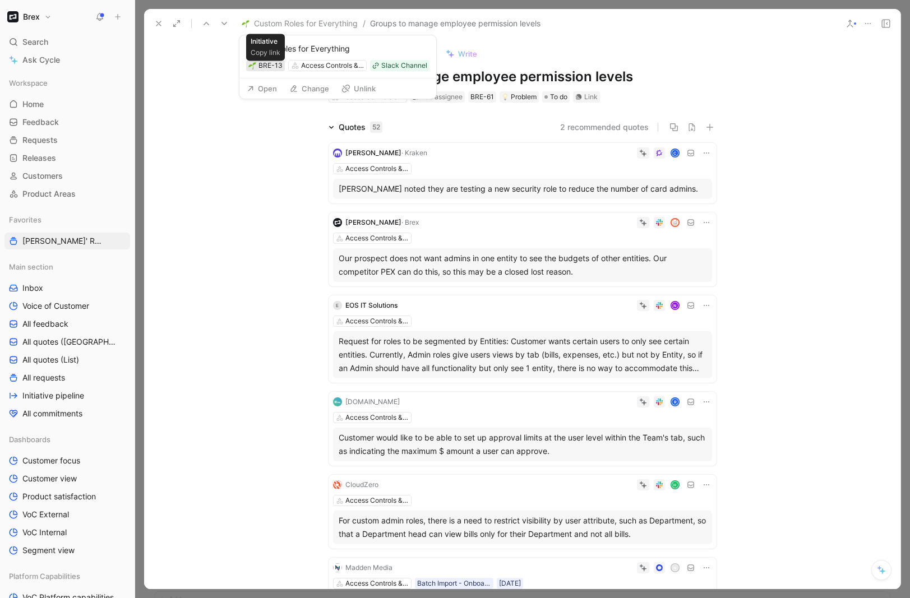
click at [259, 67] on div "BRE-13" at bounding box center [271, 65] width 24 height 11
click at [259, 68] on div "BRE-13" at bounding box center [271, 65] width 24 height 11
click at [289, 47] on div "Custom Roles for Everything" at bounding box center [337, 48] width 183 height 13
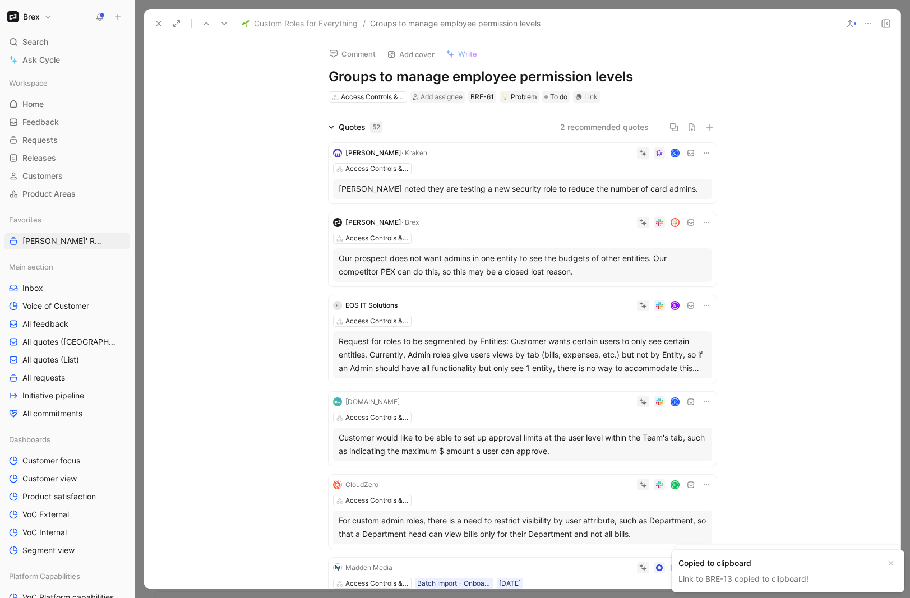
click at [561, 73] on h1 "Groups to manage employee permission levels" at bounding box center [523, 77] width 388 height 18
click at [158, 20] on icon at bounding box center [158, 23] width 9 height 9
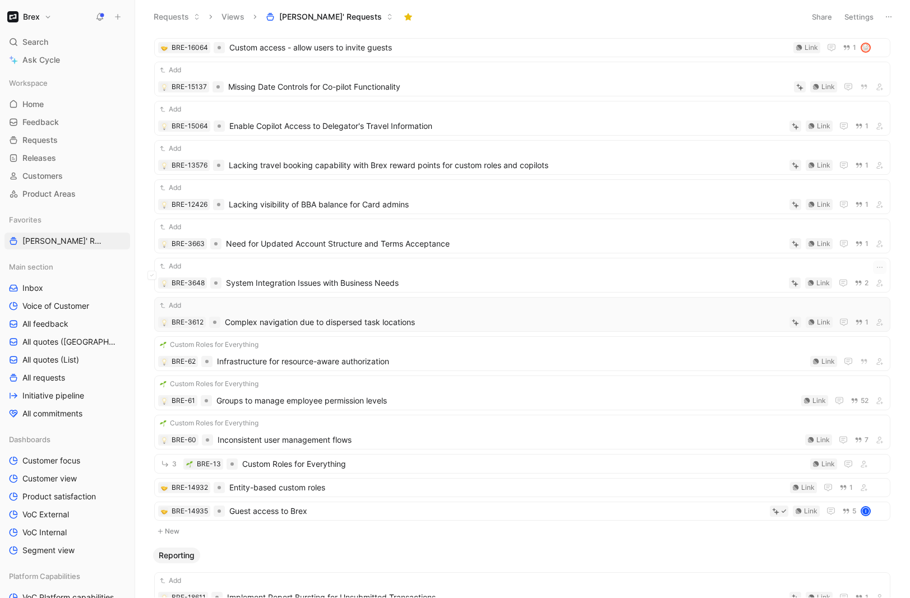
scroll to position [95, 0]
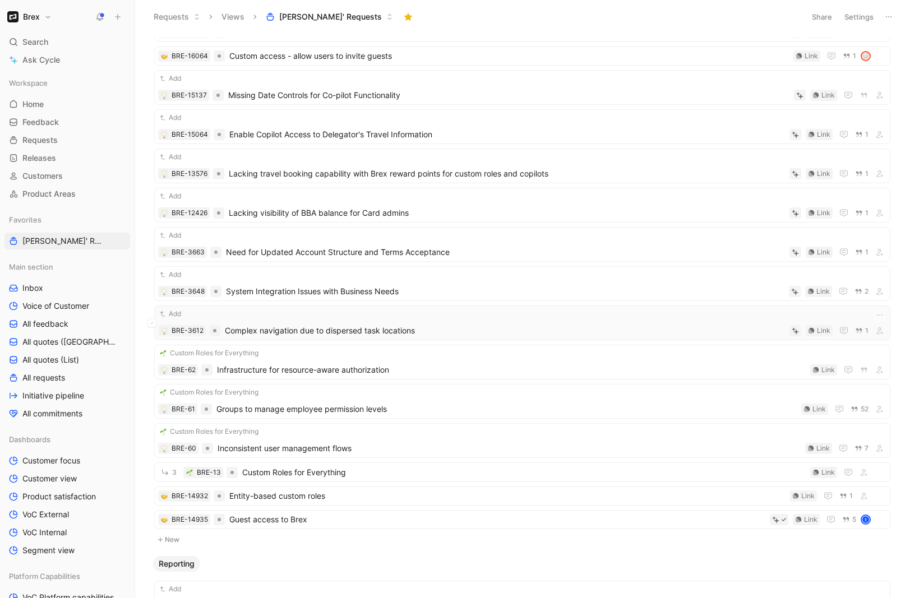
click at [295, 320] on div "Add BRE-3612 Complex navigation due to dispersed task locations Link 1" at bounding box center [522, 322] width 728 height 29
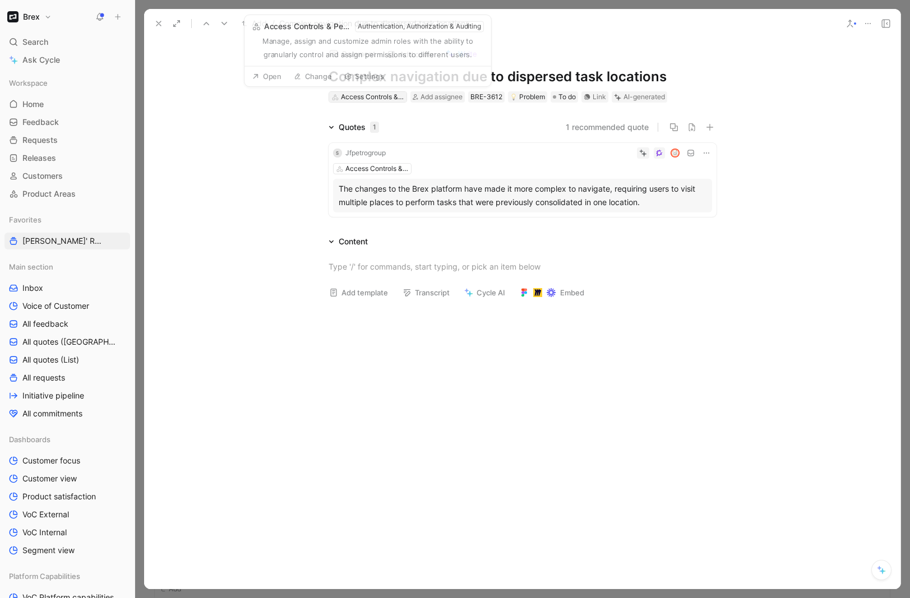
click at [366, 102] on div "Access Controls & Permissions" at bounding box center [372, 96] width 63 height 11
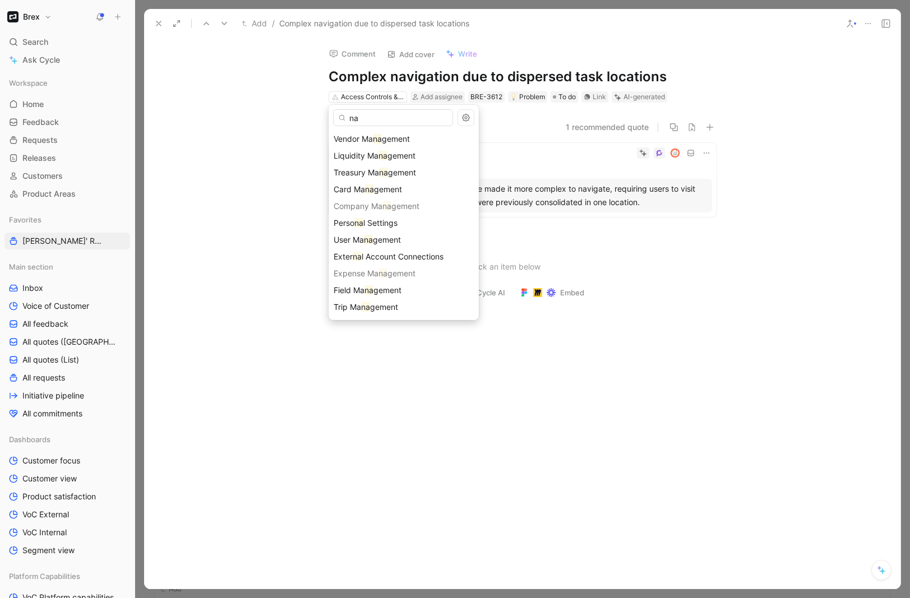
type input "n"
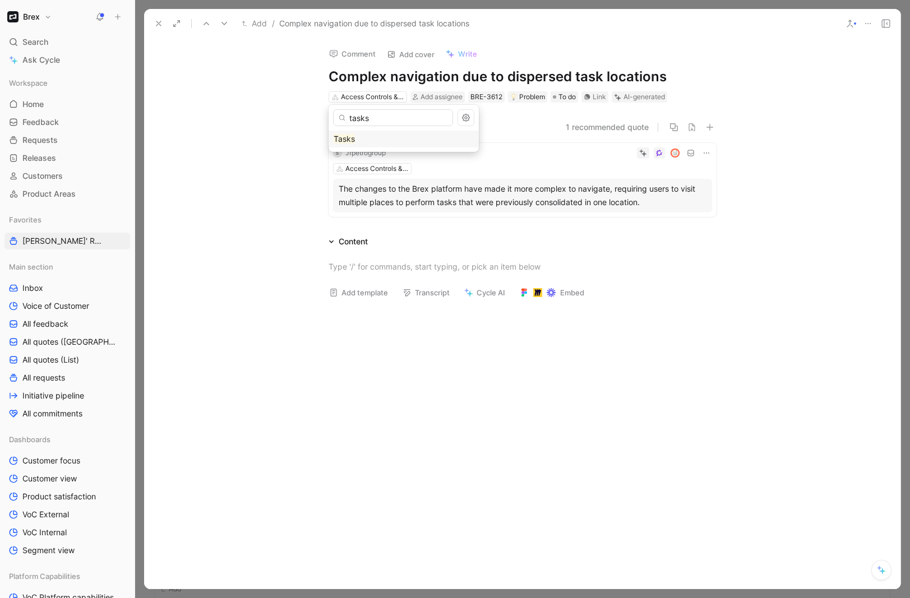
type input "tasks"
click at [382, 140] on div "Tasks" at bounding box center [404, 138] width 140 height 13
click at [156, 19] on icon at bounding box center [158, 23] width 9 height 9
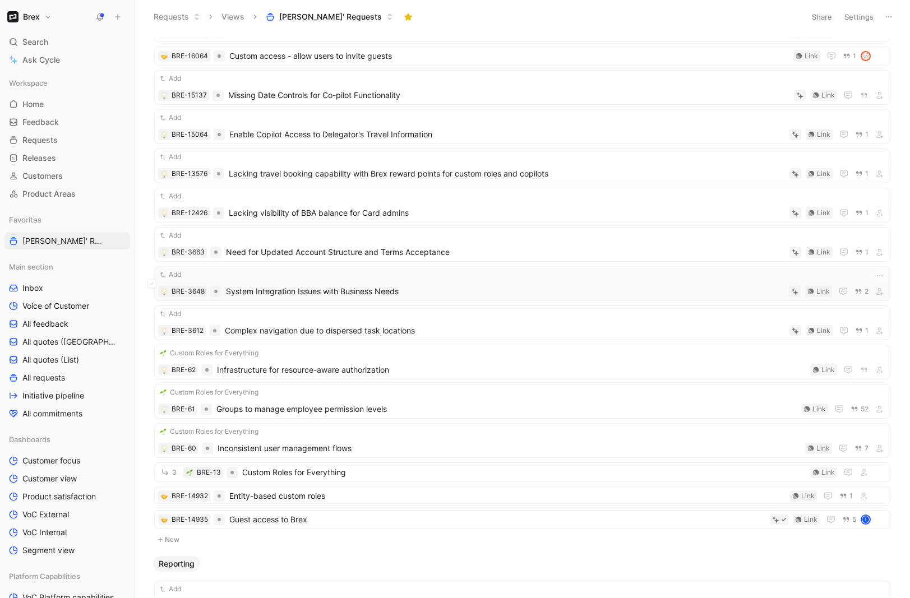
click at [299, 292] on span "System Integration Issues with Business Needs" at bounding box center [505, 291] width 559 height 13
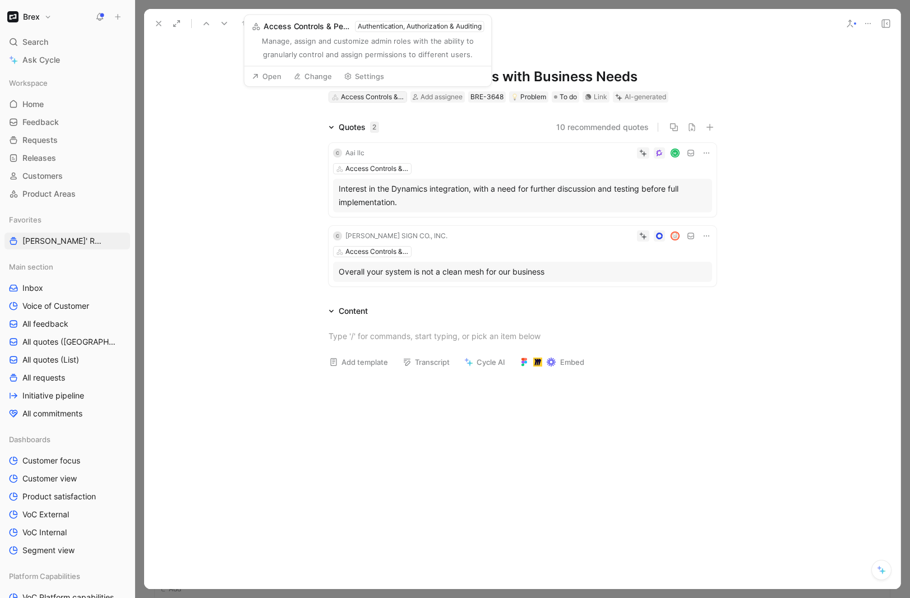
click at [357, 98] on div "Access Controls & Permissions" at bounding box center [372, 96] width 63 height 11
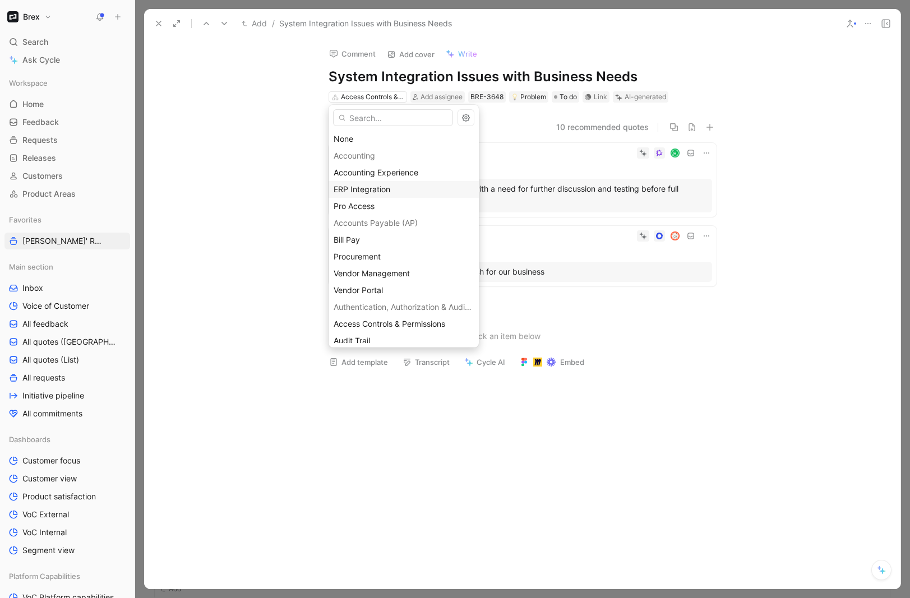
click at [368, 186] on span "ERP Integration" at bounding box center [362, 189] width 57 height 10
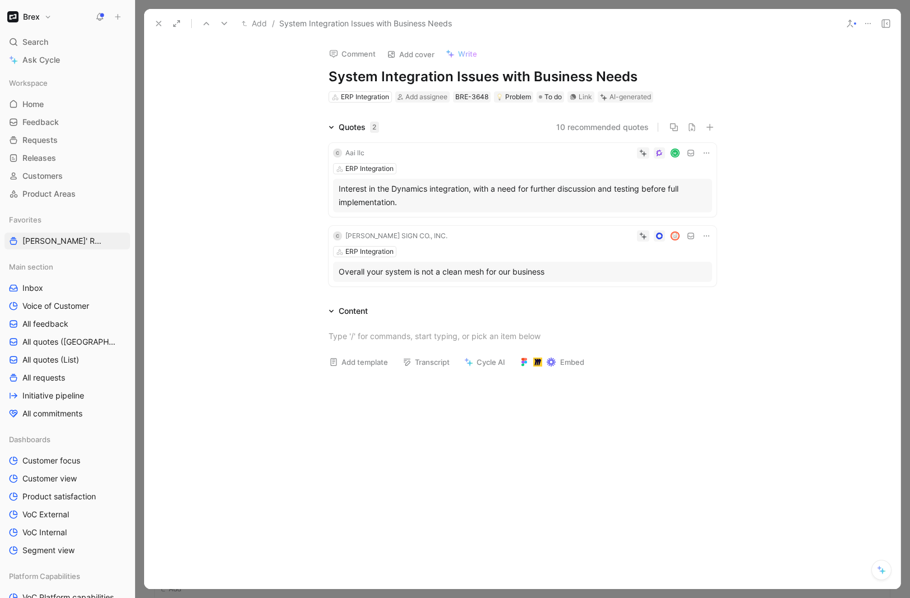
click at [708, 234] on icon at bounding box center [706, 236] width 9 height 9
click at [690, 306] on span "Delete quote" at bounding box center [671, 307] width 47 height 10
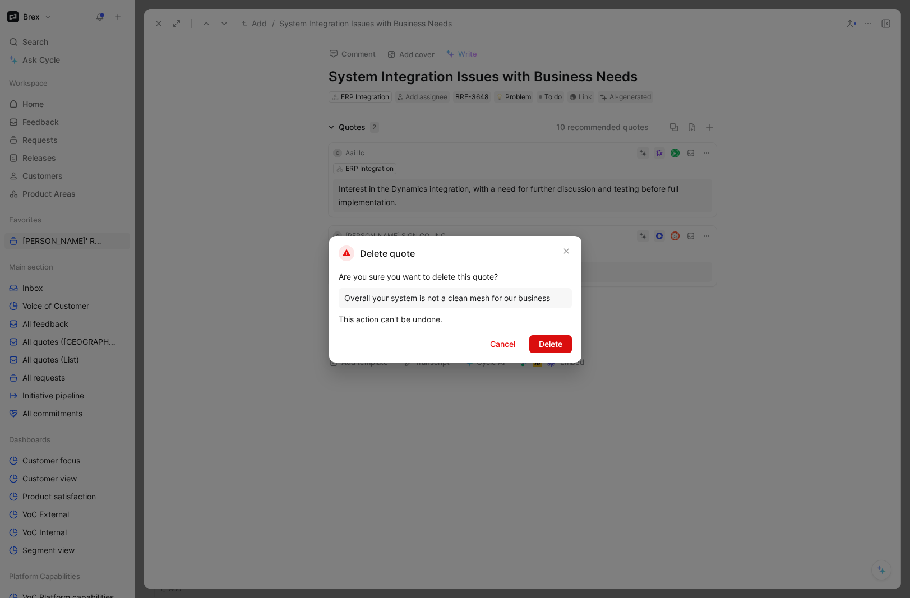
click at [543, 342] on span "Delete" at bounding box center [551, 344] width 24 height 13
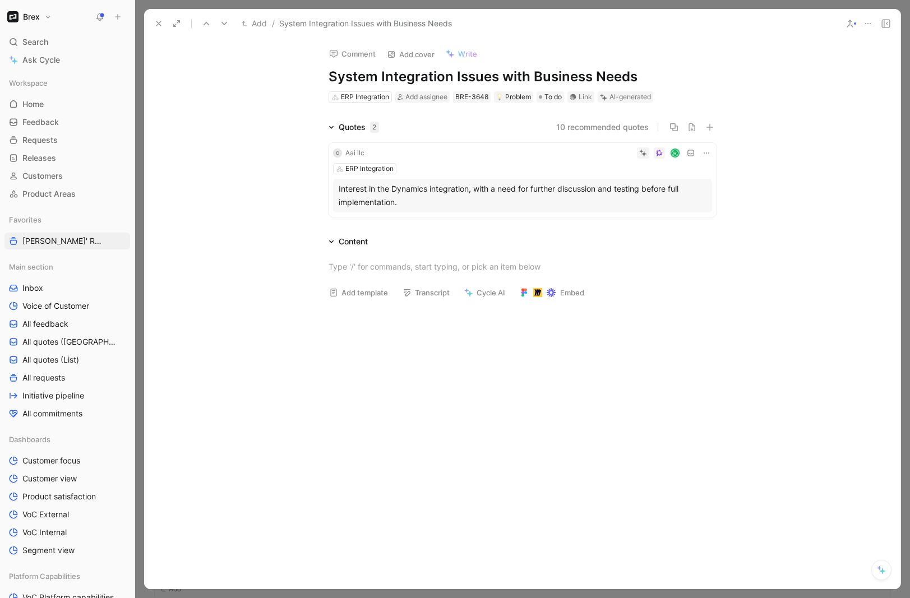
click at [159, 19] on icon at bounding box center [158, 23] width 9 height 9
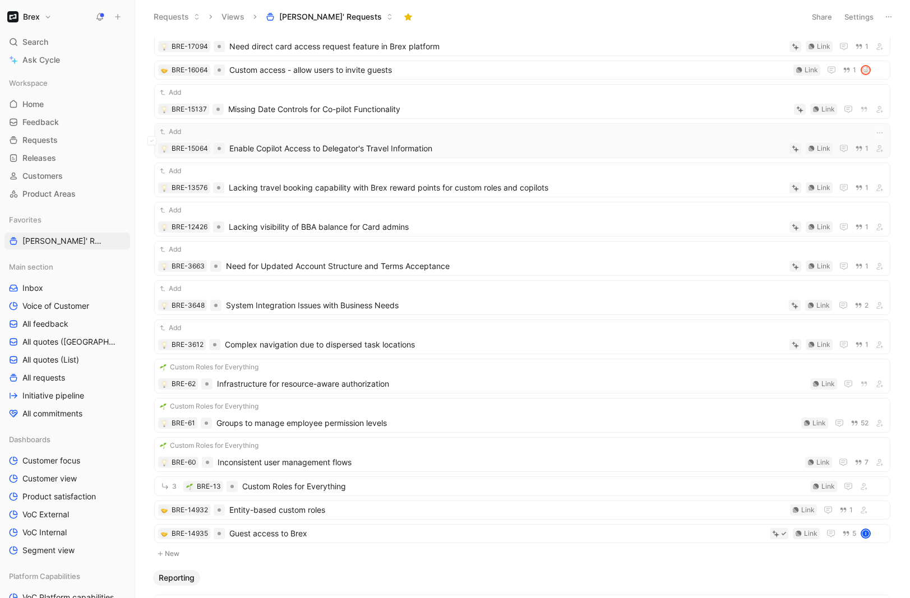
scroll to position [80, 0]
click at [323, 186] on span "Lacking travel booking capability with Brex reward points for custom roles and …" at bounding box center [507, 188] width 556 height 13
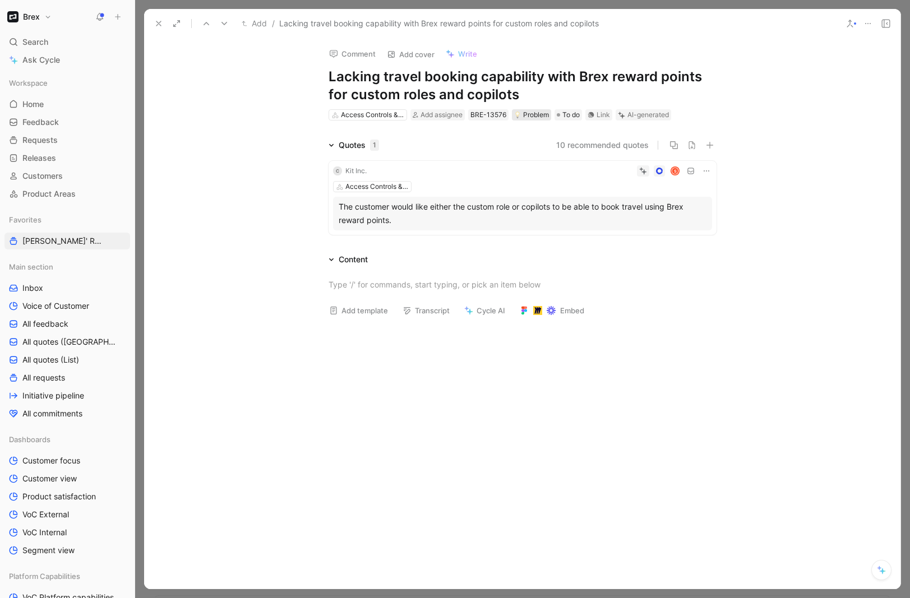
click at [541, 117] on div "Problem" at bounding box center [531, 114] width 35 height 11
type input "c"
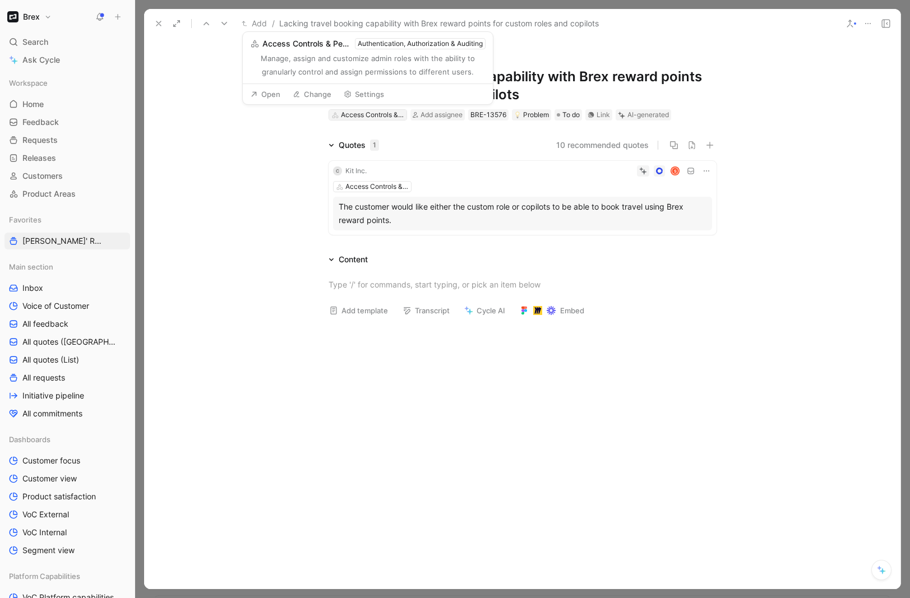
click at [384, 112] on div "Access Controls & Permissions" at bounding box center [372, 114] width 63 height 11
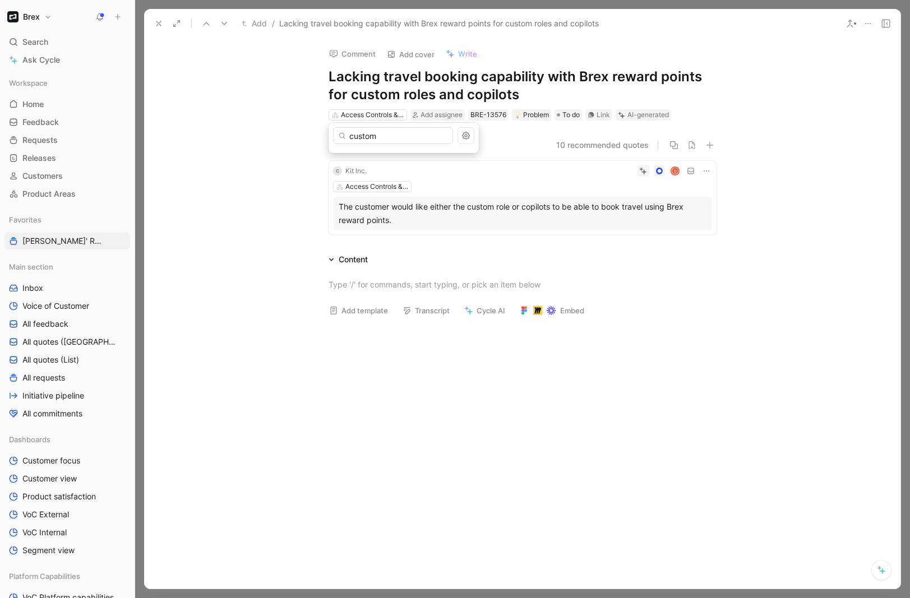
type input "custom"
click at [486, 117] on div "BRE-13576" at bounding box center [488, 114] width 36 height 11
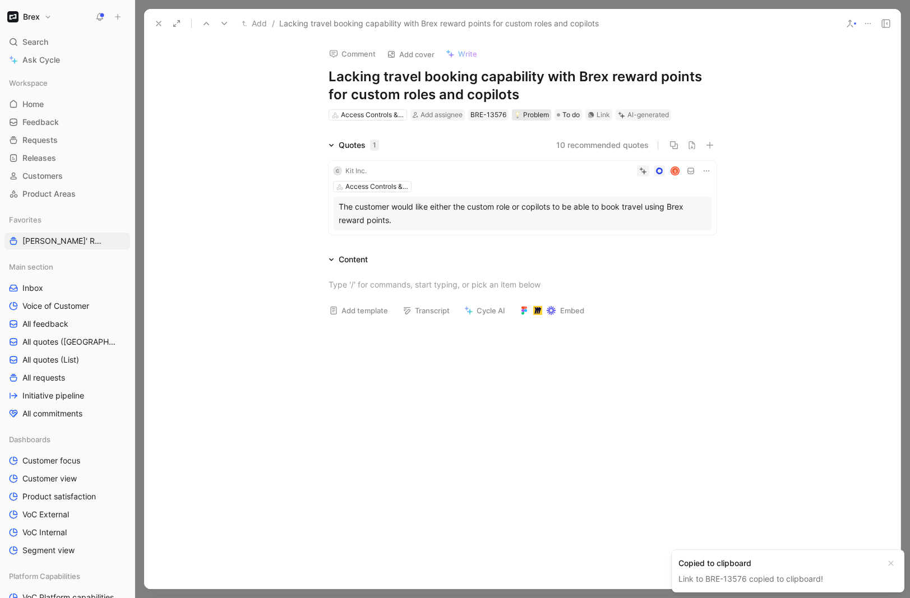
click at [528, 114] on div "Problem" at bounding box center [531, 114] width 35 height 11
click at [871, 21] on icon at bounding box center [868, 23] width 9 height 9
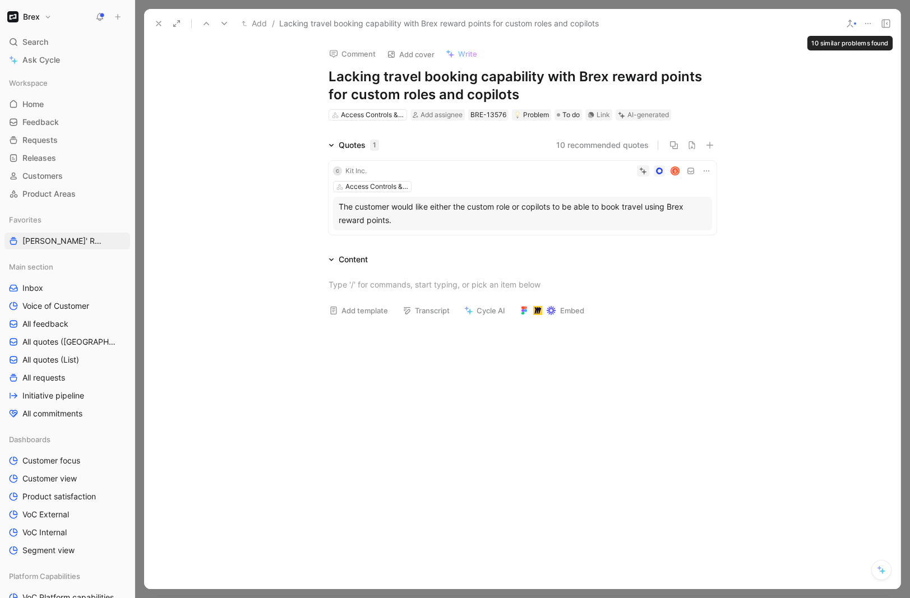
click at [851, 25] on icon at bounding box center [850, 23] width 9 height 9
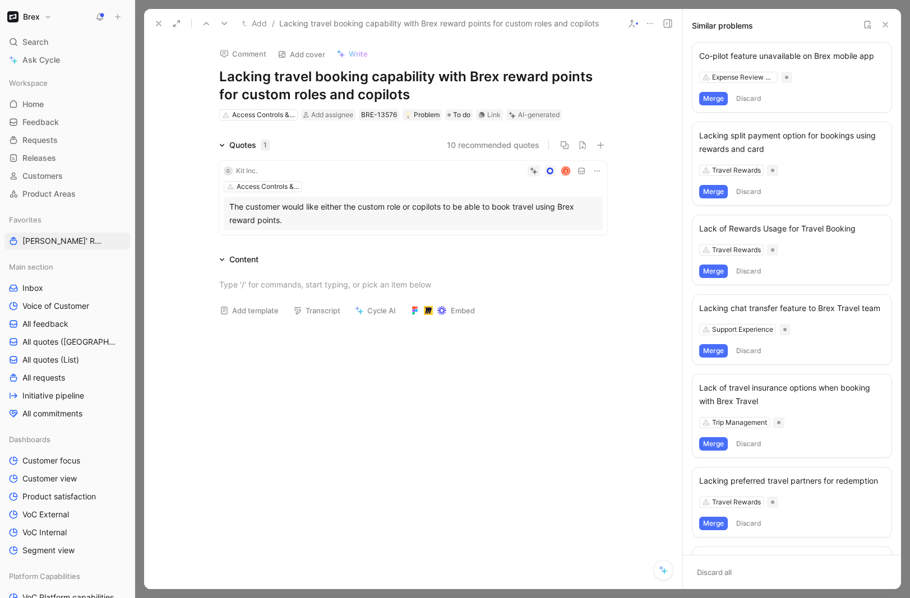
click at [883, 26] on icon at bounding box center [885, 24] width 9 height 9
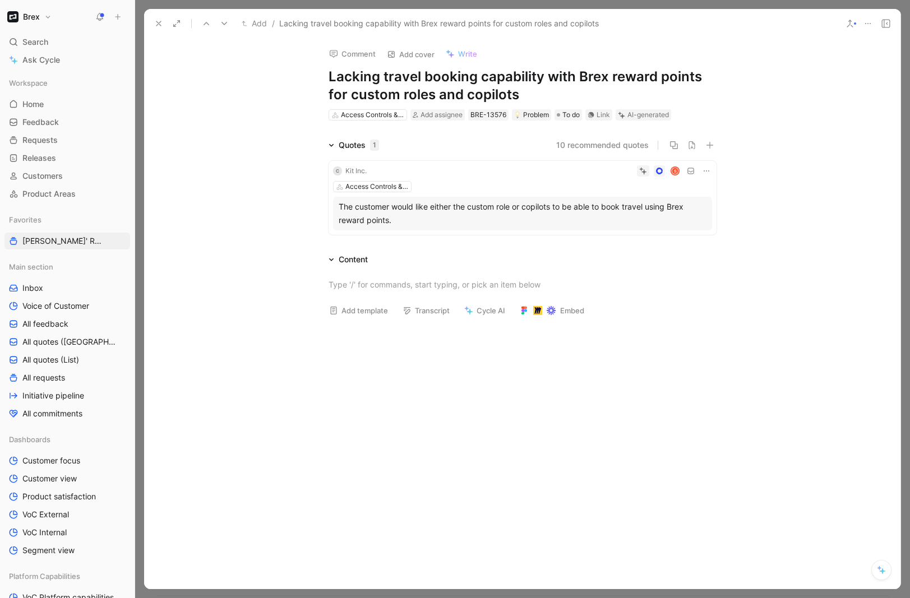
click at [885, 24] on icon at bounding box center [886, 23] width 9 height 9
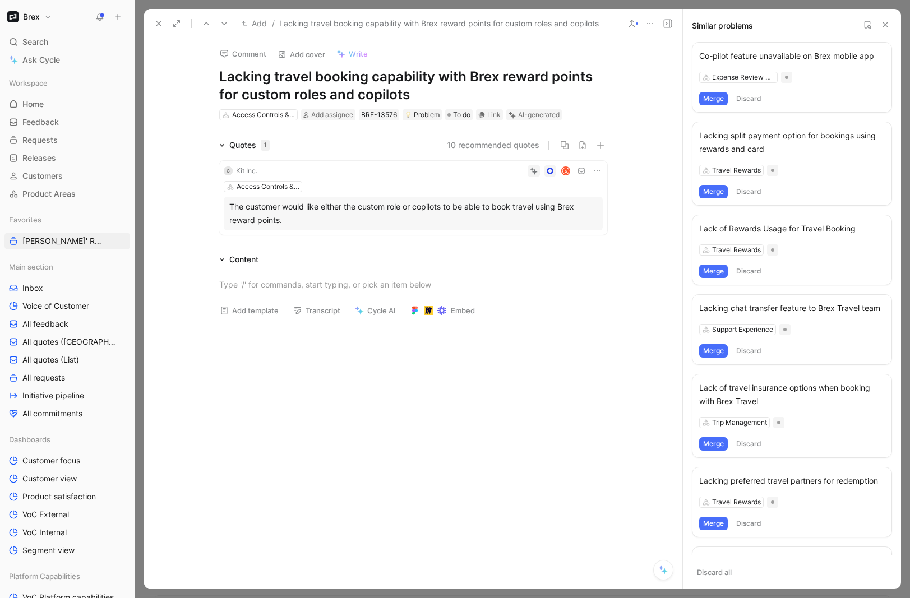
click at [889, 22] on icon at bounding box center [885, 24] width 9 height 9
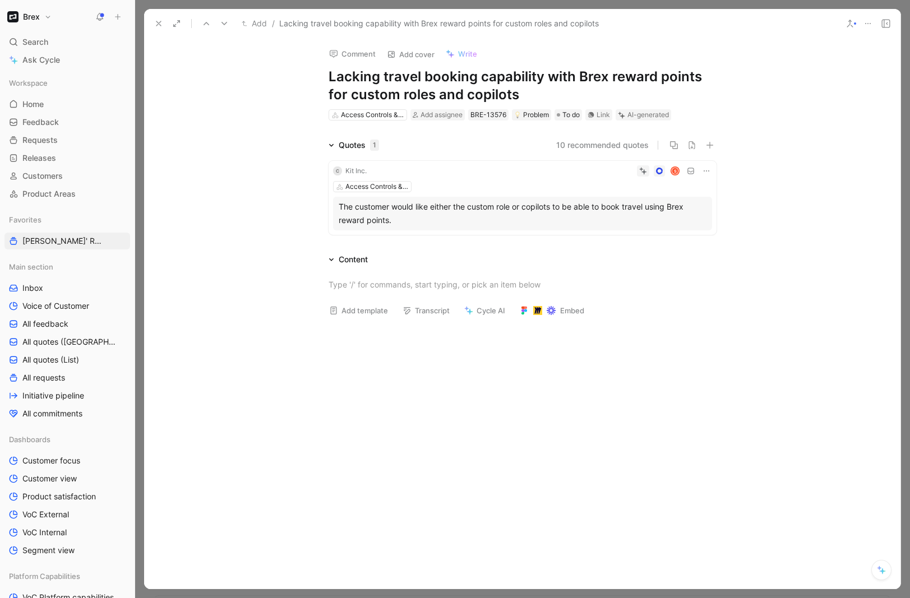
click at [709, 171] on icon at bounding box center [706, 171] width 9 height 9
click at [706, 173] on icon at bounding box center [706, 171] width 9 height 9
click at [412, 165] on div "S" at bounding box center [541, 170] width 341 height 11
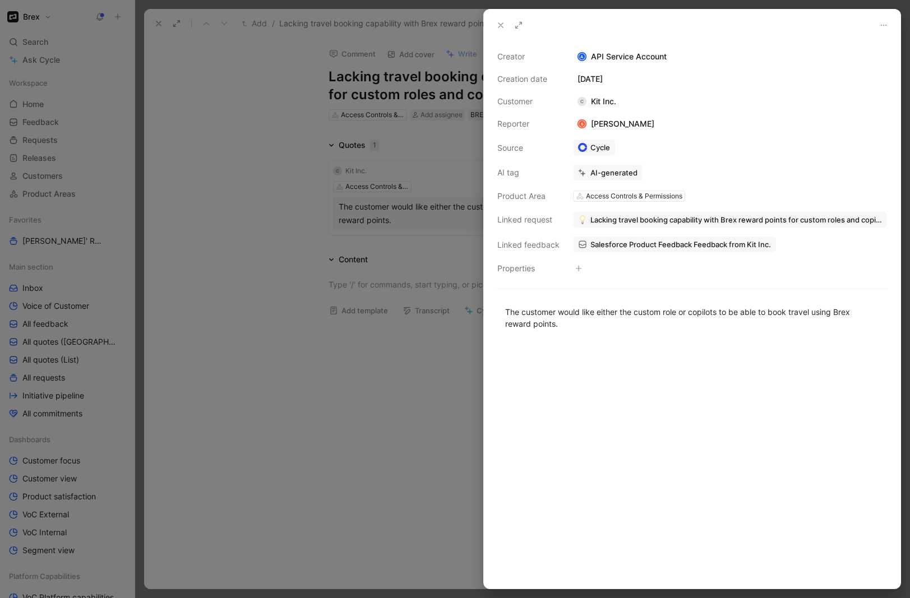
click at [605, 221] on span "Lacking travel booking capability with Brex reward points for custom roles and …" at bounding box center [737, 220] width 292 height 10
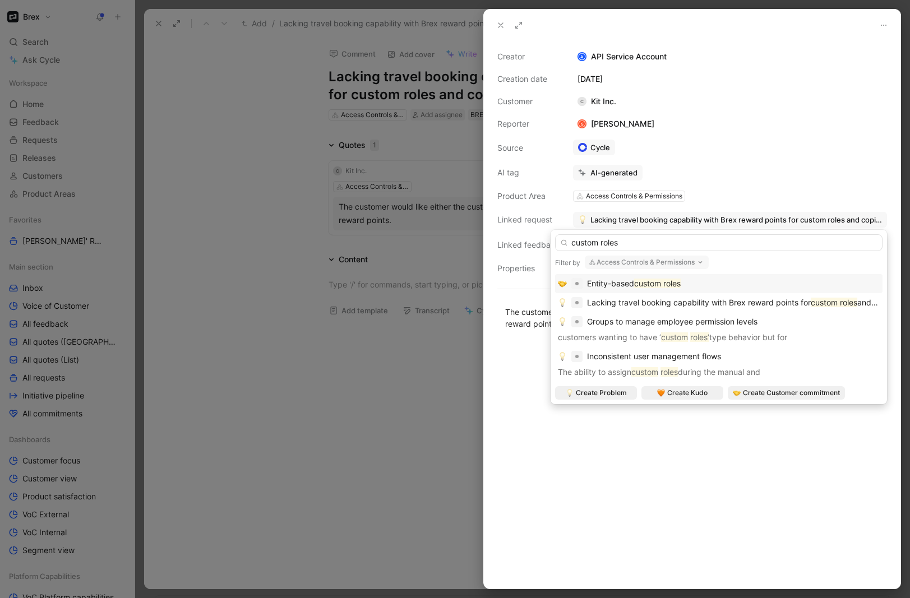
type input "custom roles"
click at [624, 261] on button "Access Controls & Permissions" at bounding box center [647, 262] width 124 height 13
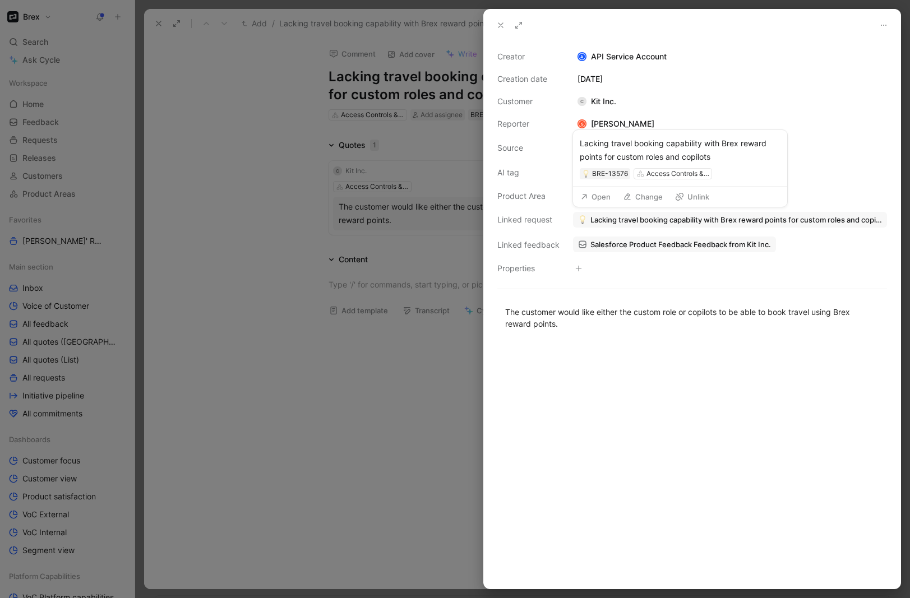
click at [697, 198] on button "Unlink" at bounding box center [692, 197] width 44 height 16
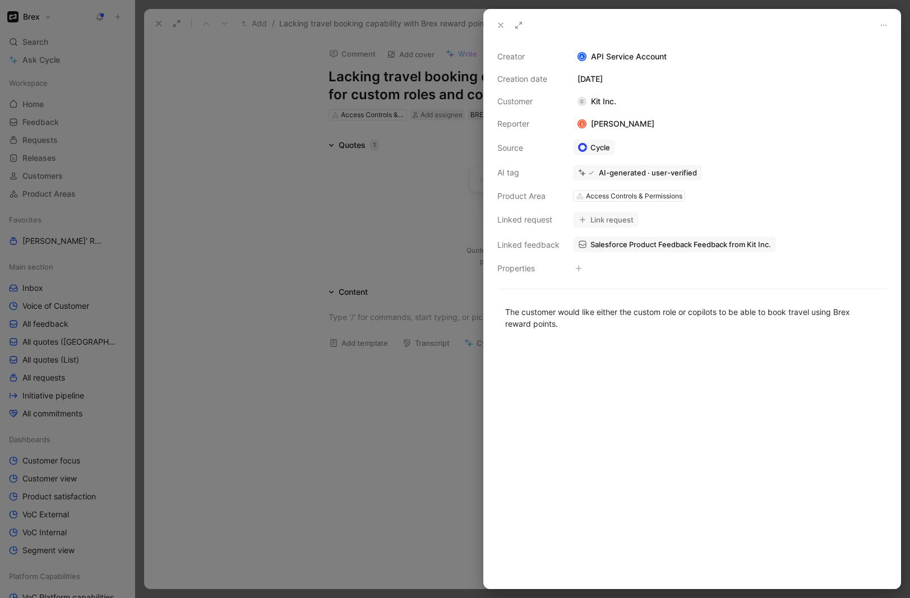
click at [413, 162] on div at bounding box center [455, 299] width 910 height 598
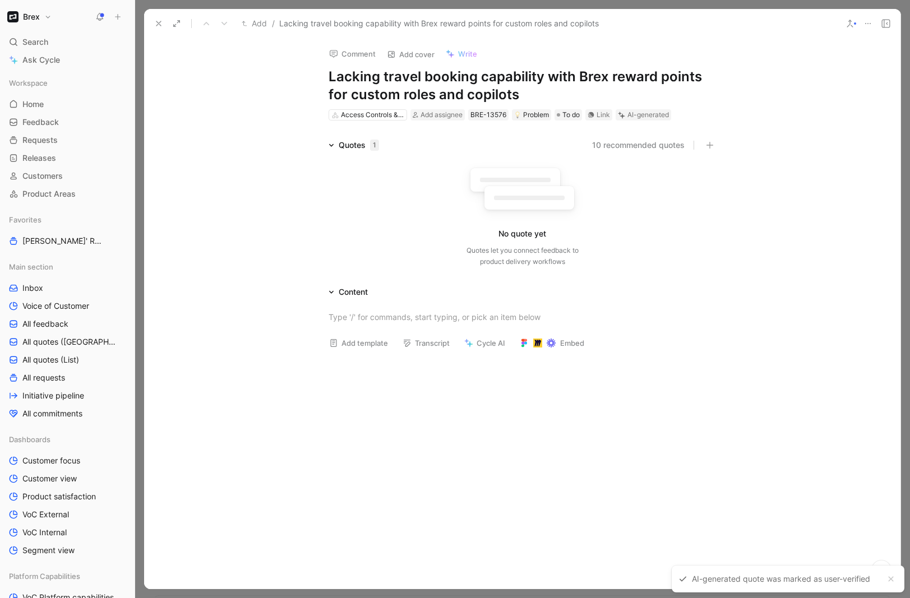
click at [862, 17] on button at bounding box center [868, 24] width 16 height 16
click at [813, 97] on div "Delete" at bounding box center [842, 97] width 58 height 13
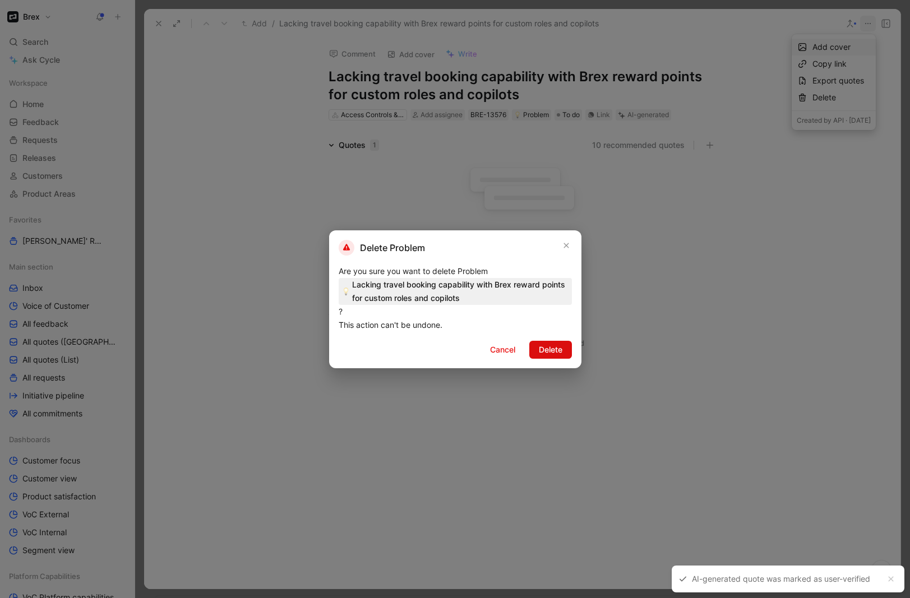
click at [550, 348] on span "Delete" at bounding box center [551, 349] width 24 height 13
